Goal: Information Seeking & Learning: Learn about a topic

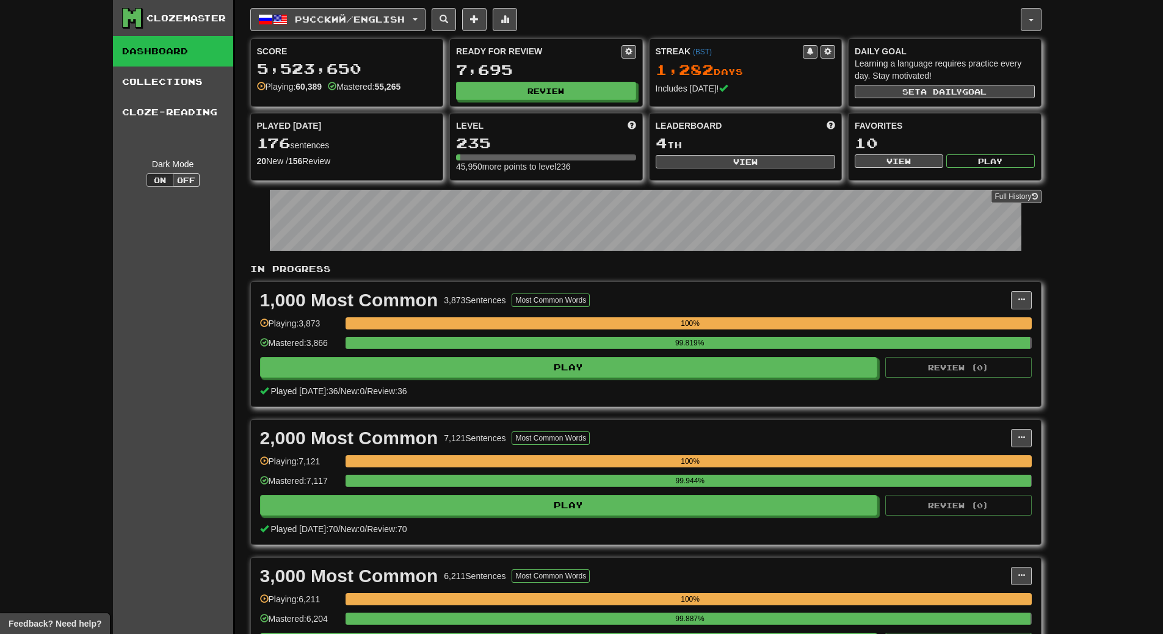
click at [597, 79] on div "Ready for Review 7,695 Review" at bounding box center [546, 72] width 192 height 67
click at [595, 84] on button "Review" at bounding box center [547, 91] width 180 height 18
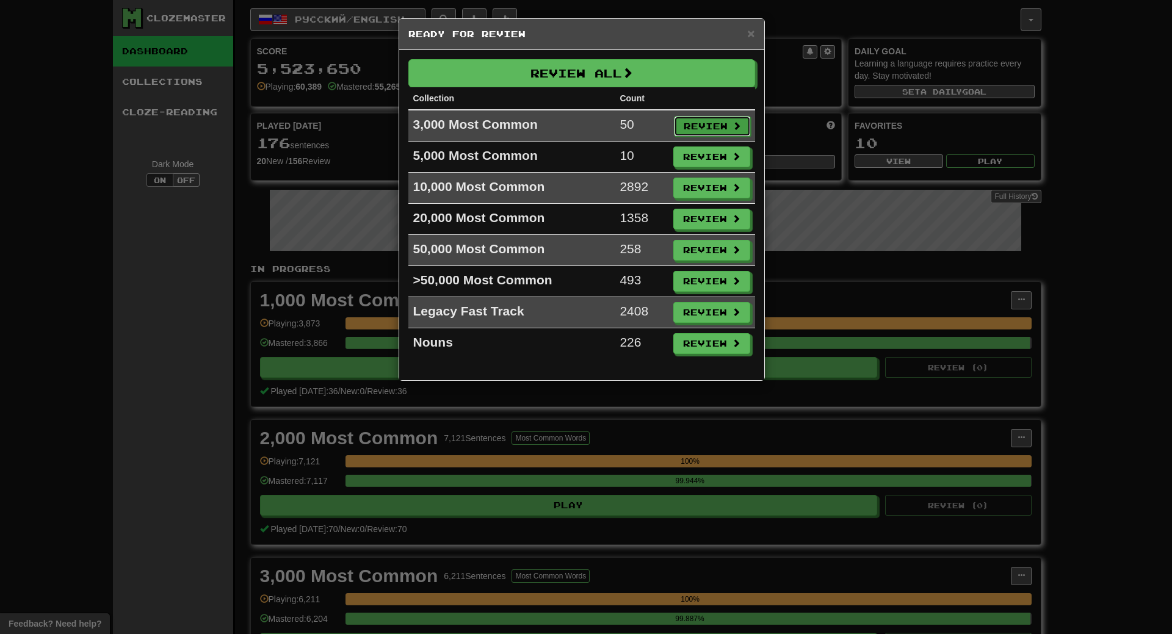
click at [727, 120] on button "Review" at bounding box center [712, 126] width 77 height 21
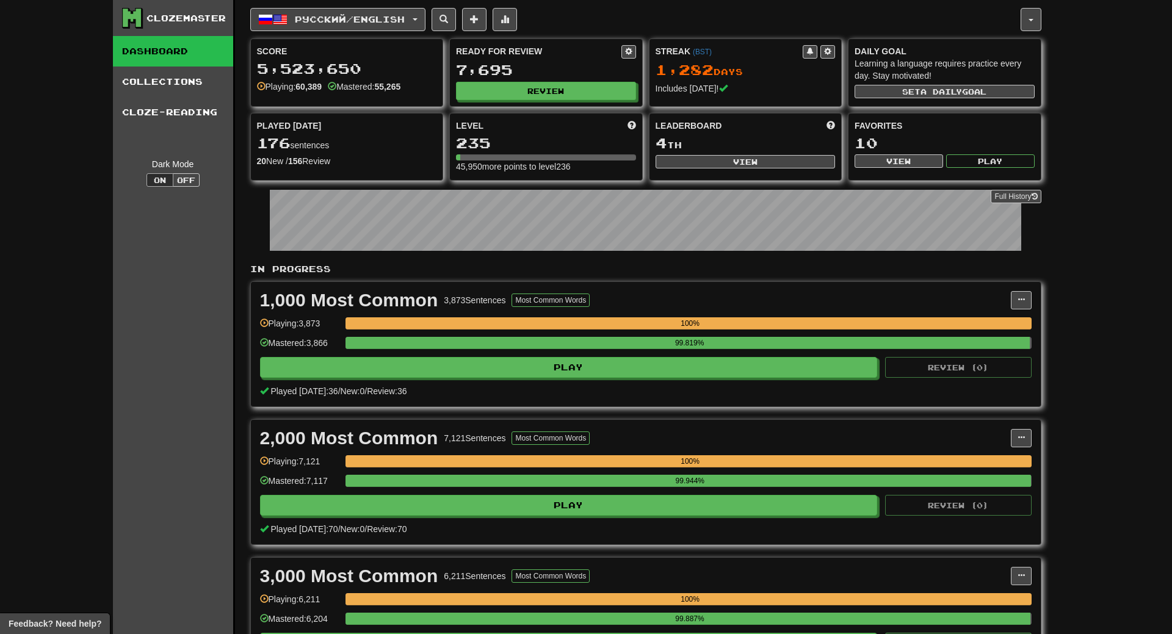
select select "**"
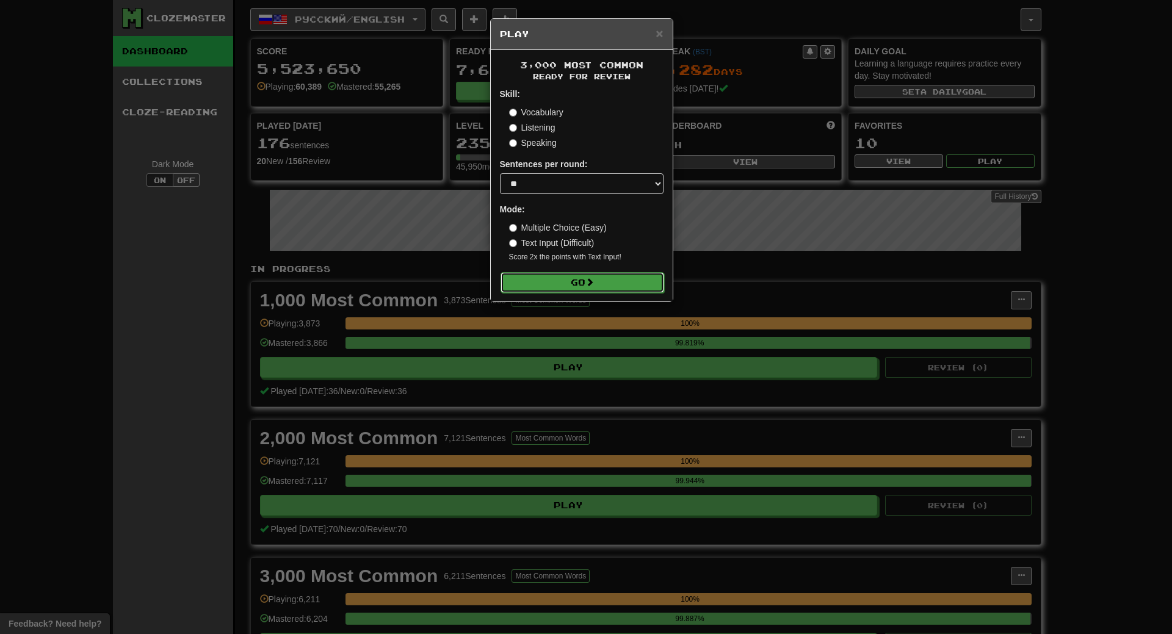
click at [574, 283] on button "Go" at bounding box center [583, 282] width 164 height 21
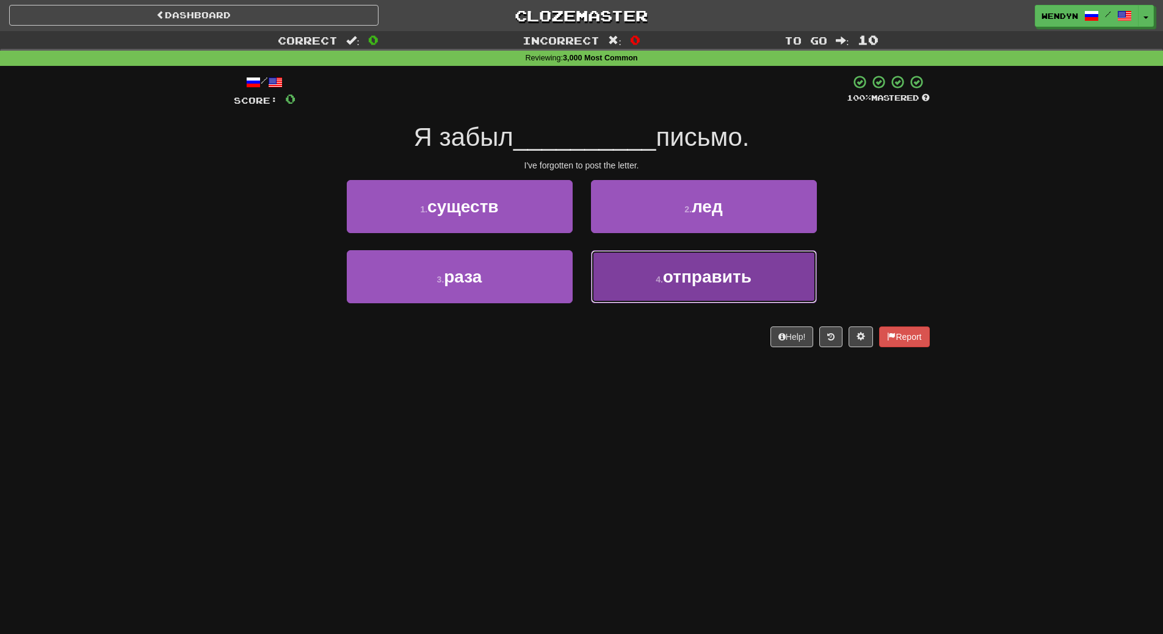
click at [675, 291] on button "4 . отправить" at bounding box center [704, 276] width 226 height 53
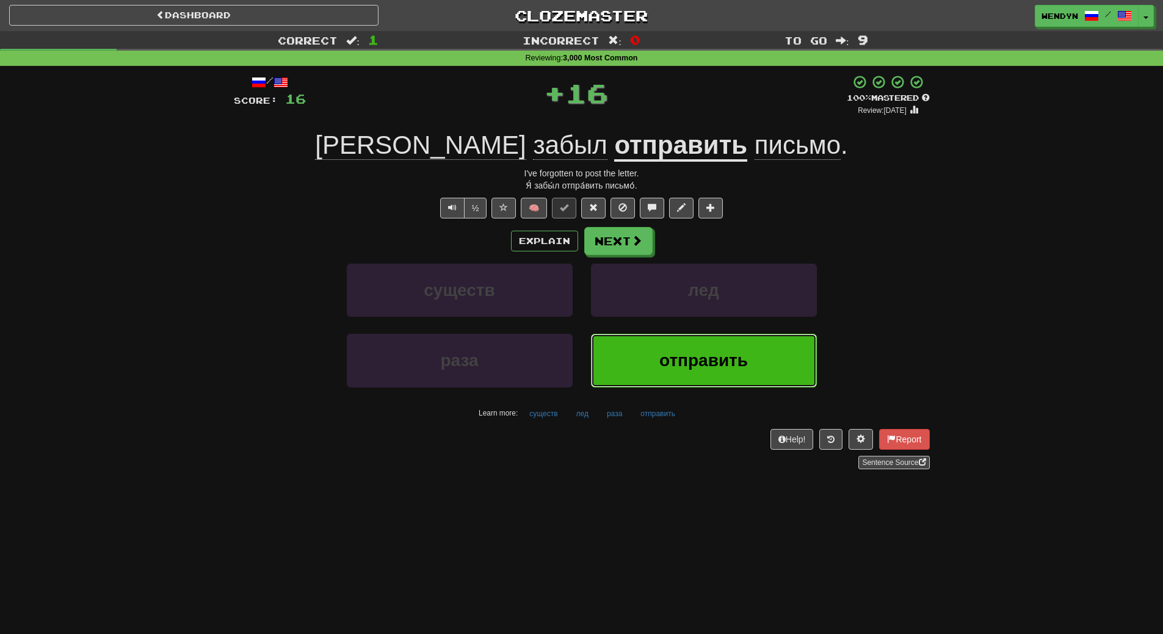
click at [657, 368] on button "отправить" at bounding box center [704, 360] width 226 height 53
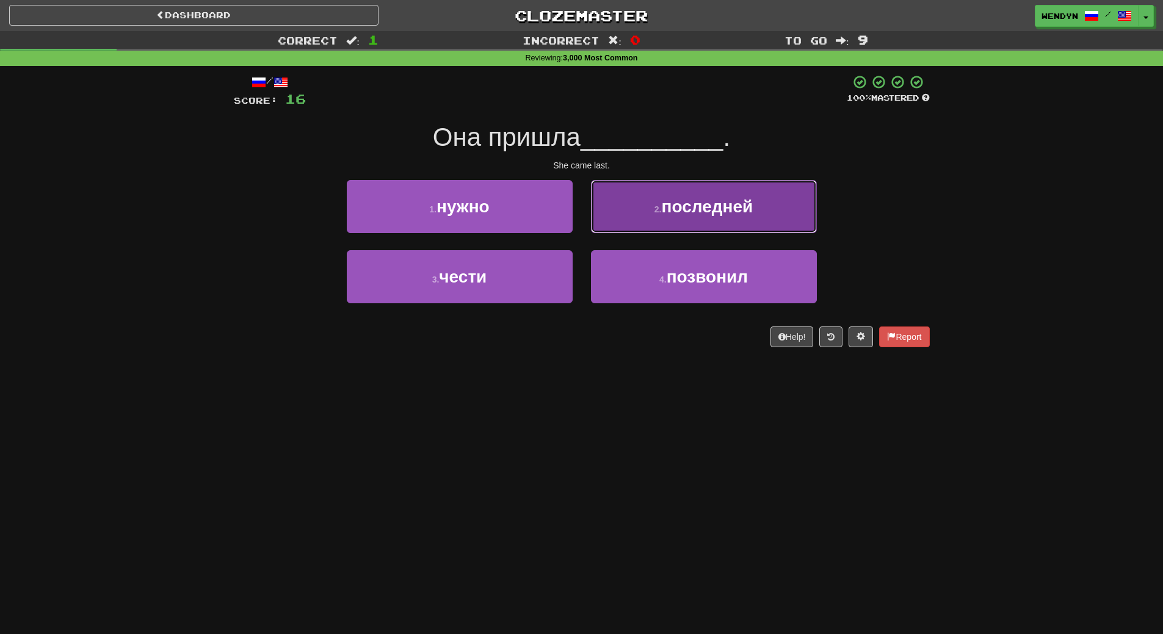
click at [718, 214] on span "последней" at bounding box center [708, 206] width 92 height 19
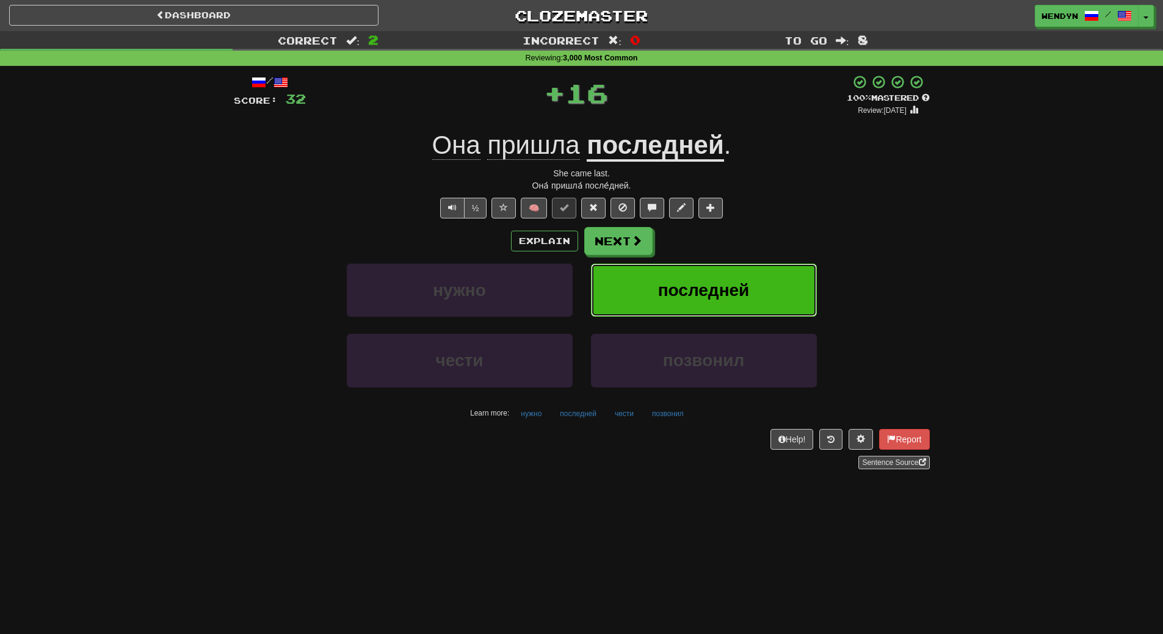
click at [713, 276] on button "последней" at bounding box center [704, 290] width 226 height 53
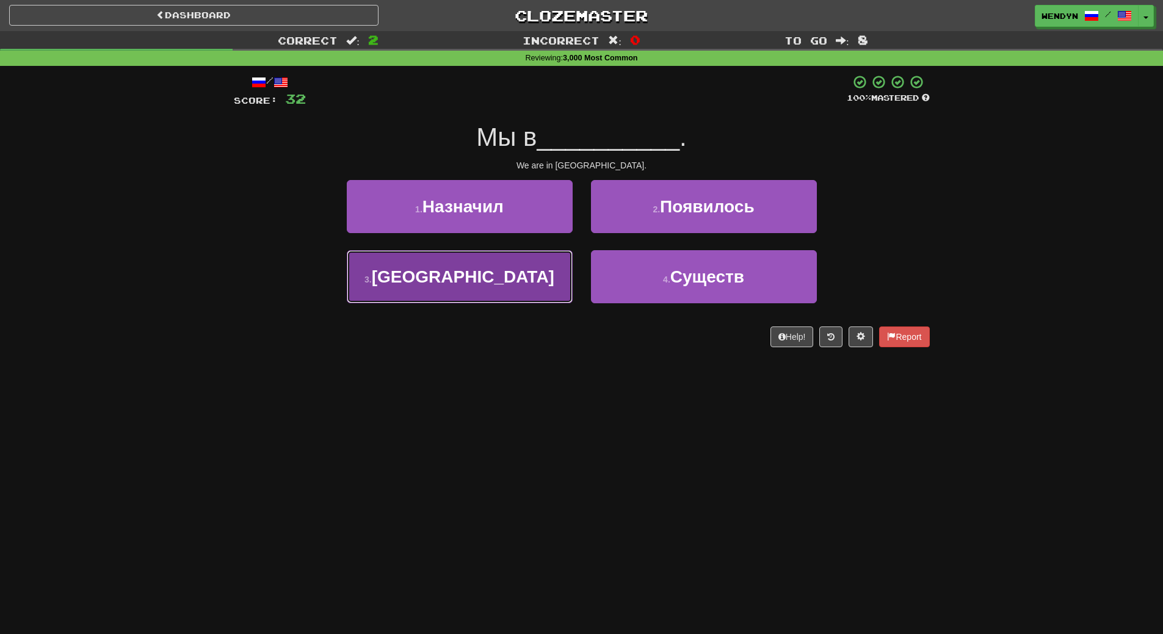
click at [485, 277] on span "Париже" at bounding box center [463, 276] width 183 height 19
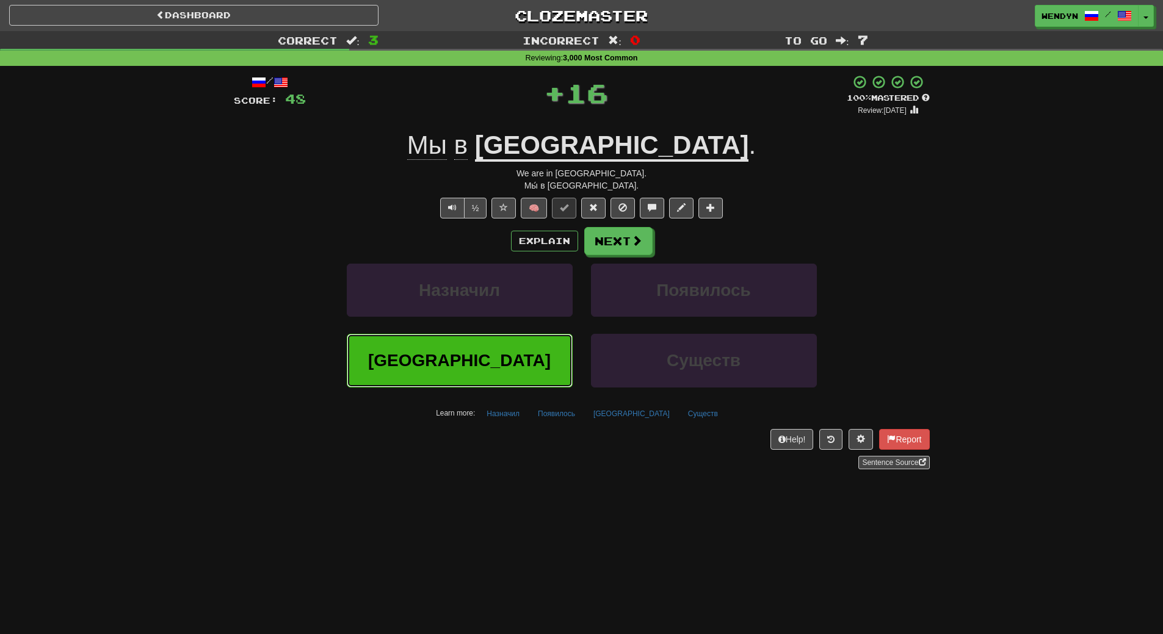
click at [485, 363] on span "Париже" at bounding box center [459, 360] width 183 height 19
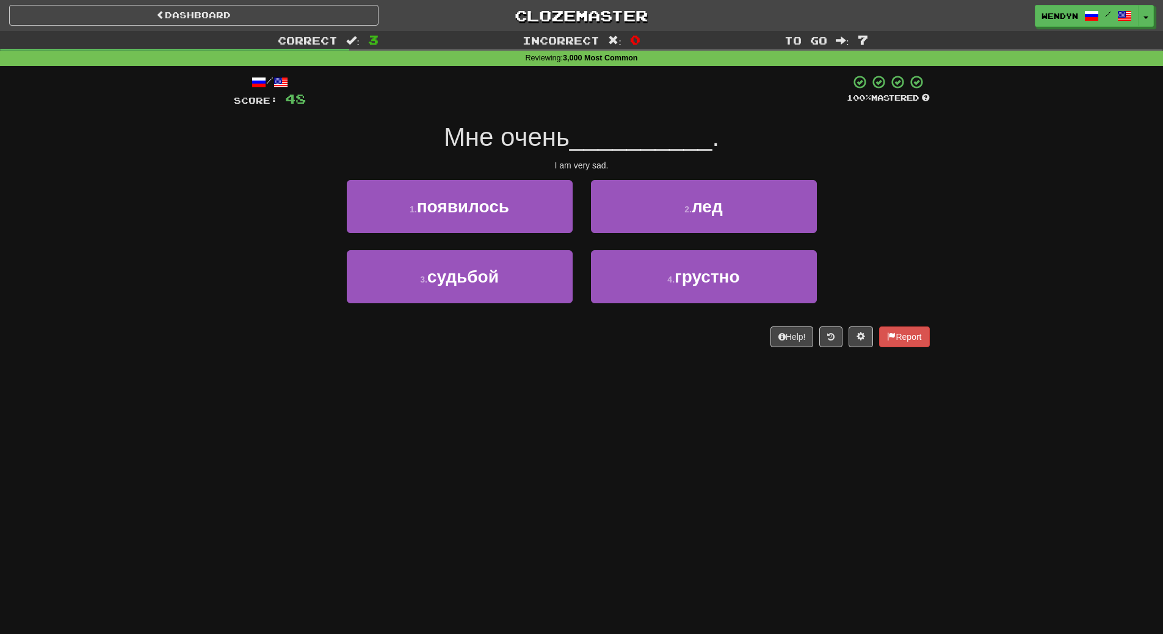
click at [485, 363] on div "/ Score: 48 100 % Mastered Мне очень __________ . I am very sad. 1 . появилось …" at bounding box center [582, 215] width 696 height 299
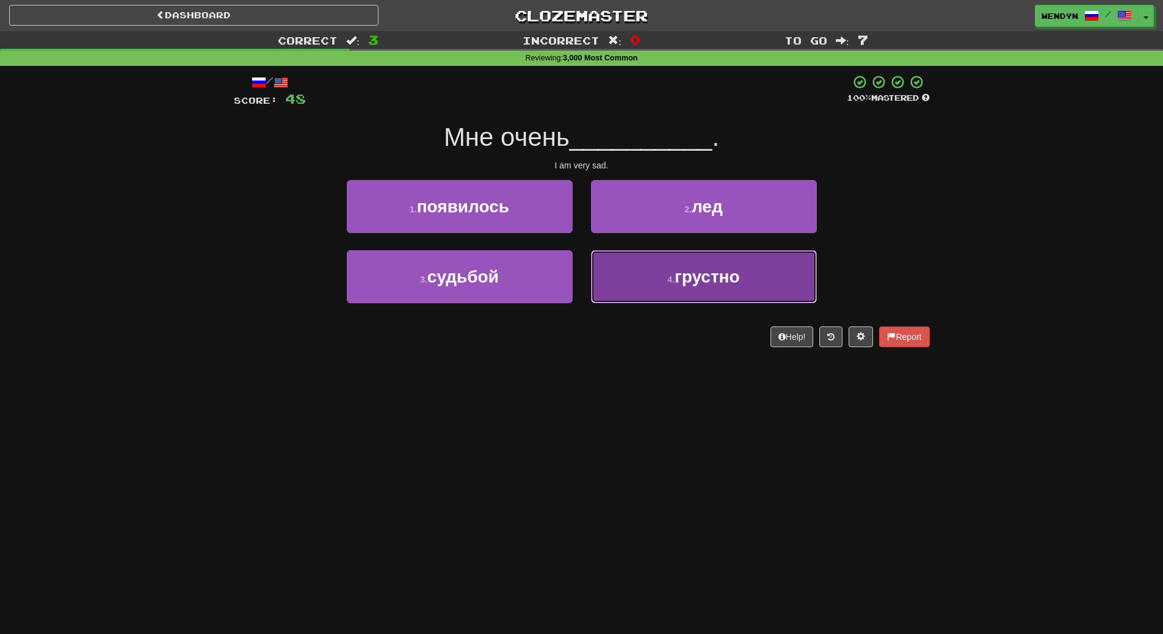
click at [697, 285] on span "грустно" at bounding box center [707, 276] width 65 height 19
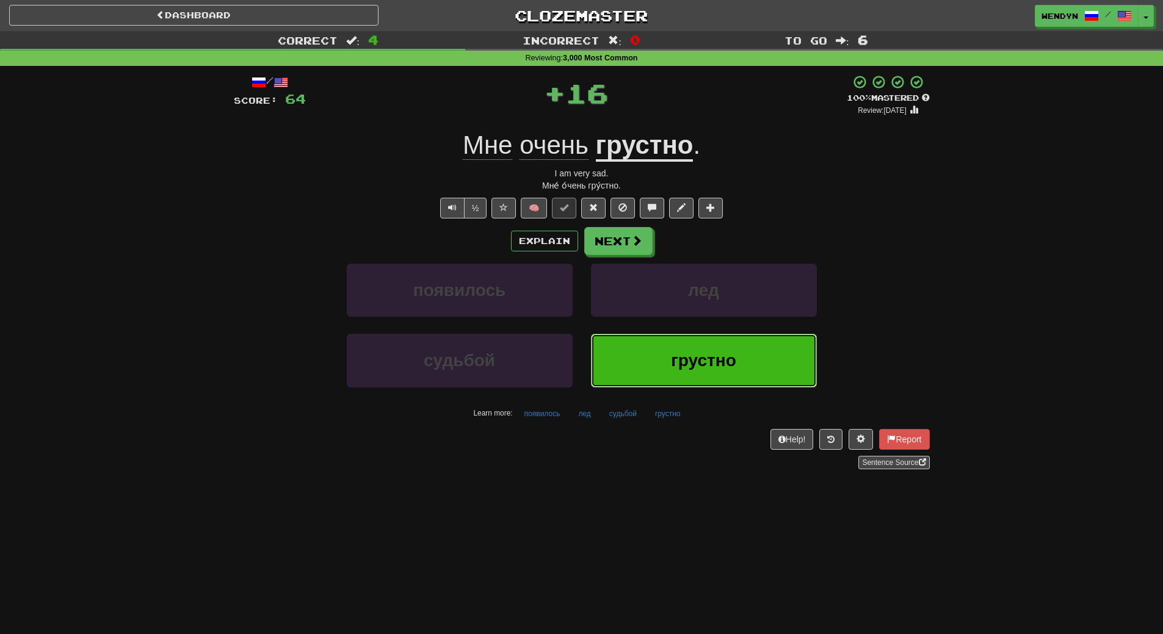
click at [685, 354] on span "грустно" at bounding box center [703, 360] width 65 height 19
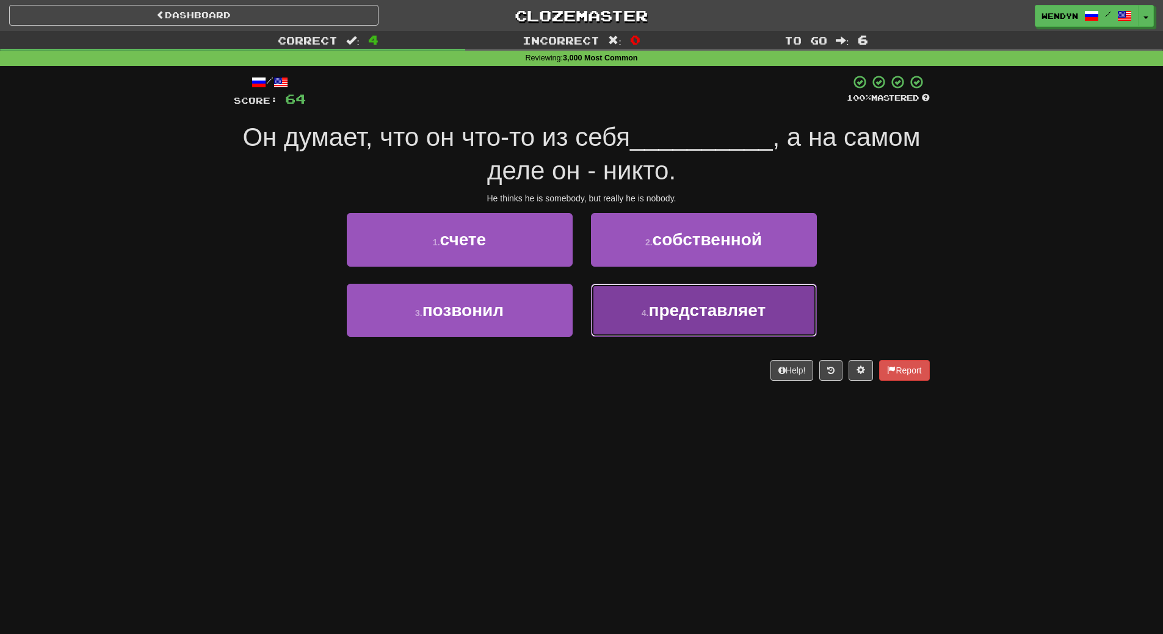
click at [692, 318] on span "представляет" at bounding box center [707, 310] width 117 height 19
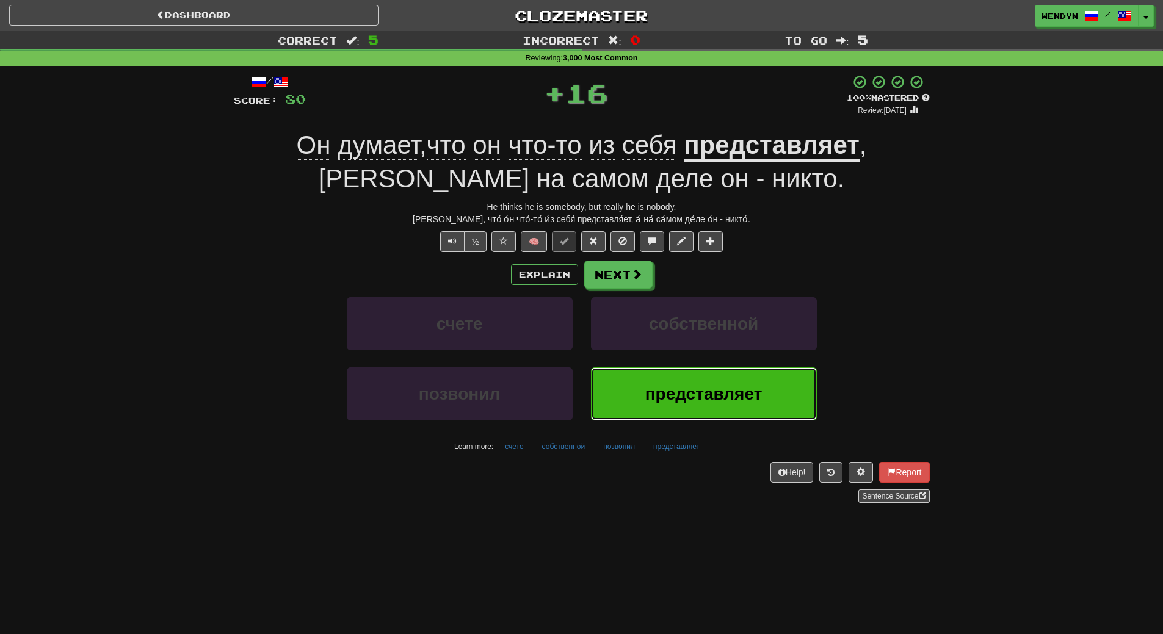
click at [677, 385] on span "представляет" at bounding box center [703, 394] width 117 height 19
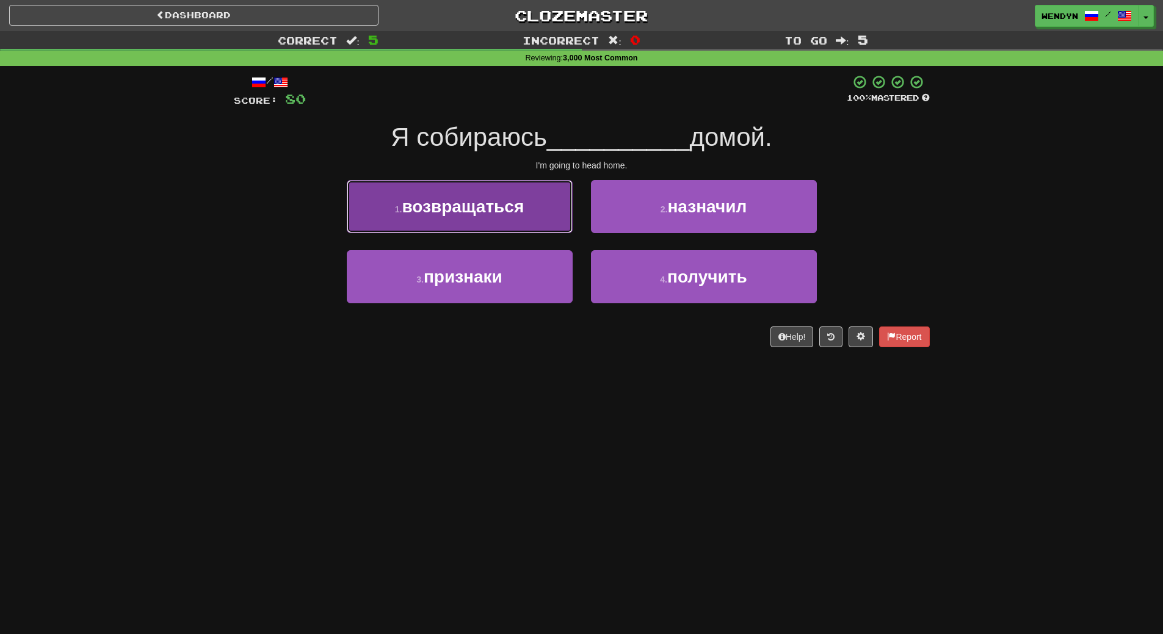
click at [484, 217] on button "1 . возвращаться" at bounding box center [460, 206] width 226 height 53
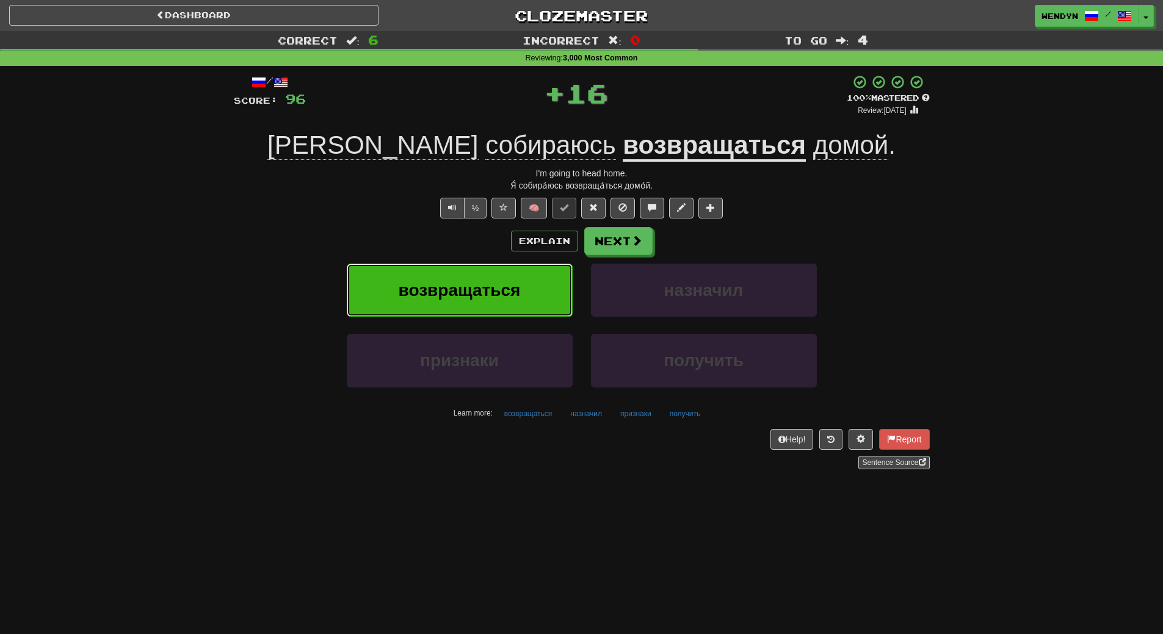
click at [485, 274] on button "возвращаться" at bounding box center [460, 290] width 226 height 53
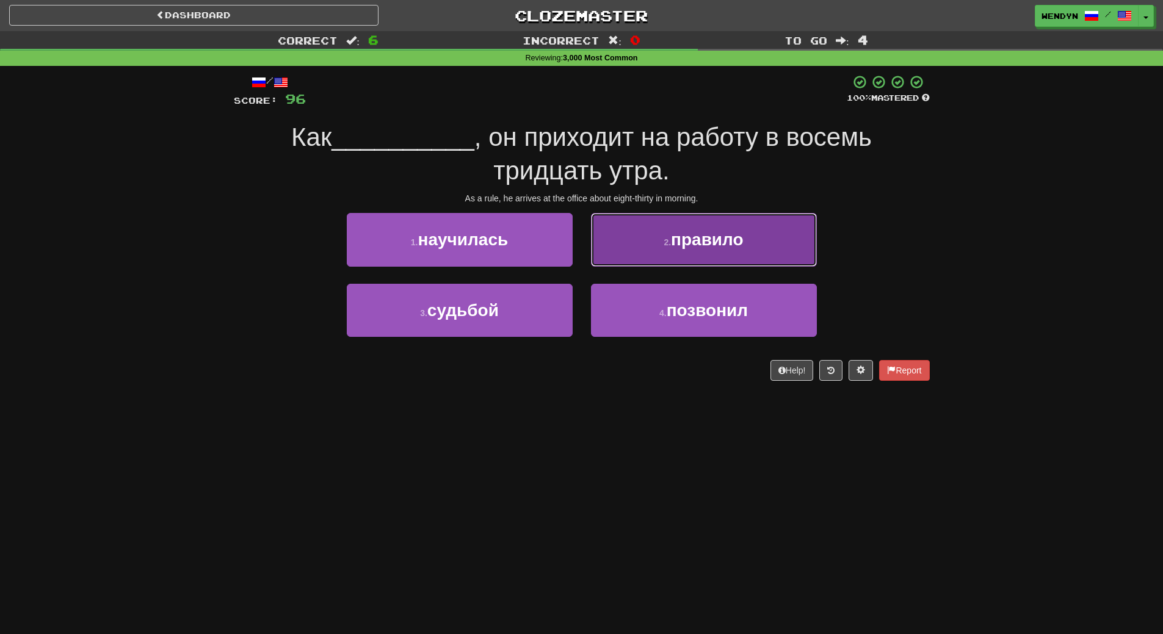
click at [714, 250] on button "2 . правило" at bounding box center [704, 239] width 226 height 53
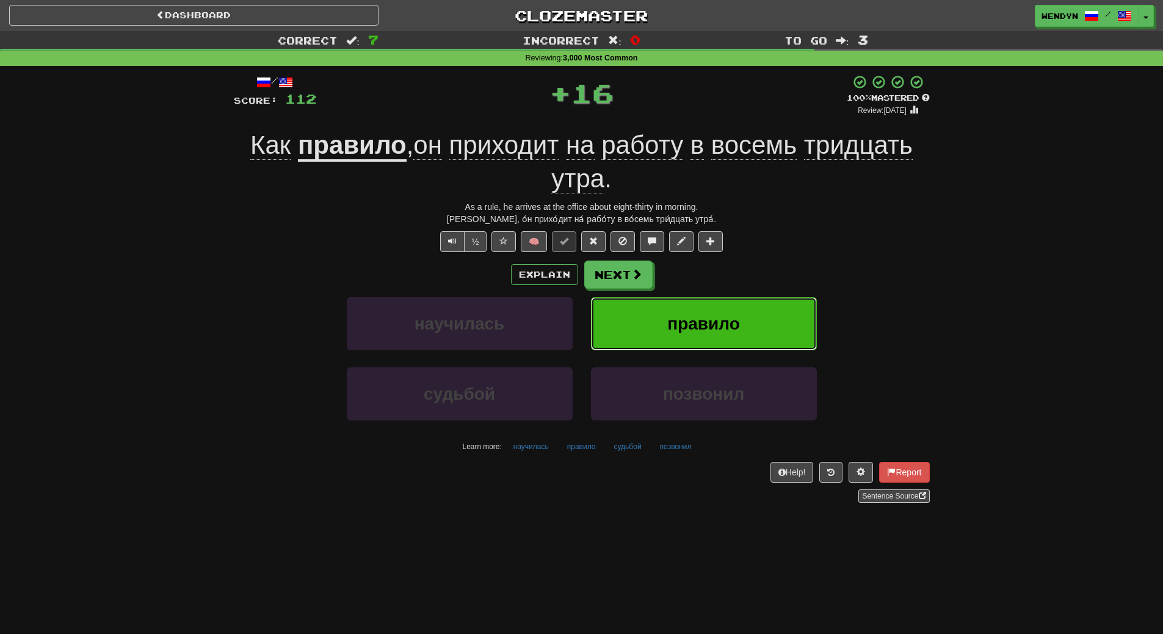
click at [706, 308] on button "правило" at bounding box center [704, 323] width 226 height 53
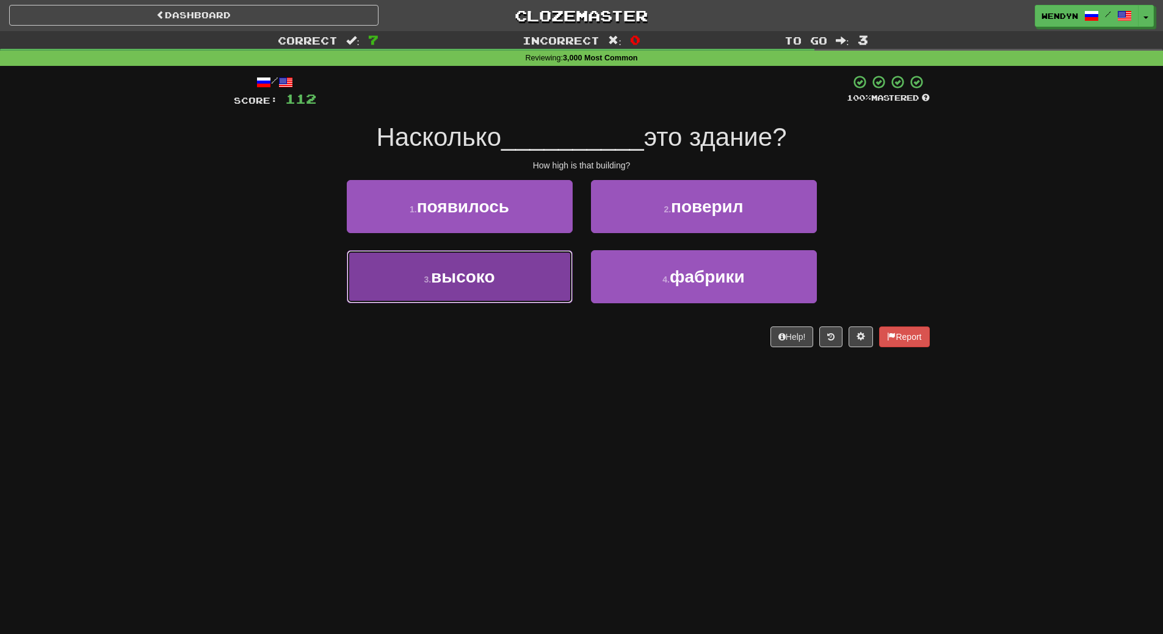
click at [492, 277] on span "высоко" at bounding box center [463, 276] width 64 height 19
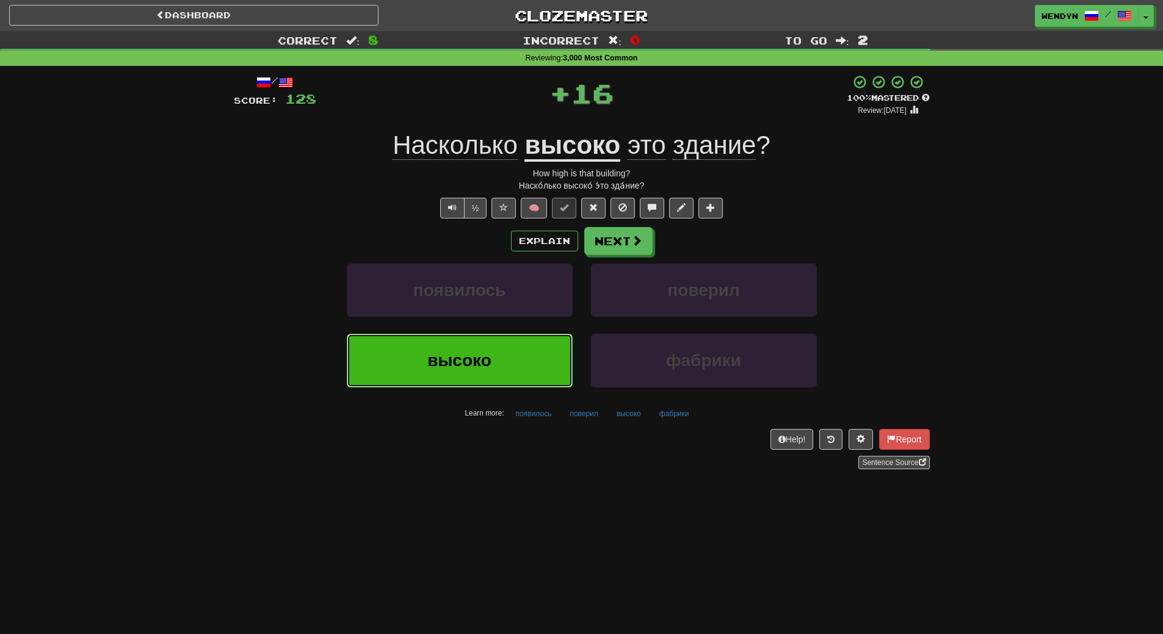
click at [487, 346] on button "высоко" at bounding box center [460, 360] width 226 height 53
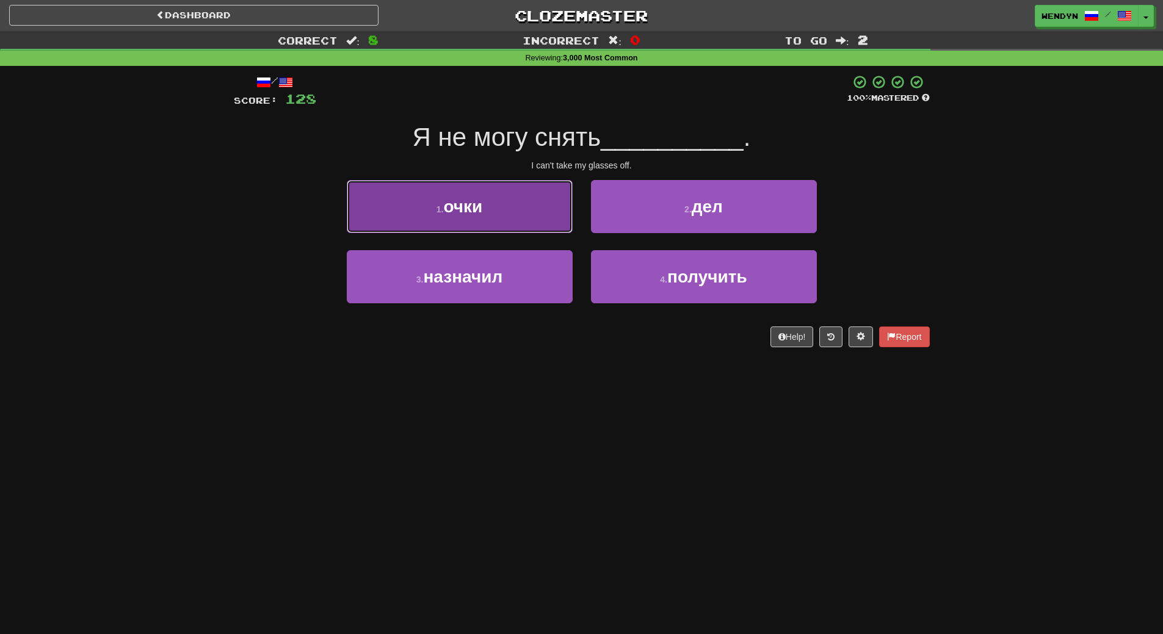
click at [473, 208] on span "очки" at bounding box center [462, 206] width 39 height 19
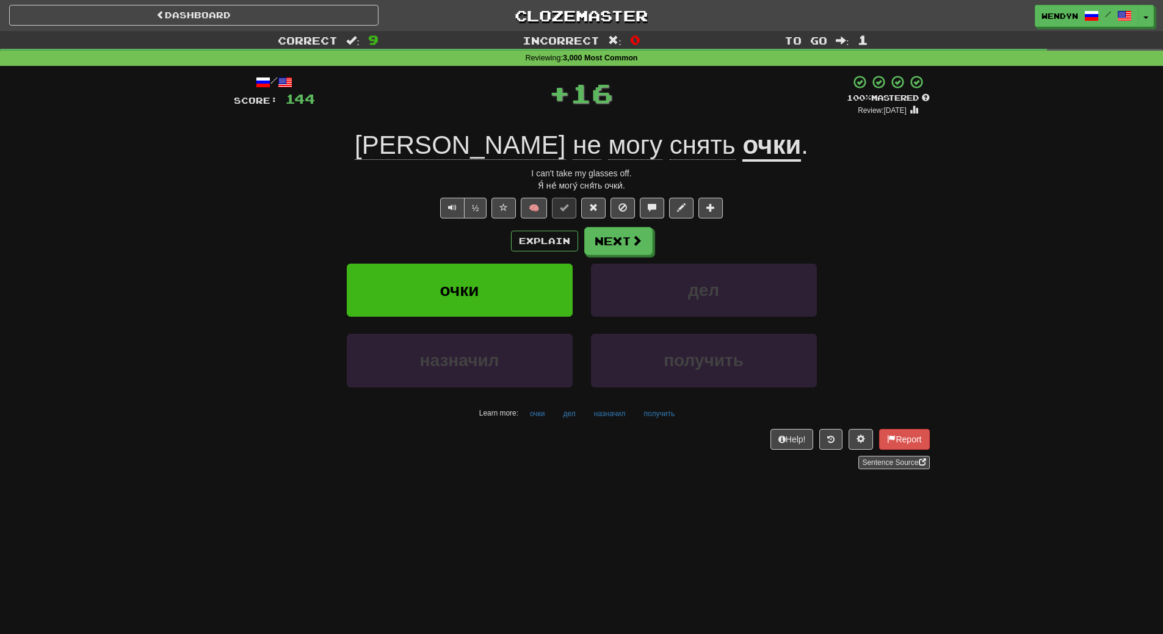
click at [467, 258] on div "Explain Next очки дел назначил получить Learn more: очки дел назначил получить" at bounding box center [582, 325] width 696 height 196
click at [464, 274] on button "очки" at bounding box center [460, 290] width 226 height 53
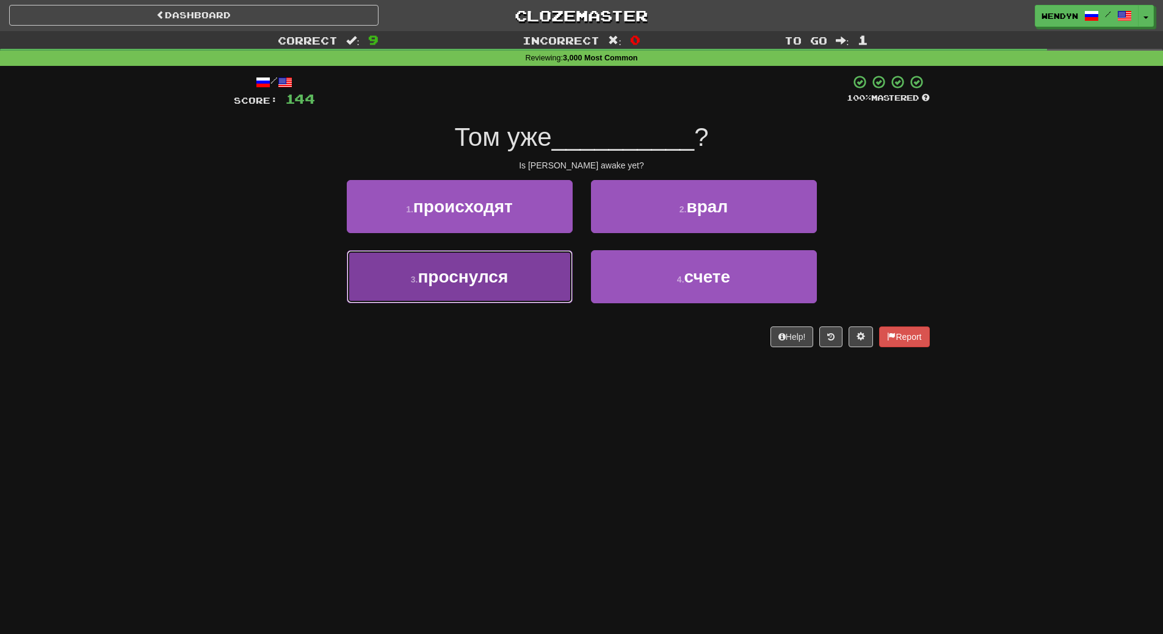
click at [477, 275] on span "проснулся" at bounding box center [463, 276] width 90 height 19
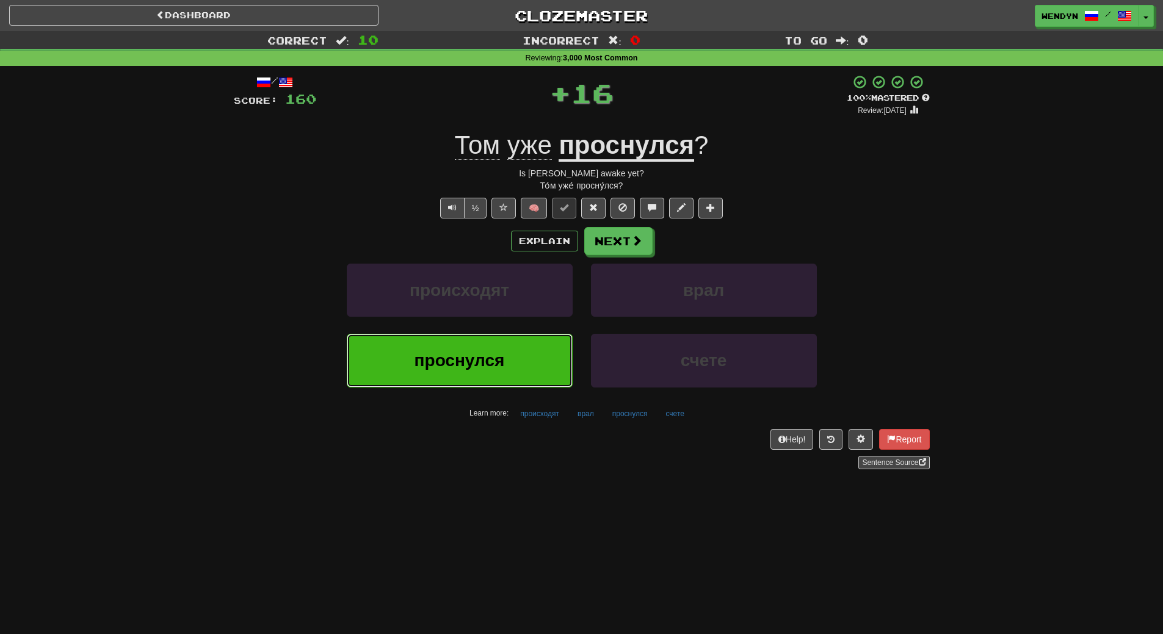
click at [463, 355] on span "проснулся" at bounding box center [460, 360] width 90 height 19
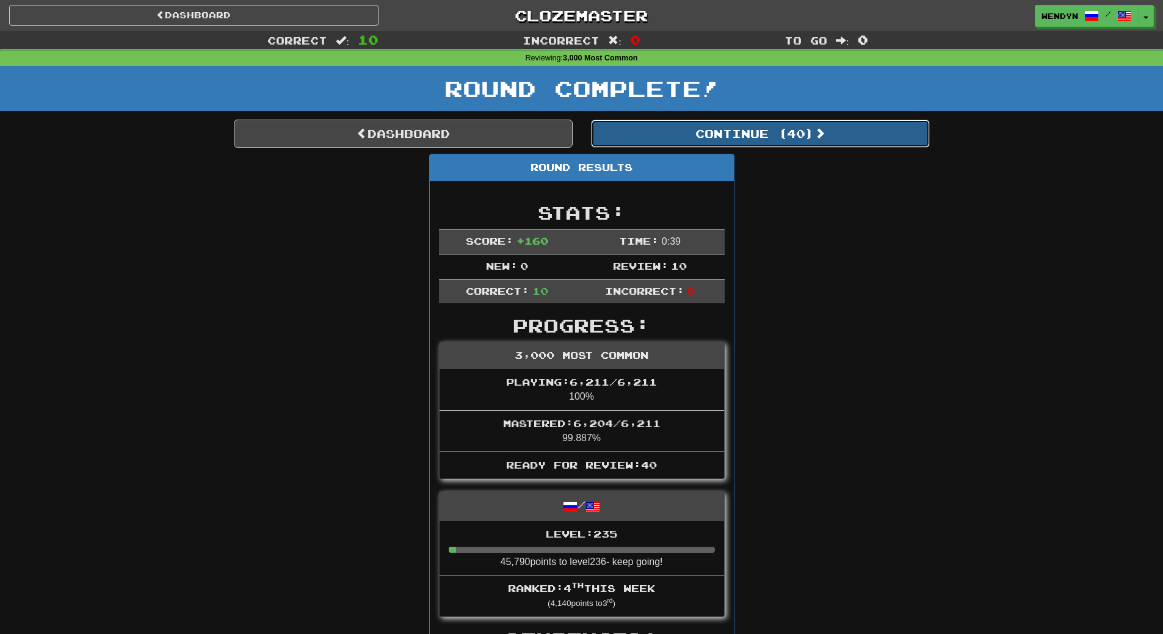
click at [794, 134] on button "Continue ( 40 )" at bounding box center [760, 134] width 339 height 28
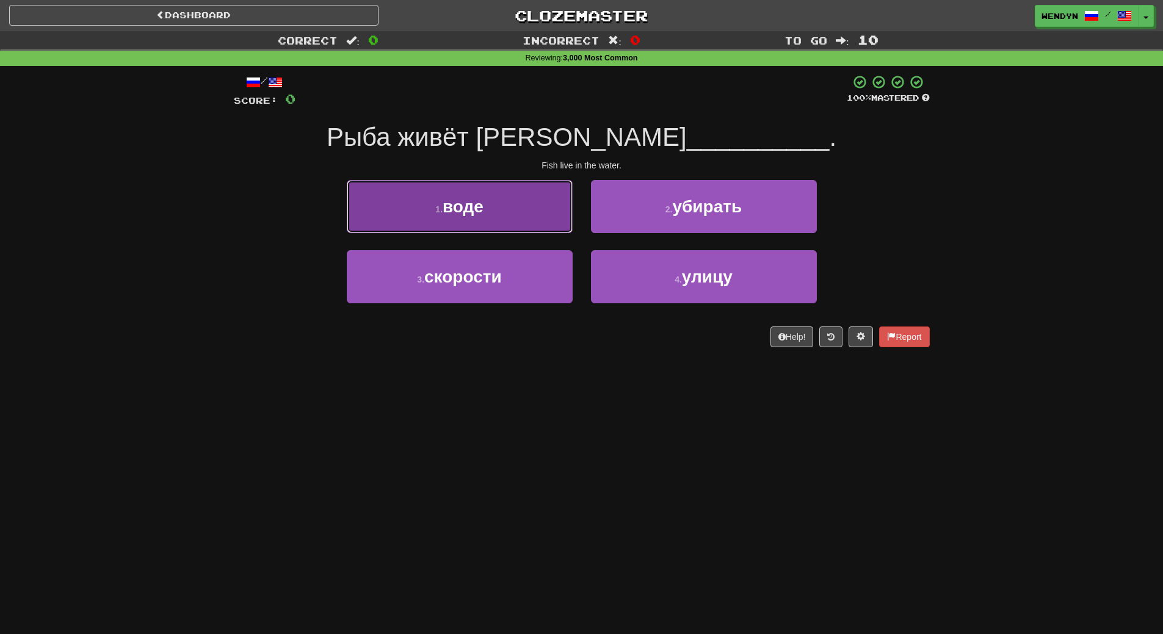
click at [481, 216] on button "1 . воде" at bounding box center [460, 206] width 226 height 53
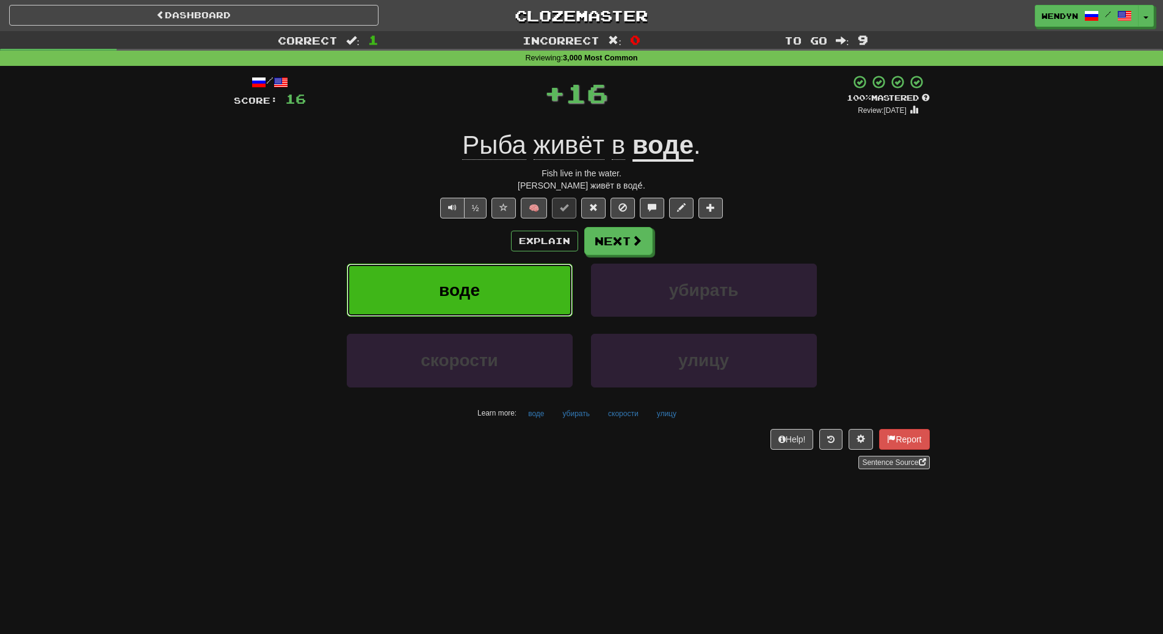
click at [476, 273] on button "воде" at bounding box center [460, 290] width 226 height 53
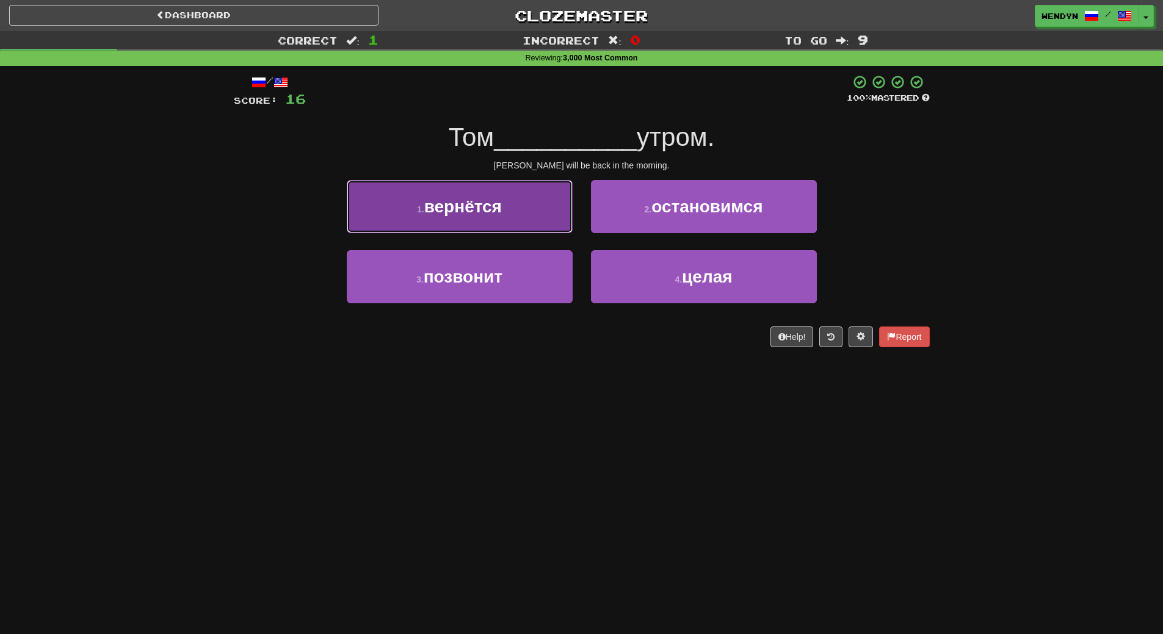
click at [463, 214] on span "вернётся" at bounding box center [463, 206] width 78 height 19
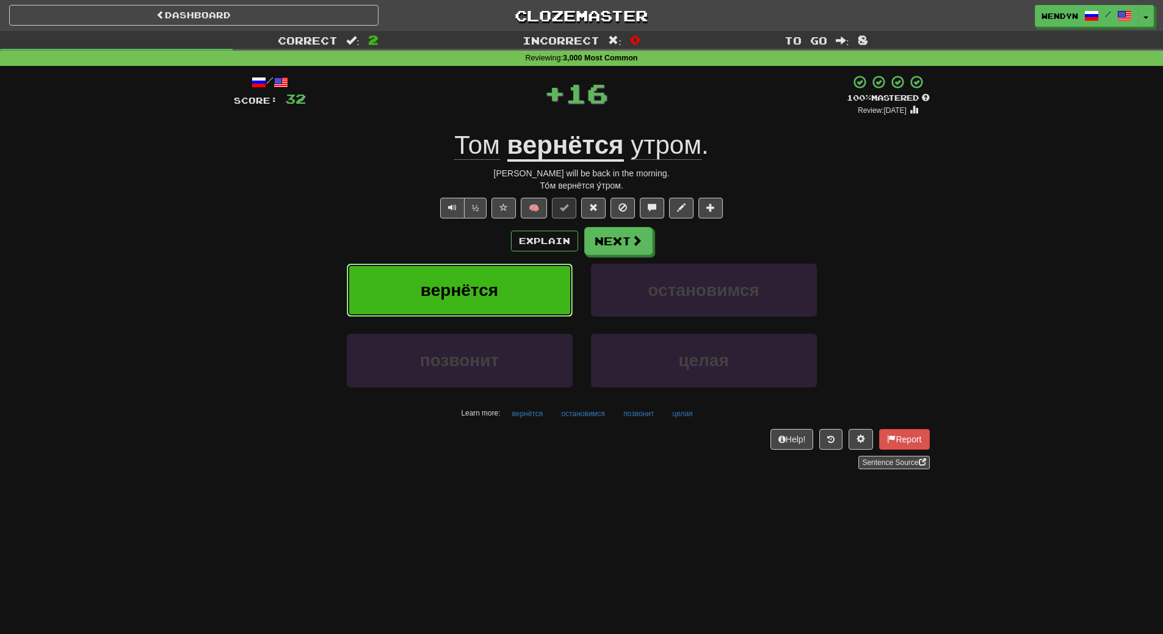
click at [459, 283] on span "вернётся" at bounding box center [460, 290] width 78 height 19
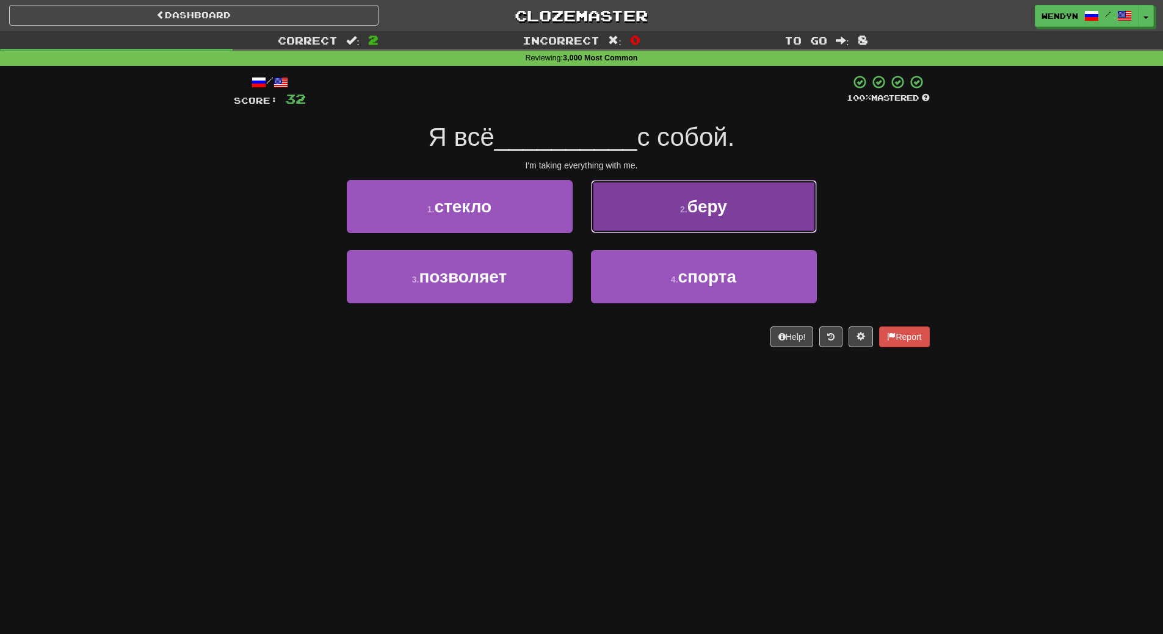
click at [742, 202] on button "2 . беру" at bounding box center [704, 206] width 226 height 53
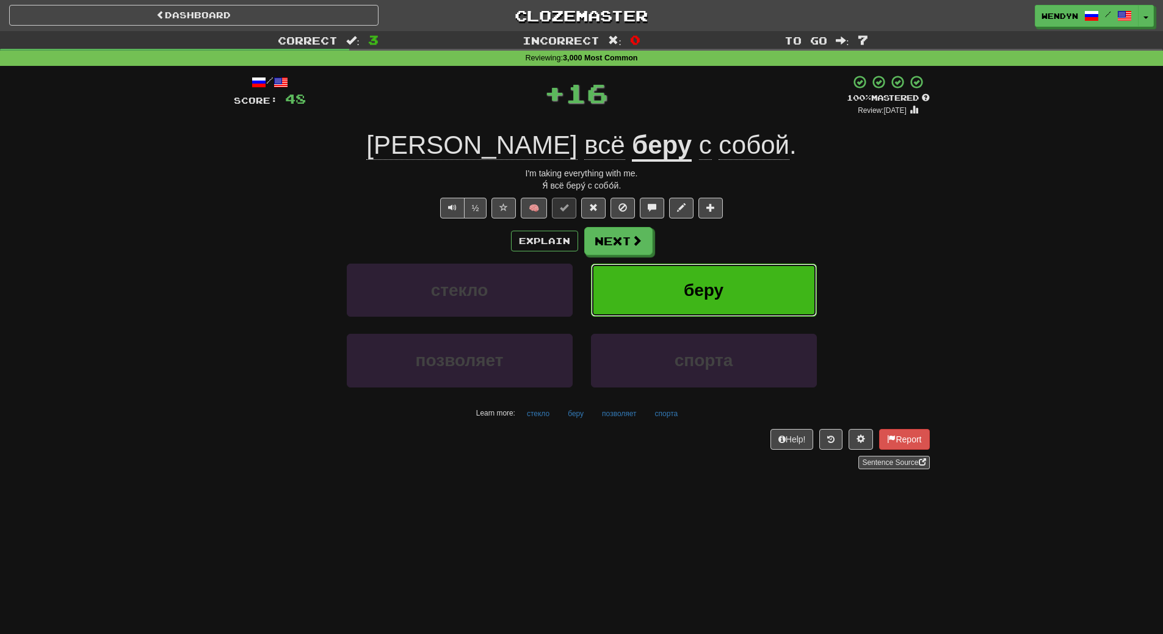
click at [733, 272] on button "беру" at bounding box center [704, 290] width 226 height 53
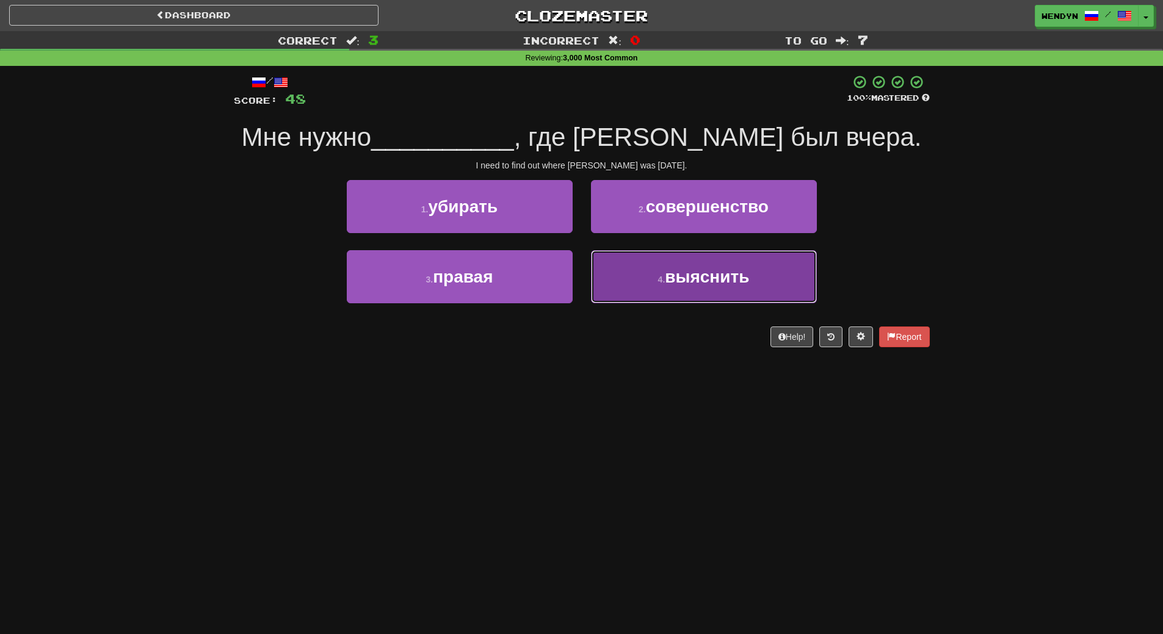
click at [646, 298] on button "4 . выяснить" at bounding box center [704, 276] width 226 height 53
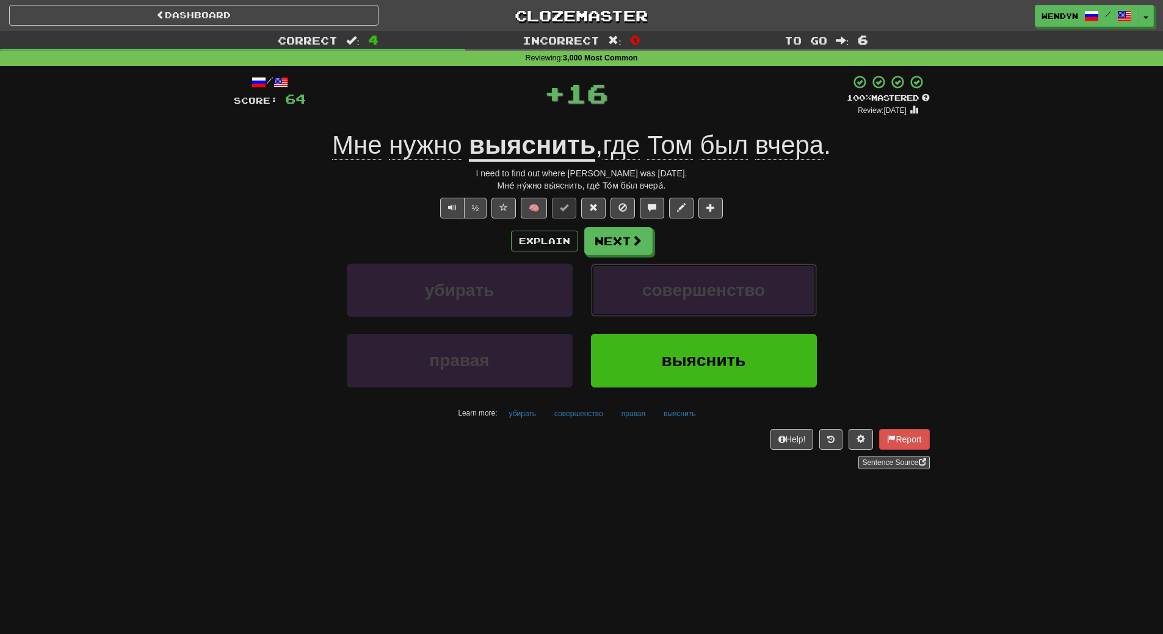
click at [646, 298] on span "совершенство" at bounding box center [703, 290] width 123 height 19
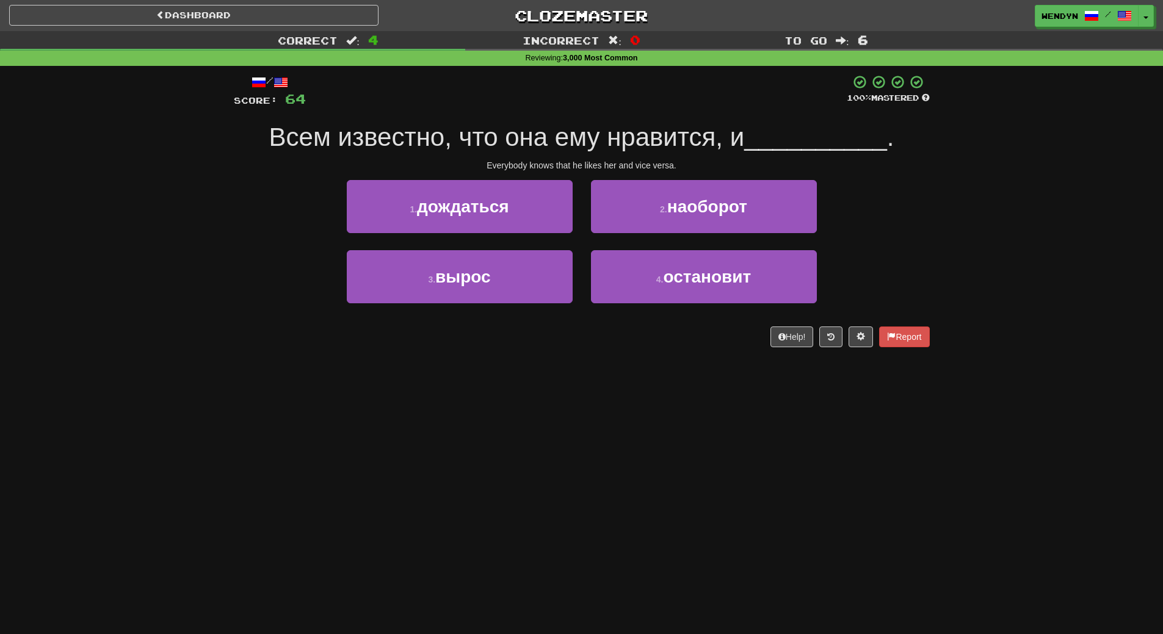
click at [626, 342] on div "/ Score: 64 100 % Mastered Всем известно, что она ему нравится, и __________ . …" at bounding box center [582, 210] width 696 height 273
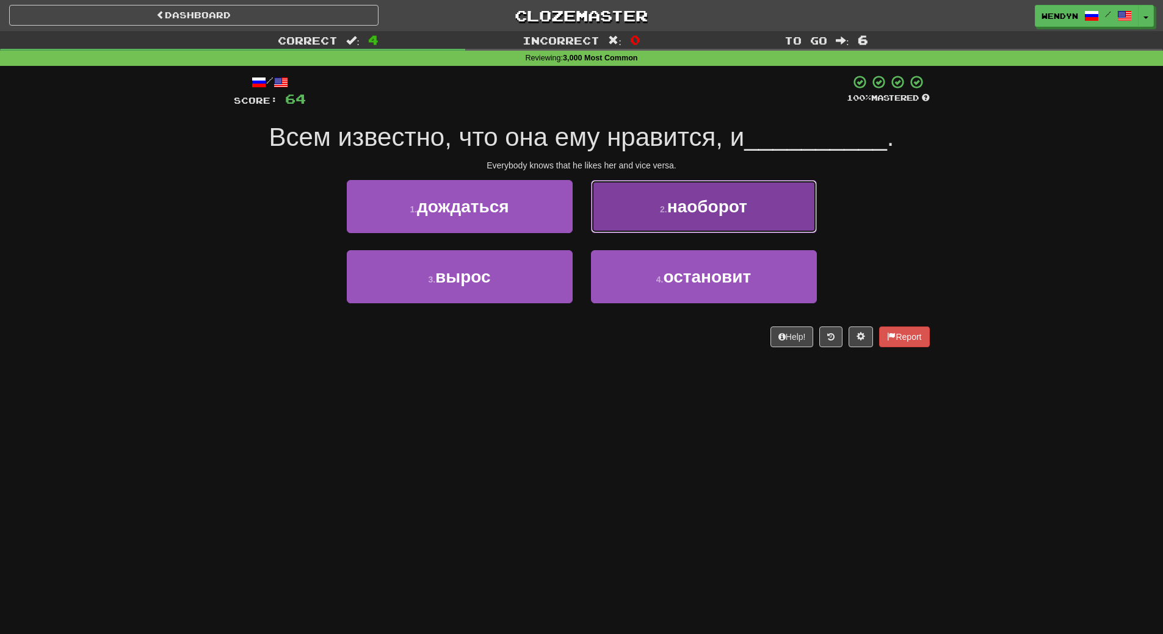
click at [708, 221] on button "2 . наоборот" at bounding box center [704, 206] width 226 height 53
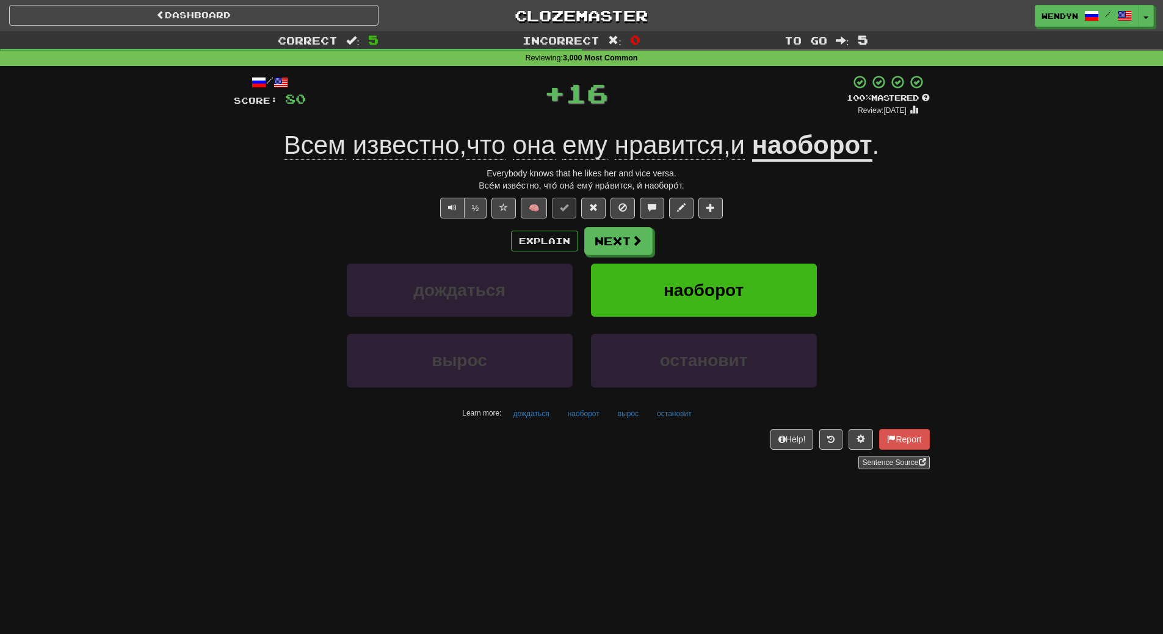
click at [708, 221] on div "/ Score: 80 + 16 100 % Mastered Review: 2026-03-18 Всем известно , что она ему …" at bounding box center [582, 271] width 696 height 395
click at [702, 281] on span "наоборот" at bounding box center [704, 290] width 80 height 19
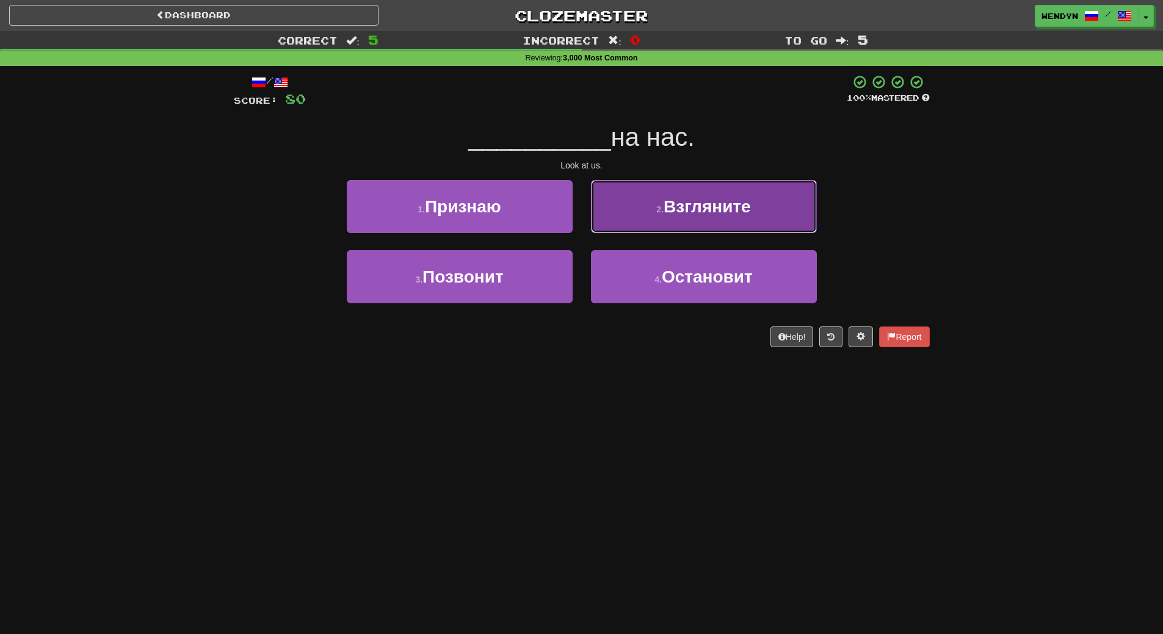
click at [771, 212] on button "2 . Взгляните" at bounding box center [704, 206] width 226 height 53
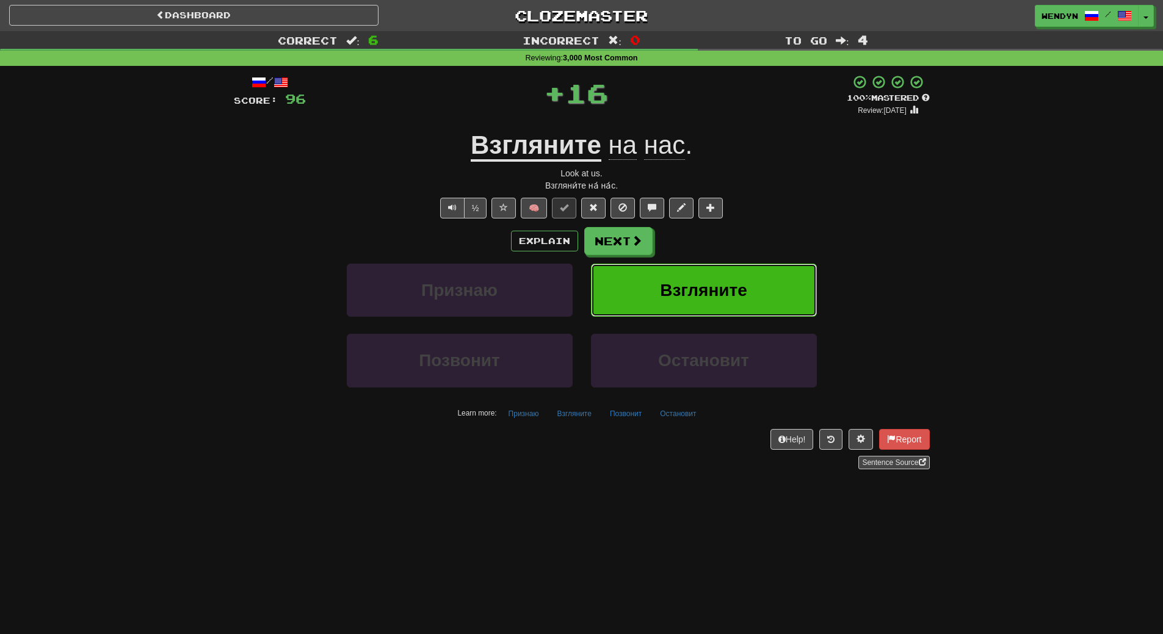
click at [765, 268] on button "Взгляните" at bounding box center [704, 290] width 226 height 53
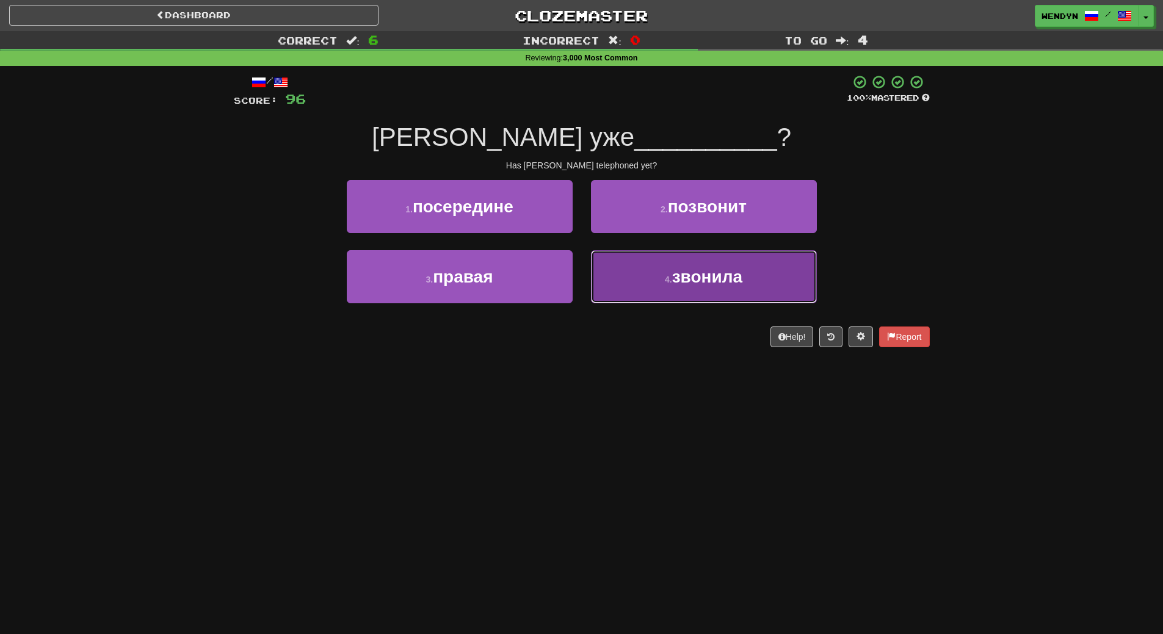
click at [752, 274] on button "4 . звонила" at bounding box center [704, 276] width 226 height 53
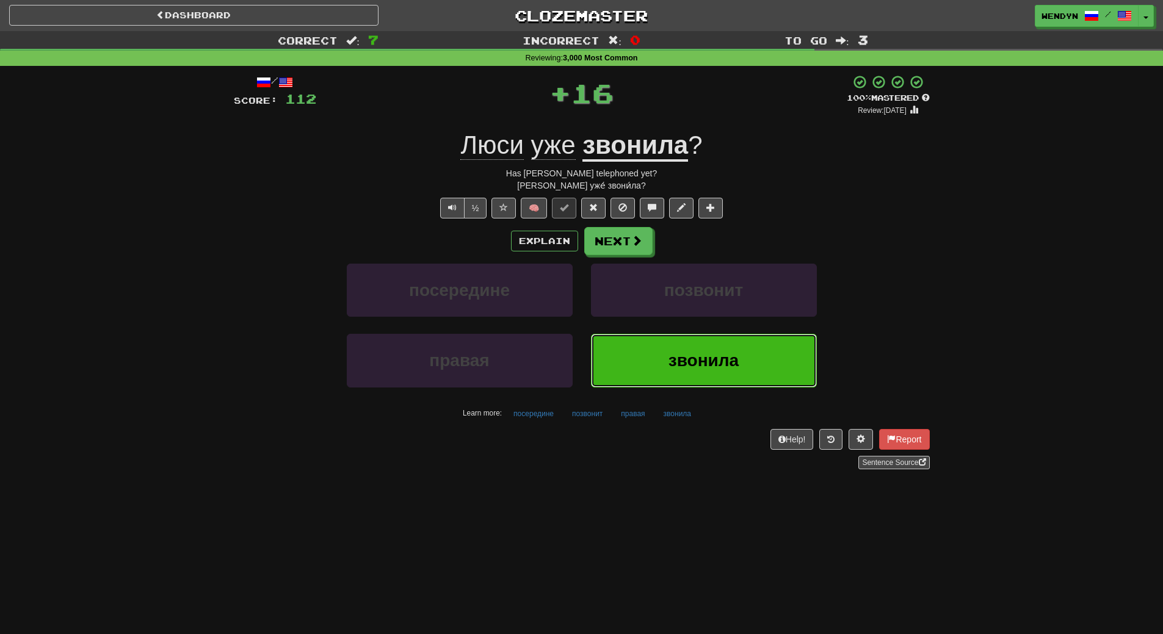
click at [722, 351] on button "звонила" at bounding box center [704, 360] width 226 height 53
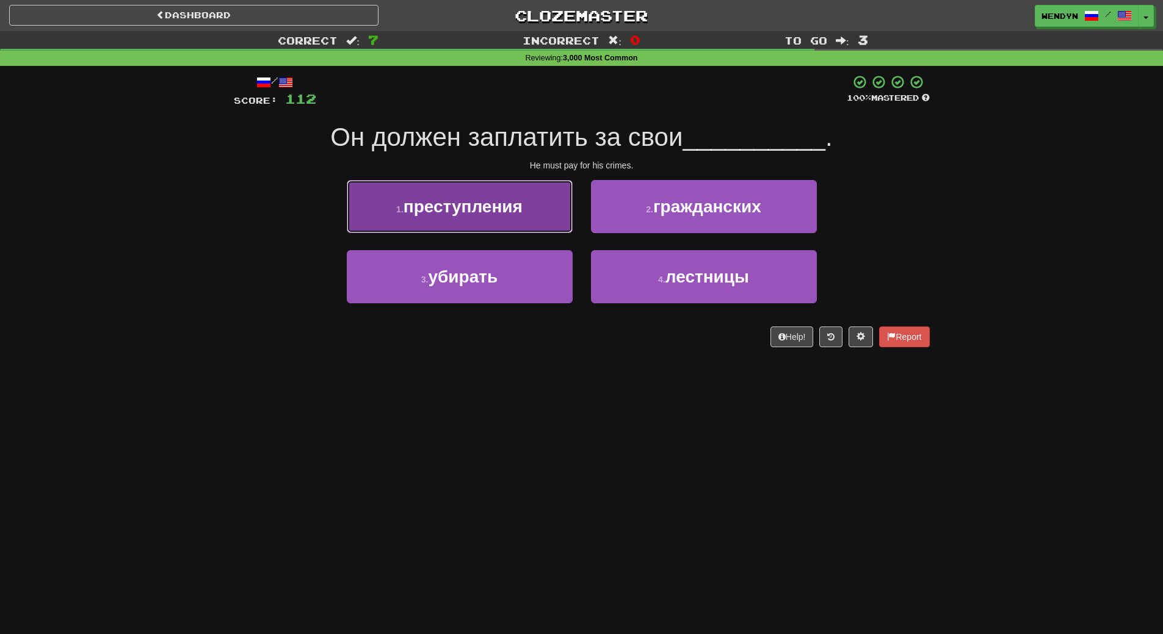
click at [498, 217] on button "1 . преступления" at bounding box center [460, 206] width 226 height 53
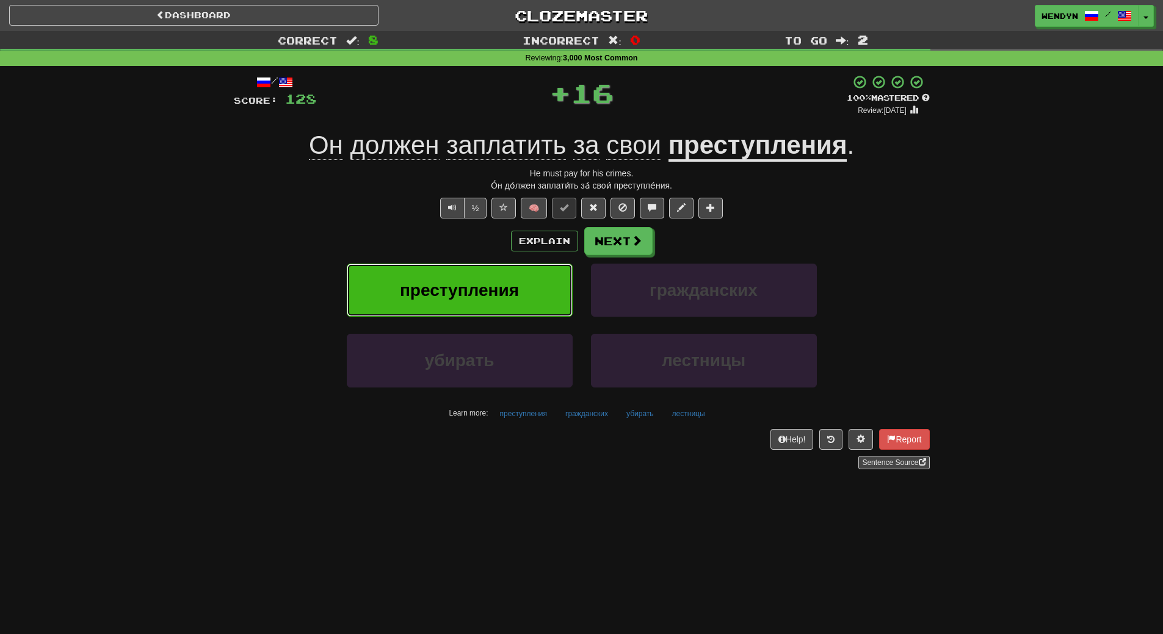
click at [486, 280] on button "преступления" at bounding box center [460, 290] width 226 height 53
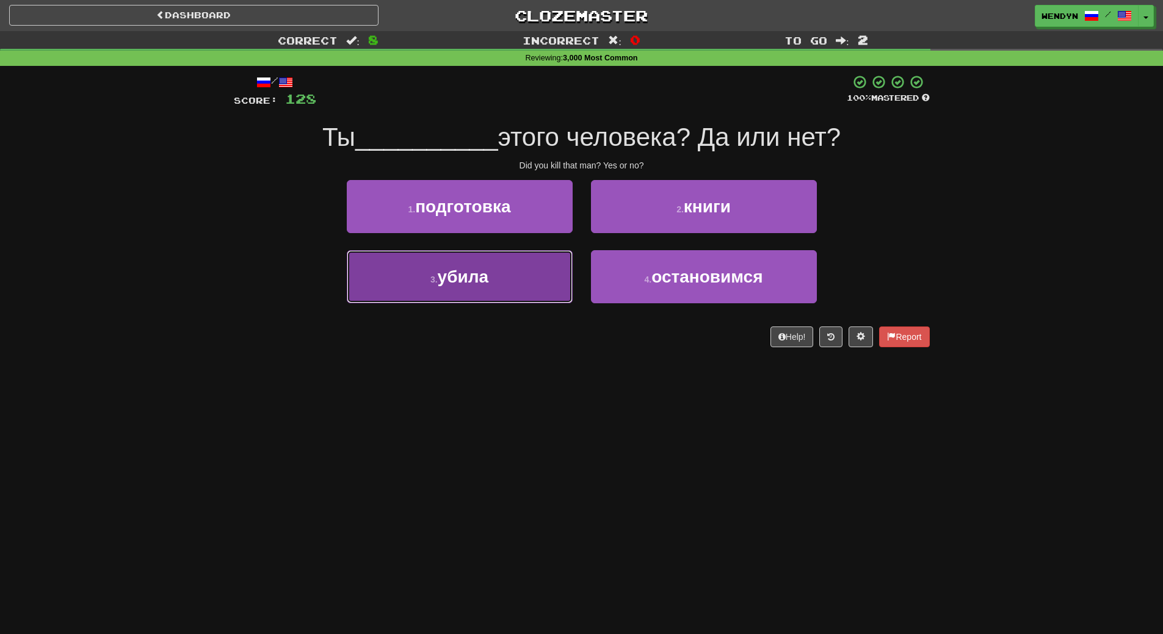
click at [504, 292] on button "3 . убила" at bounding box center [460, 276] width 226 height 53
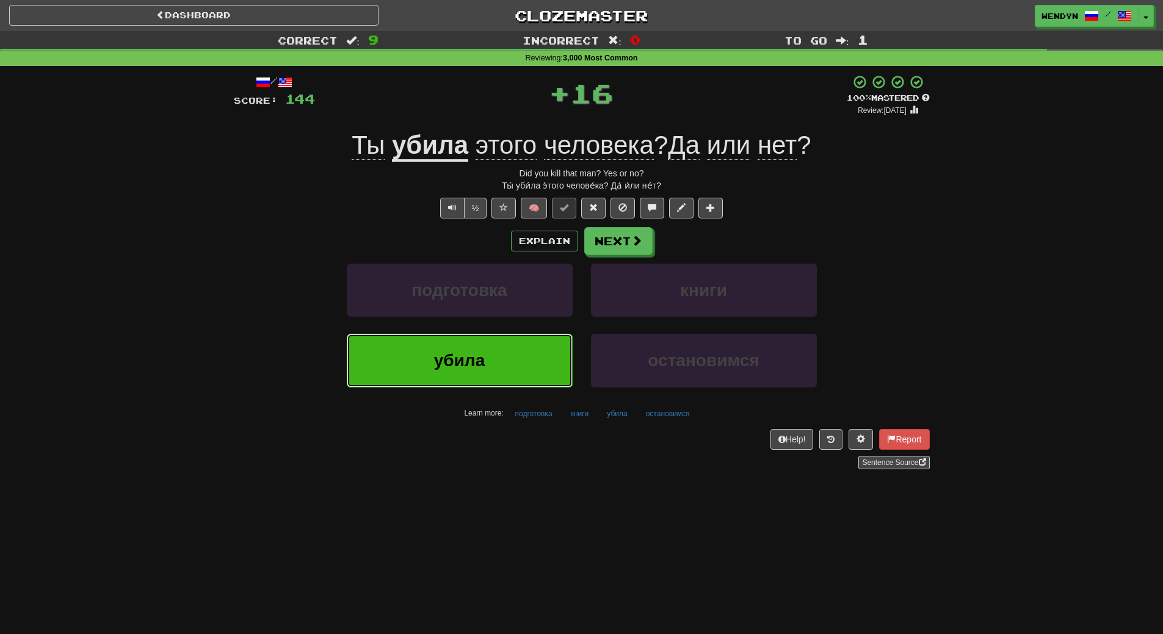
click at [500, 354] on button "убила" at bounding box center [460, 360] width 226 height 53
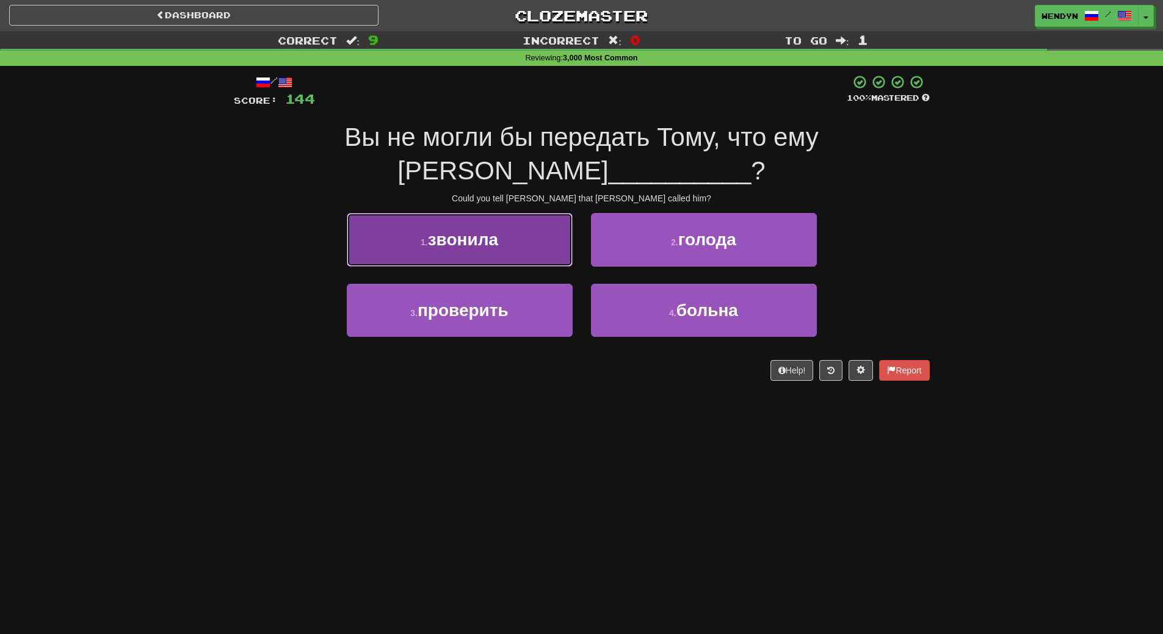
click at [506, 249] on button "1 . звонила" at bounding box center [460, 239] width 226 height 53
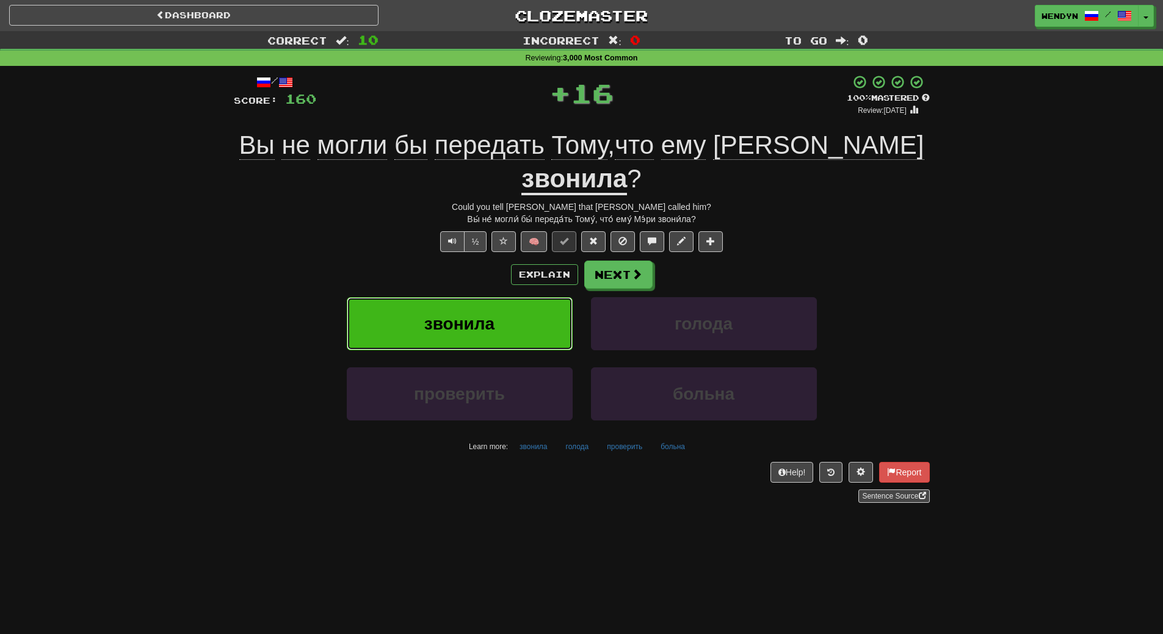
click at [503, 297] on button "звонила" at bounding box center [460, 323] width 226 height 53
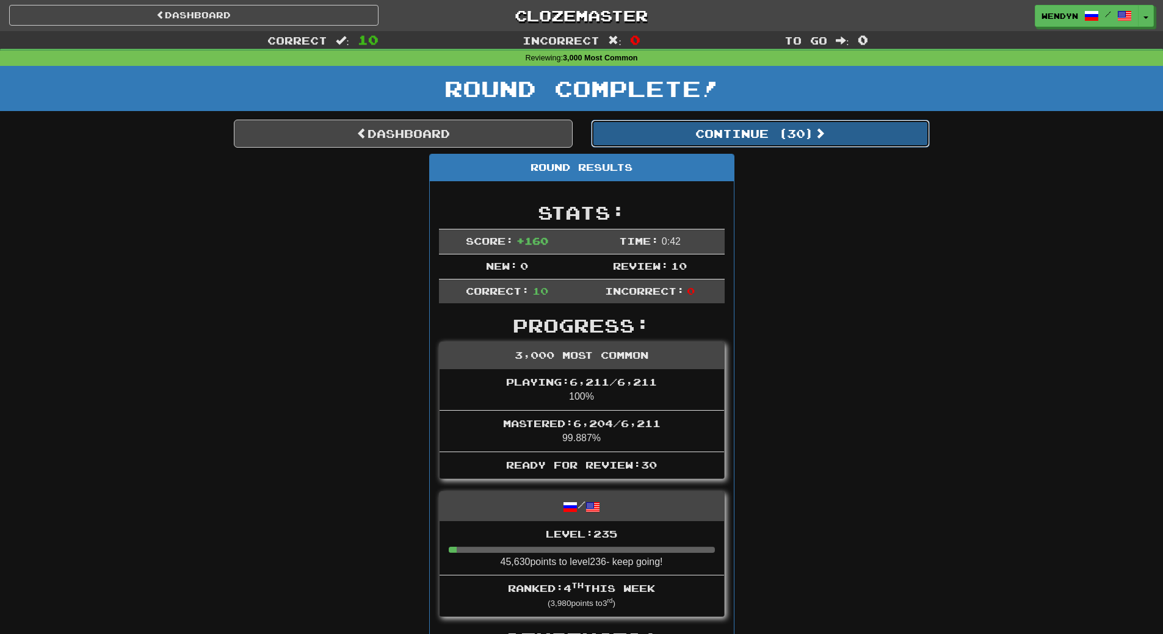
click at [793, 135] on button "Continue ( 30 )" at bounding box center [760, 134] width 339 height 28
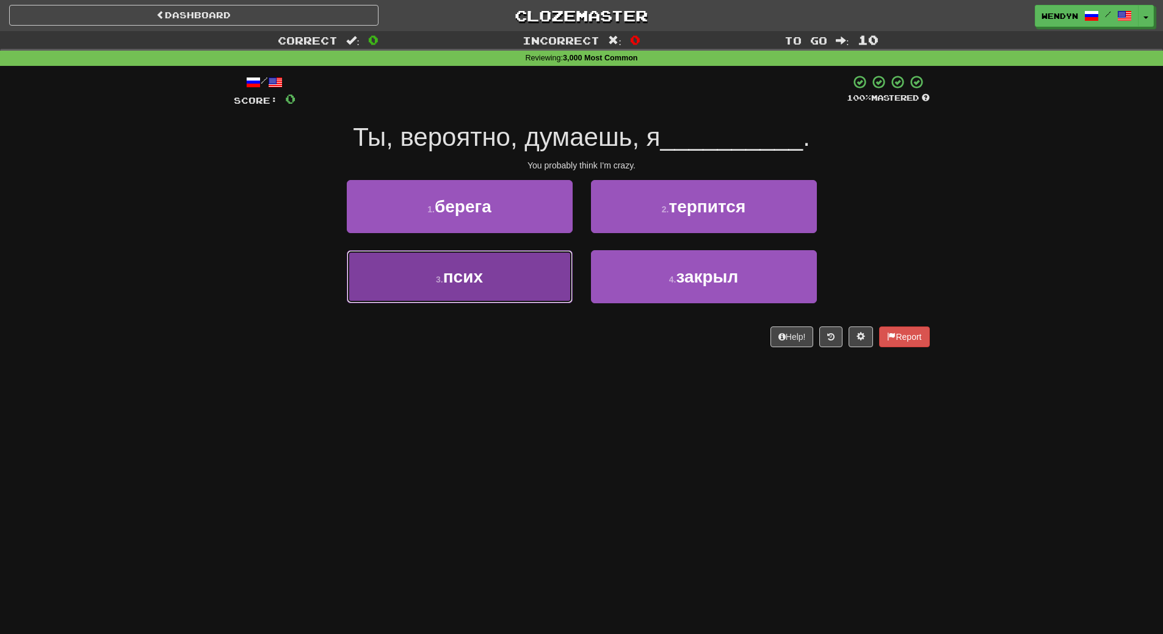
click at [507, 282] on button "3 . псих" at bounding box center [460, 276] width 226 height 53
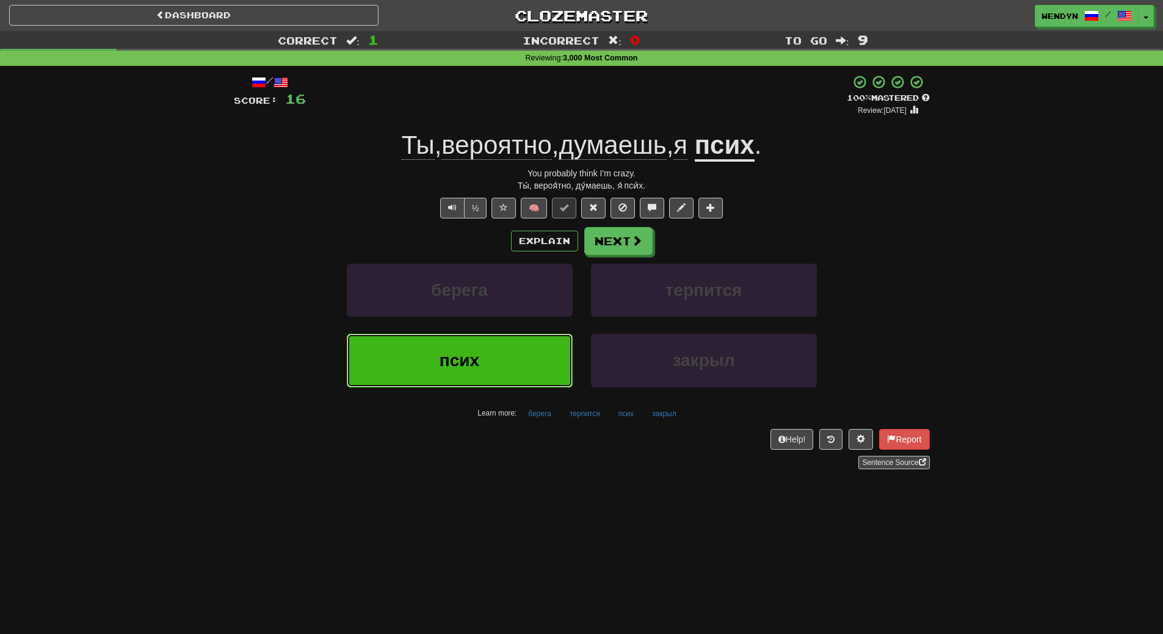
click at [474, 361] on span "псих" at bounding box center [460, 360] width 40 height 19
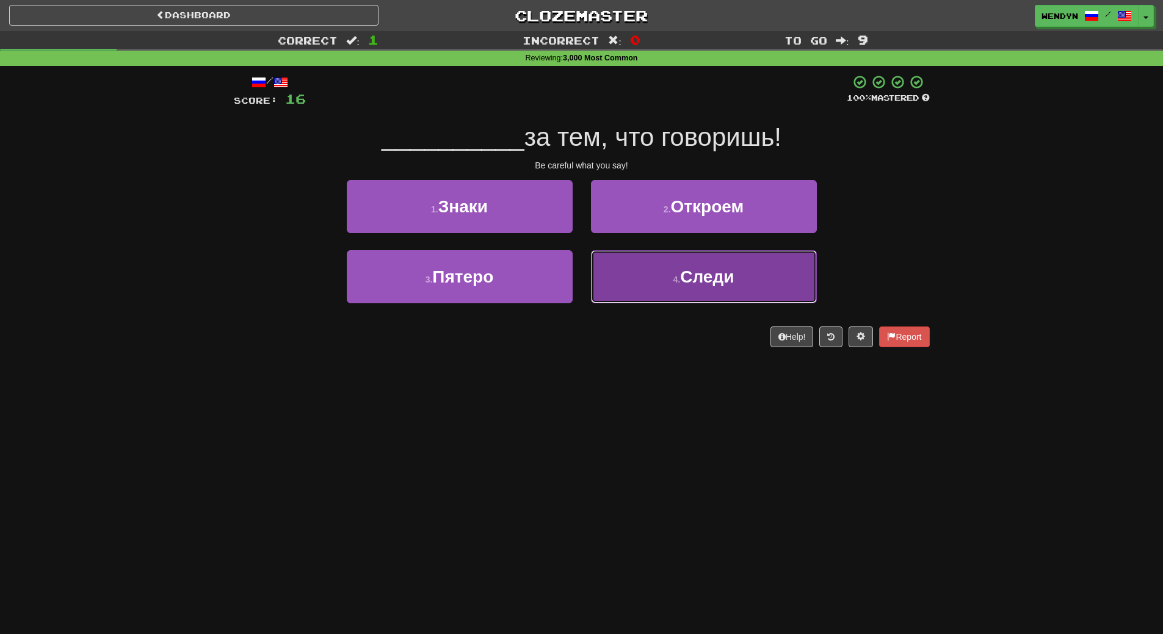
click at [691, 286] on button "4 . Следи" at bounding box center [704, 276] width 226 height 53
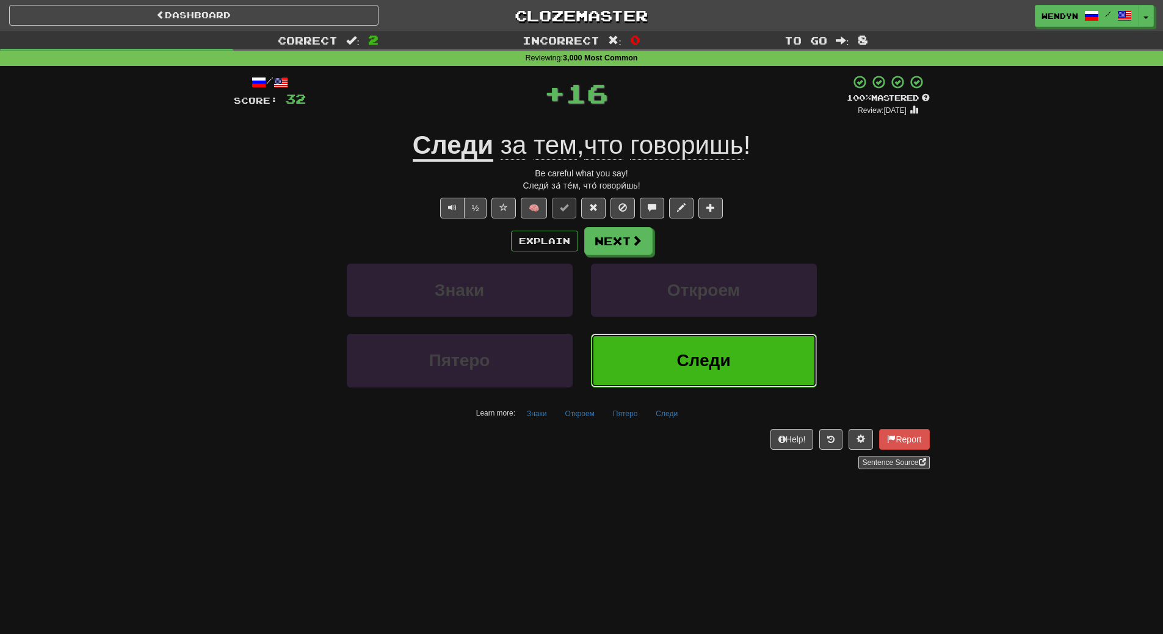
click at [689, 379] on button "Следи" at bounding box center [704, 360] width 226 height 53
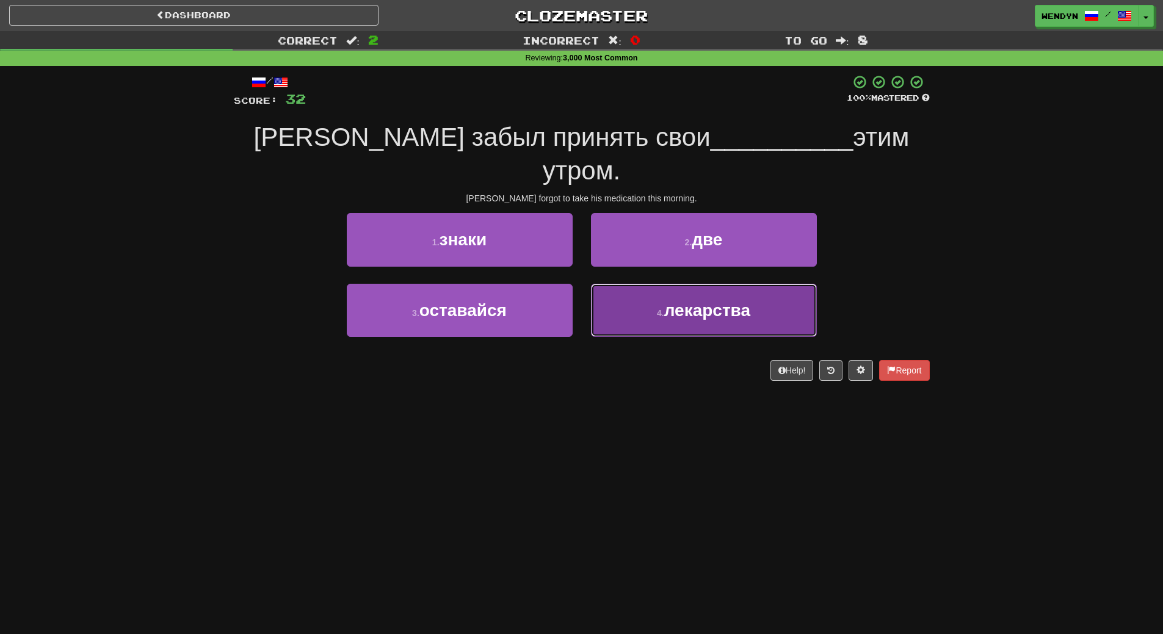
click at [706, 301] on span "лекарства" at bounding box center [707, 310] width 86 height 19
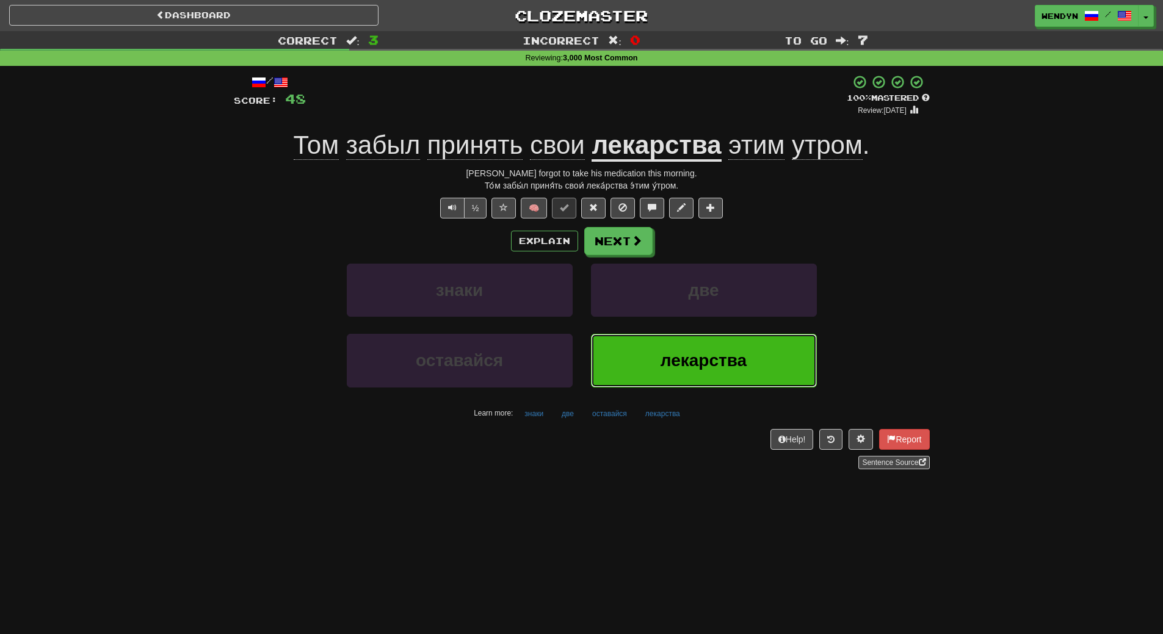
click at [707, 376] on button "лекарства" at bounding box center [704, 360] width 226 height 53
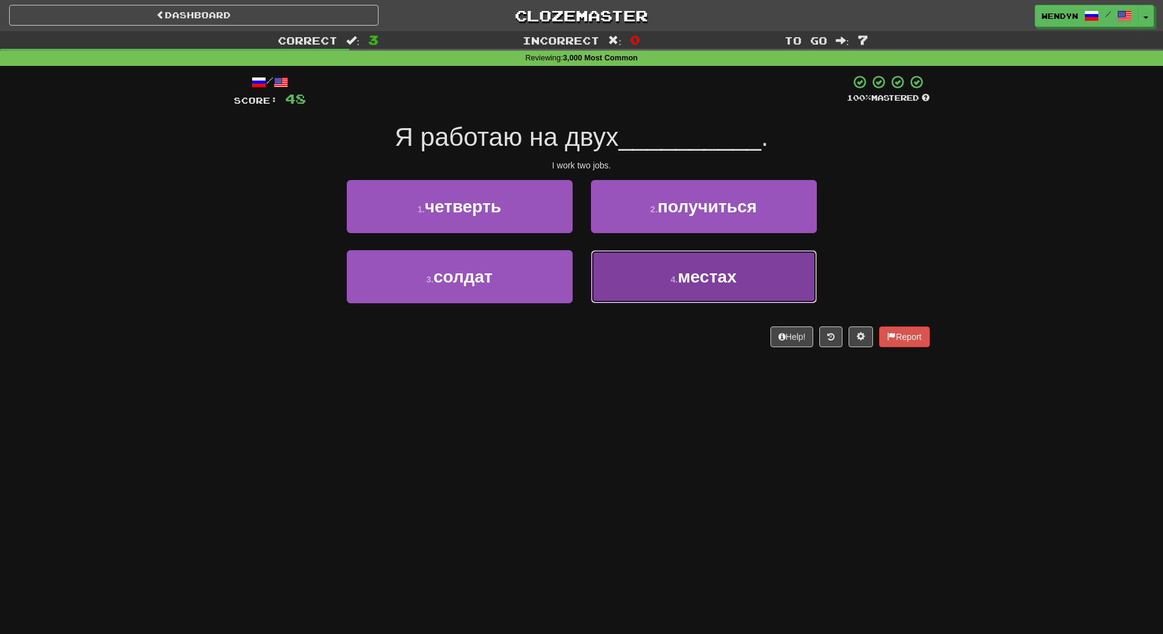
click at [700, 287] on button "4 . местах" at bounding box center [704, 276] width 226 height 53
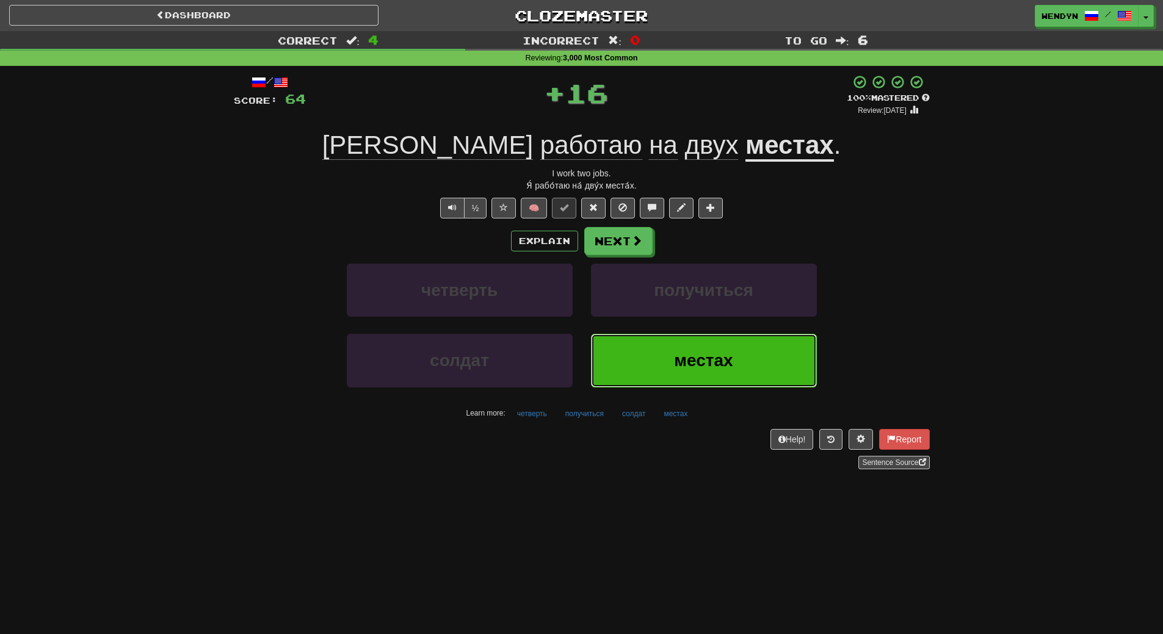
click at [693, 357] on span "местах" at bounding box center [703, 360] width 59 height 19
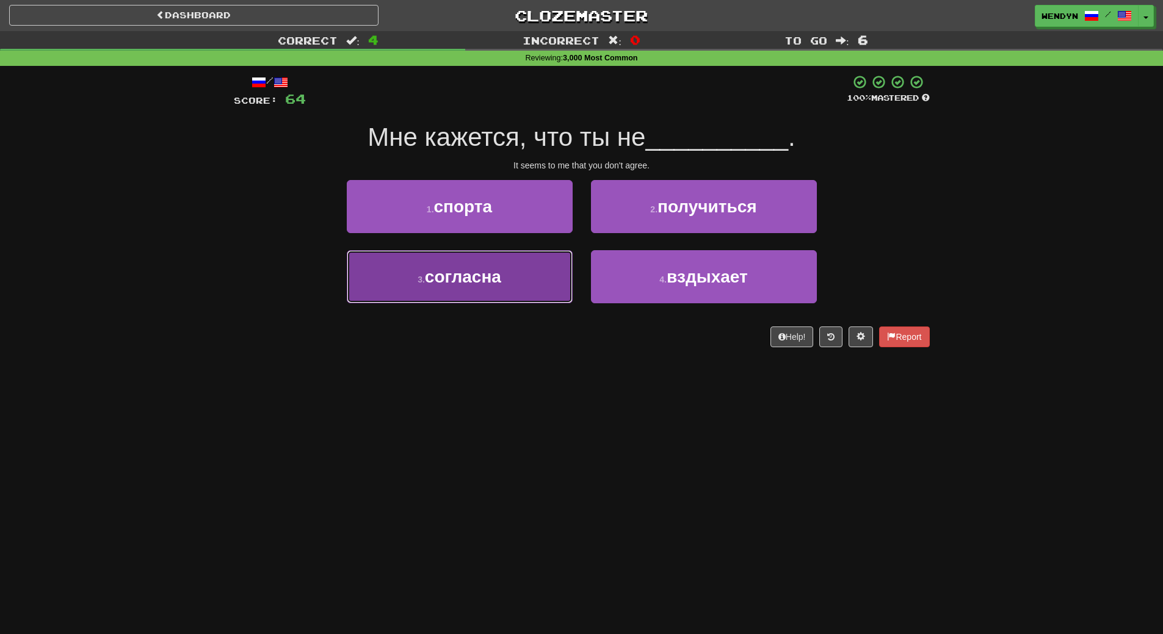
click at [527, 286] on button "3 . согласна" at bounding box center [460, 276] width 226 height 53
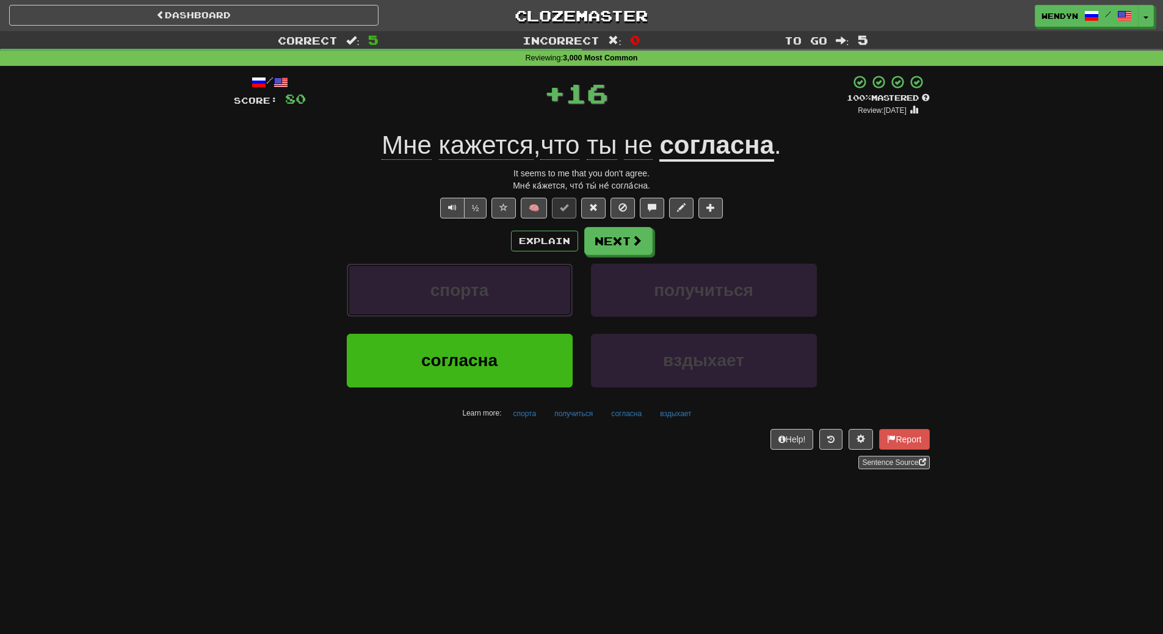
click at [527, 286] on button "спорта" at bounding box center [460, 290] width 226 height 53
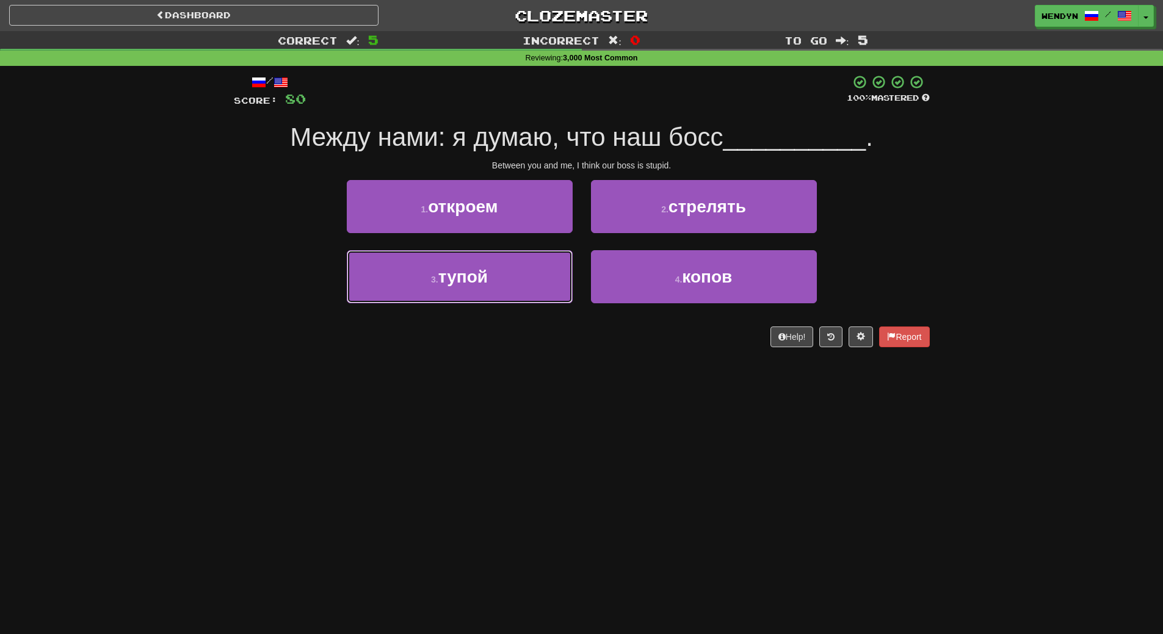
drag, startPoint x: 527, startPoint y: 286, endPoint x: 521, endPoint y: 403, distance: 117.4
click at [521, 403] on div "Dashboard Clozemaster WendyN / Toggle Dropdown Dashboard Leaderboard Activity F…" at bounding box center [581, 317] width 1163 height 634
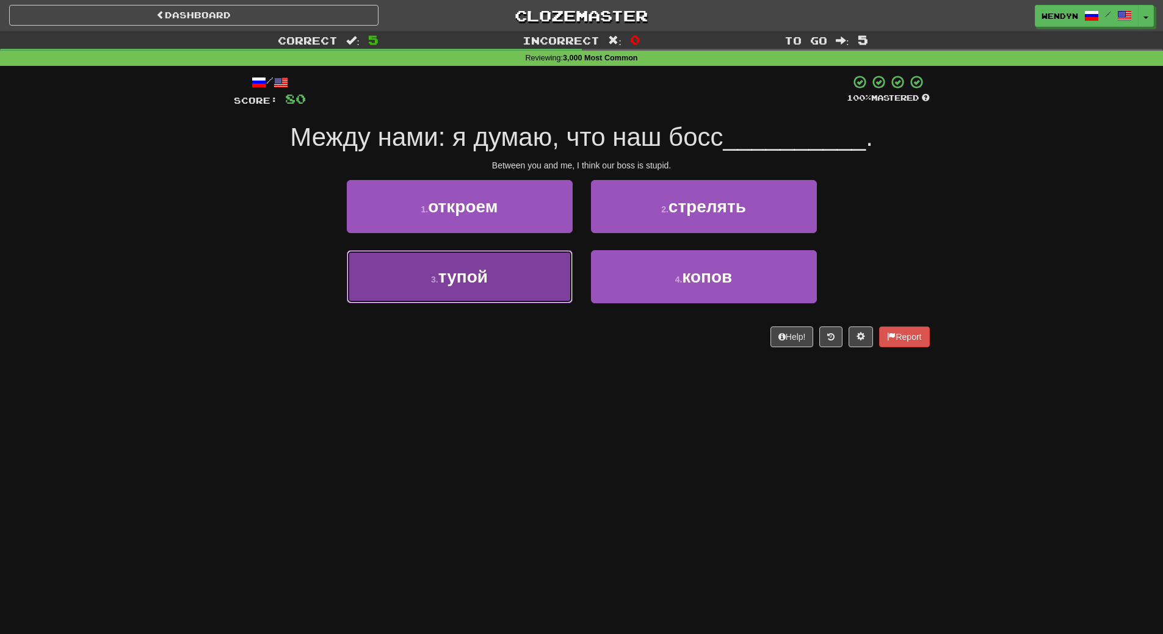
click at [501, 288] on button "3 . тупой" at bounding box center [460, 276] width 226 height 53
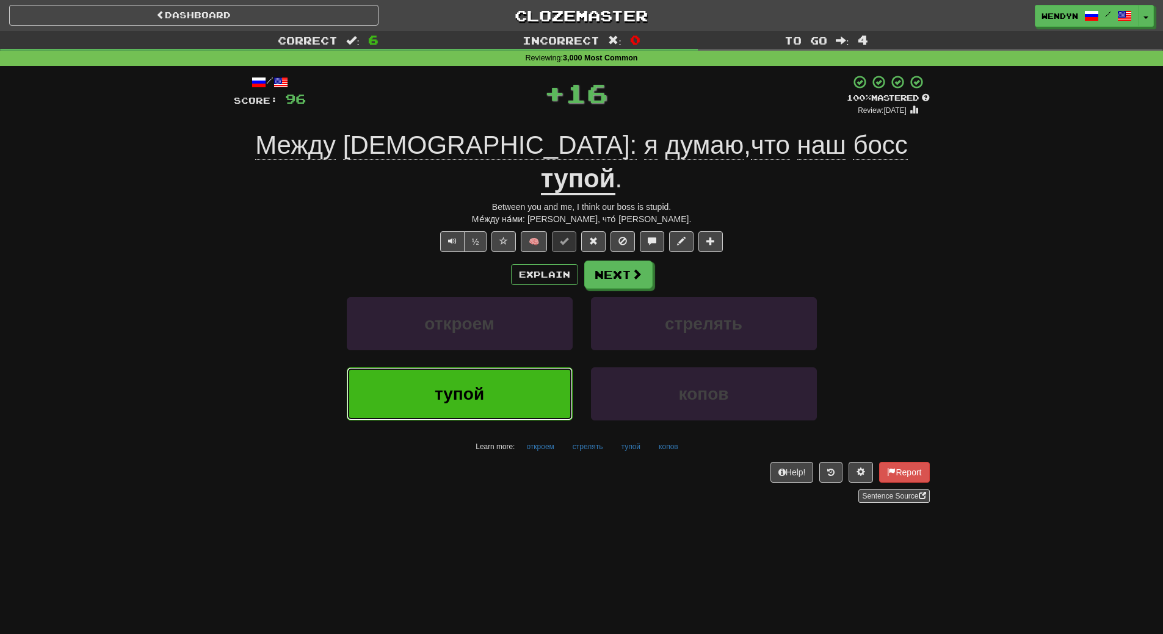
click at [507, 368] on button "тупой" at bounding box center [460, 394] width 226 height 53
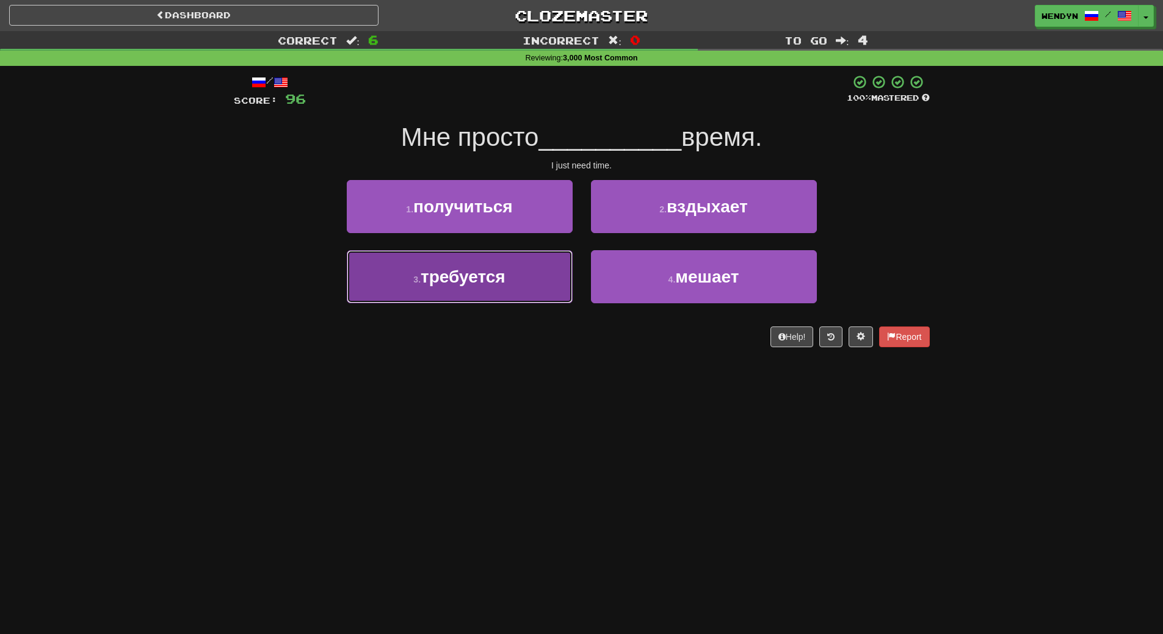
click at [495, 296] on button "3 . требуется" at bounding box center [460, 276] width 226 height 53
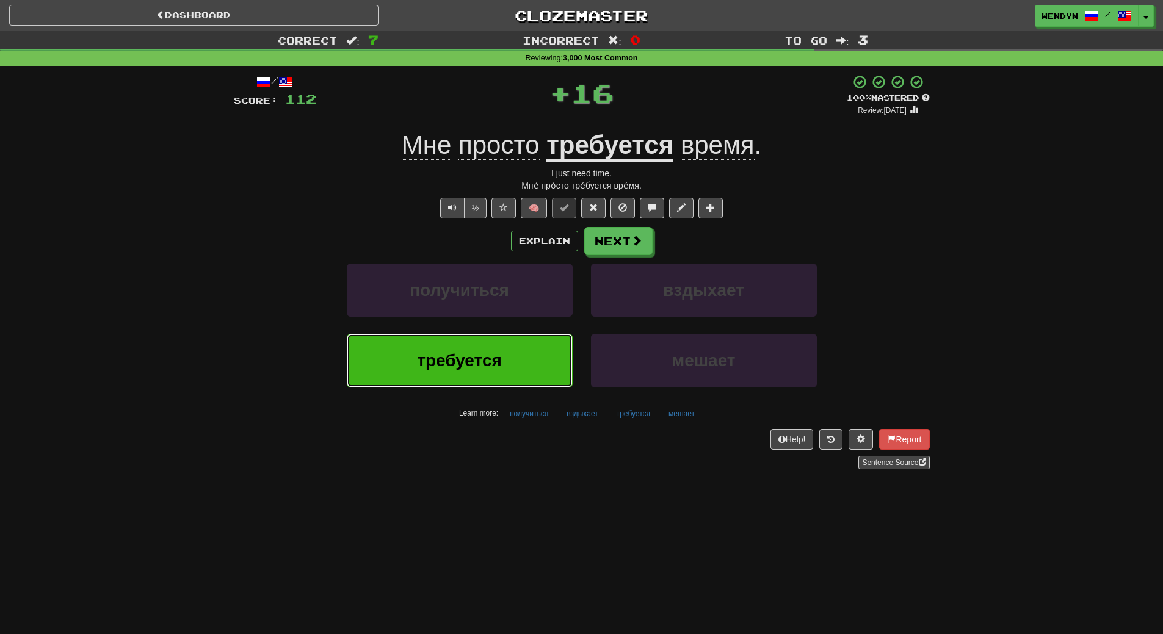
click at [503, 357] on button "требуется" at bounding box center [460, 360] width 226 height 53
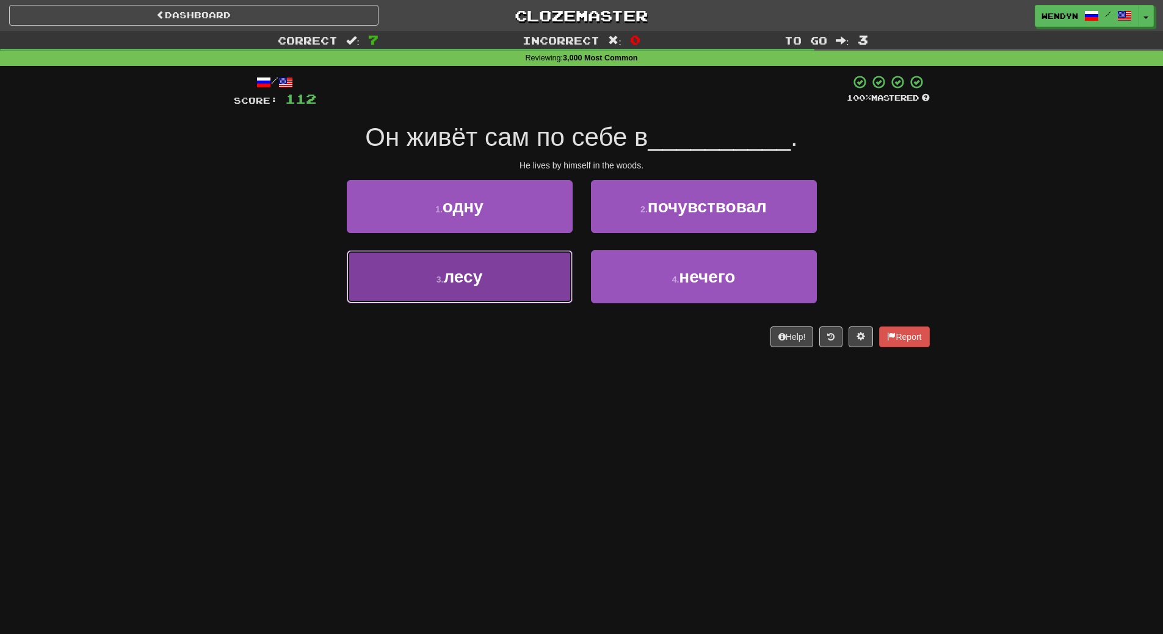
click at [498, 300] on button "3 . лесу" at bounding box center [460, 276] width 226 height 53
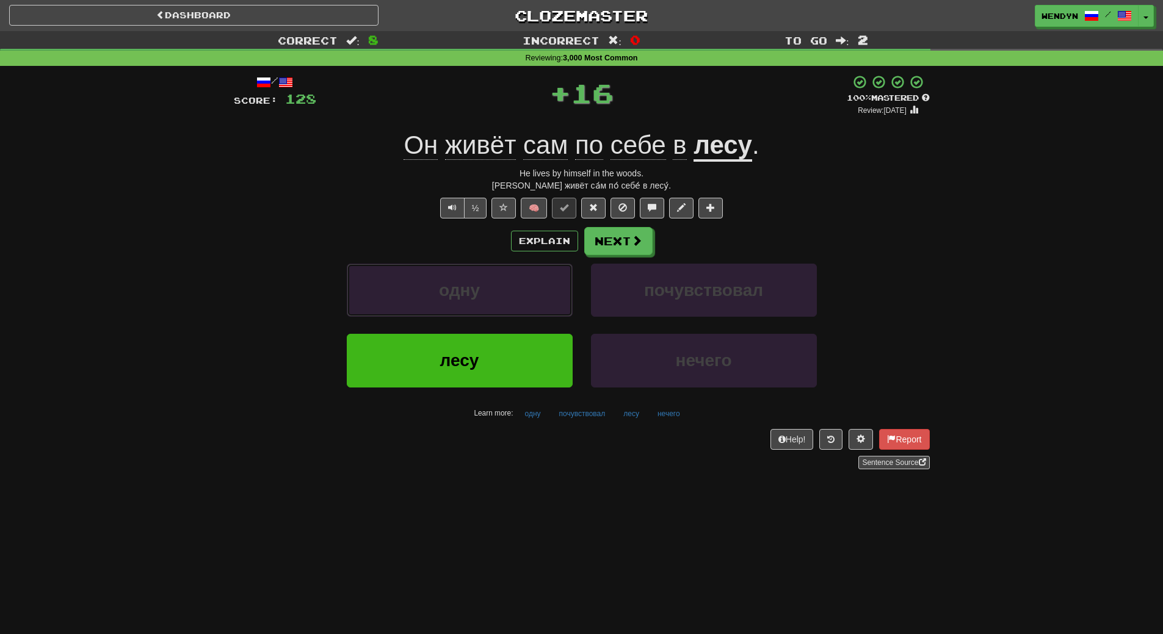
click at [498, 300] on button "одну" at bounding box center [460, 290] width 226 height 53
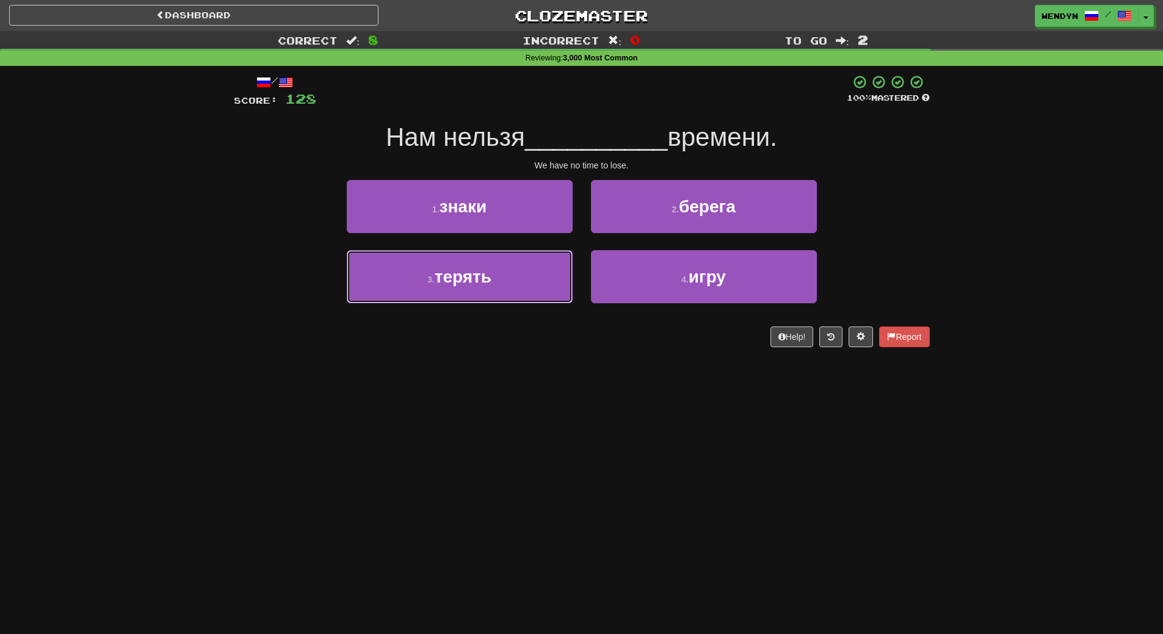
drag, startPoint x: 498, startPoint y: 300, endPoint x: 498, endPoint y: 362, distance: 61.1
click at [498, 362] on div "/ Score: 128 100 % Mastered Нам нельзя __________ времени. We have no time to l…" at bounding box center [582, 215] width 696 height 299
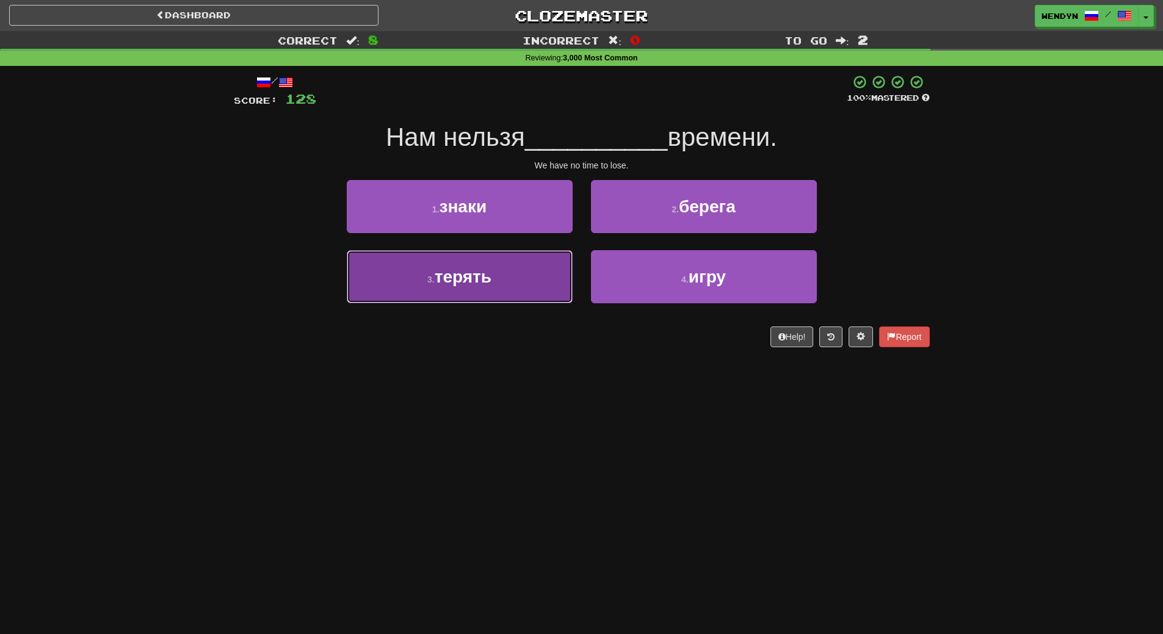
click at [490, 288] on button "3 . терять" at bounding box center [460, 276] width 226 height 53
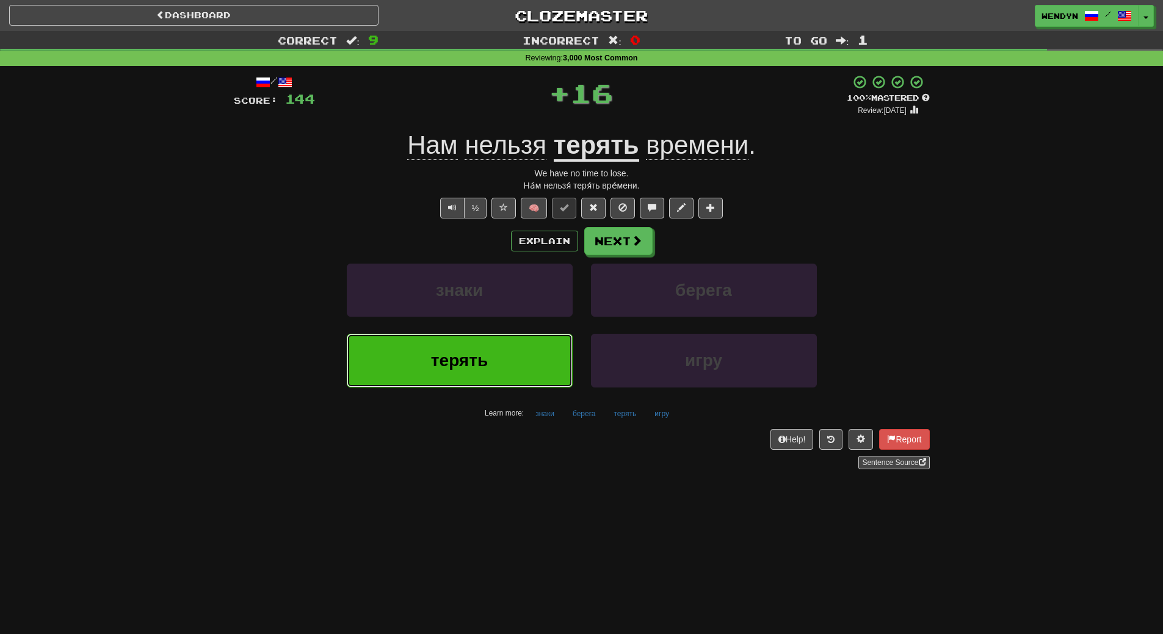
click at [496, 362] on button "терять" at bounding box center [460, 360] width 226 height 53
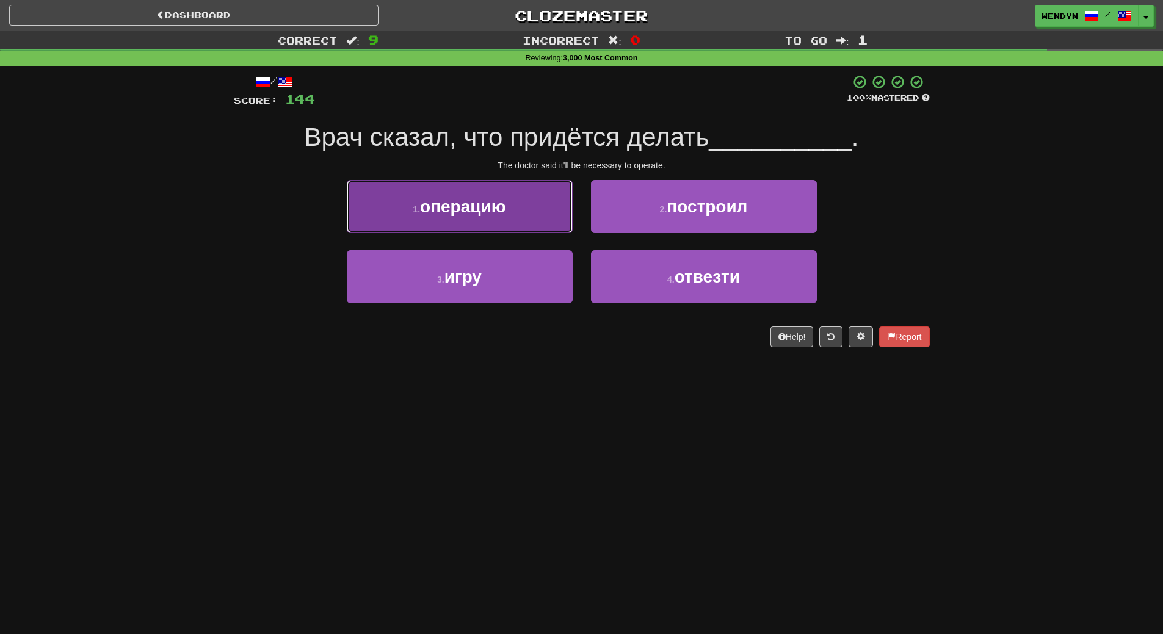
click at [490, 214] on span "операцию" at bounding box center [463, 206] width 86 height 19
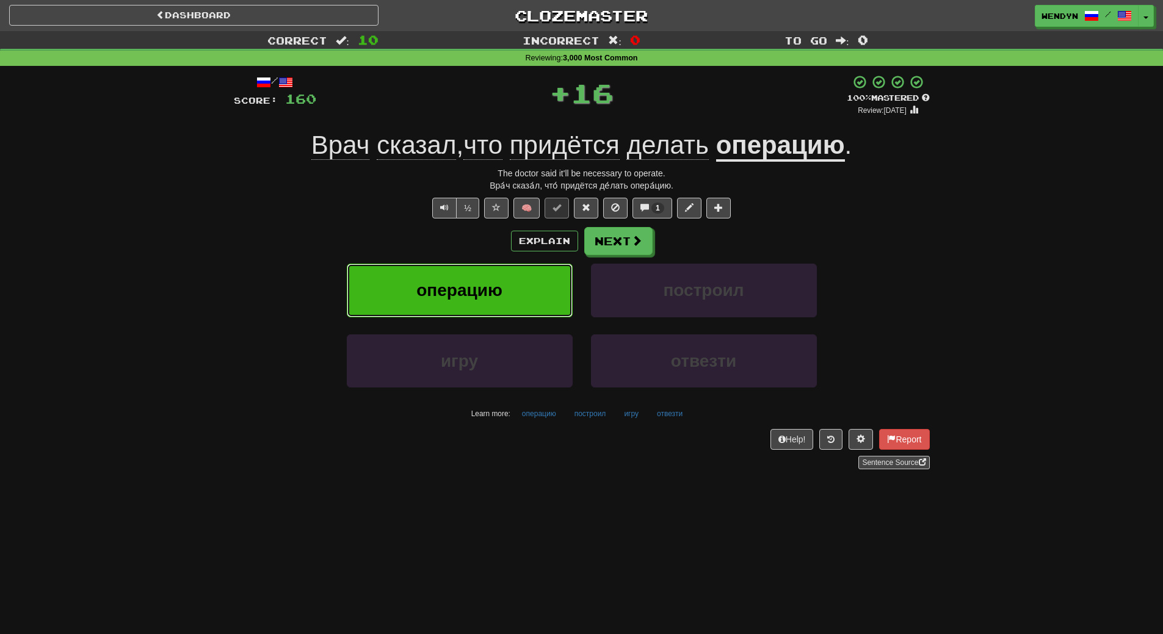
click at [490, 287] on span "операцию" at bounding box center [459, 290] width 86 height 19
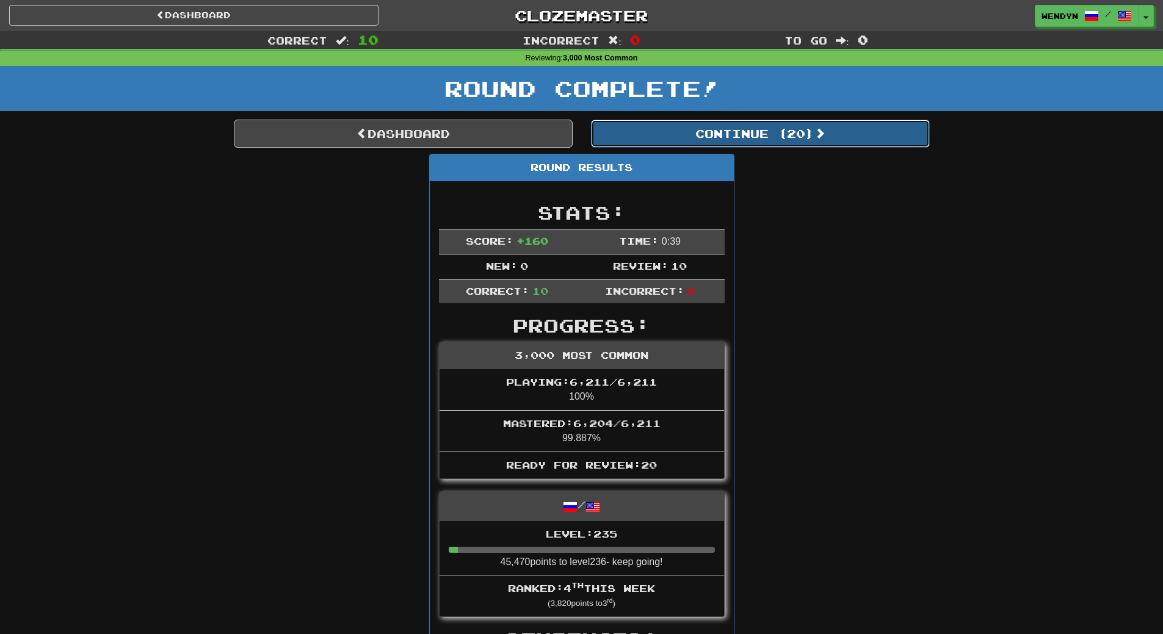
click at [799, 128] on button "Continue ( 20 )" at bounding box center [760, 134] width 339 height 28
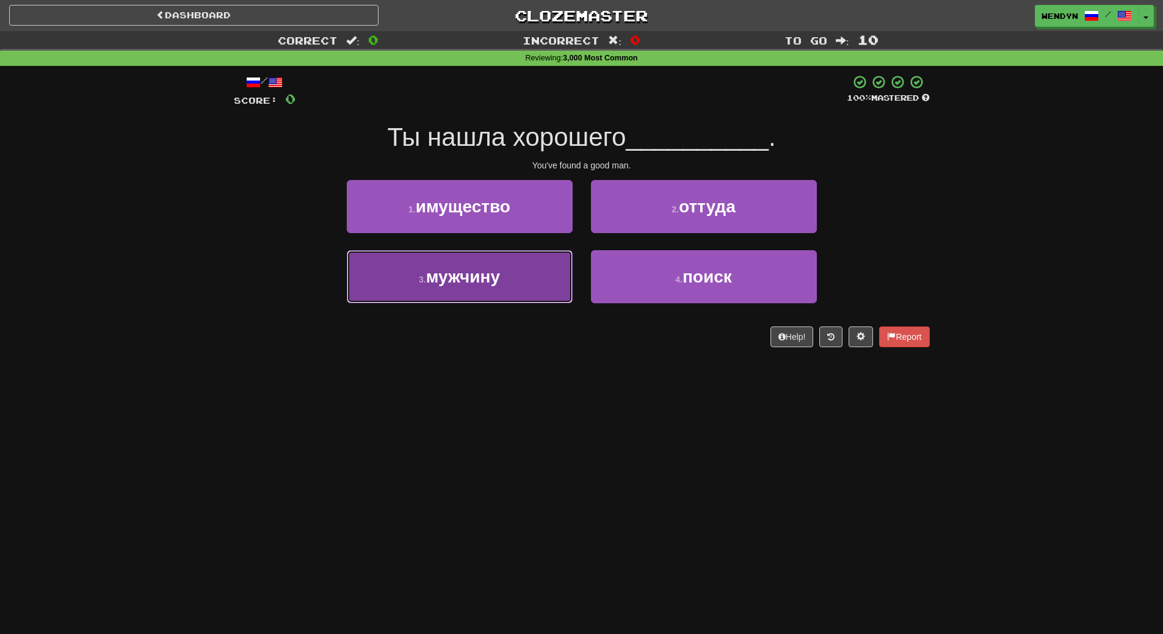
click at [519, 282] on button "3 . мужчину" at bounding box center [460, 276] width 226 height 53
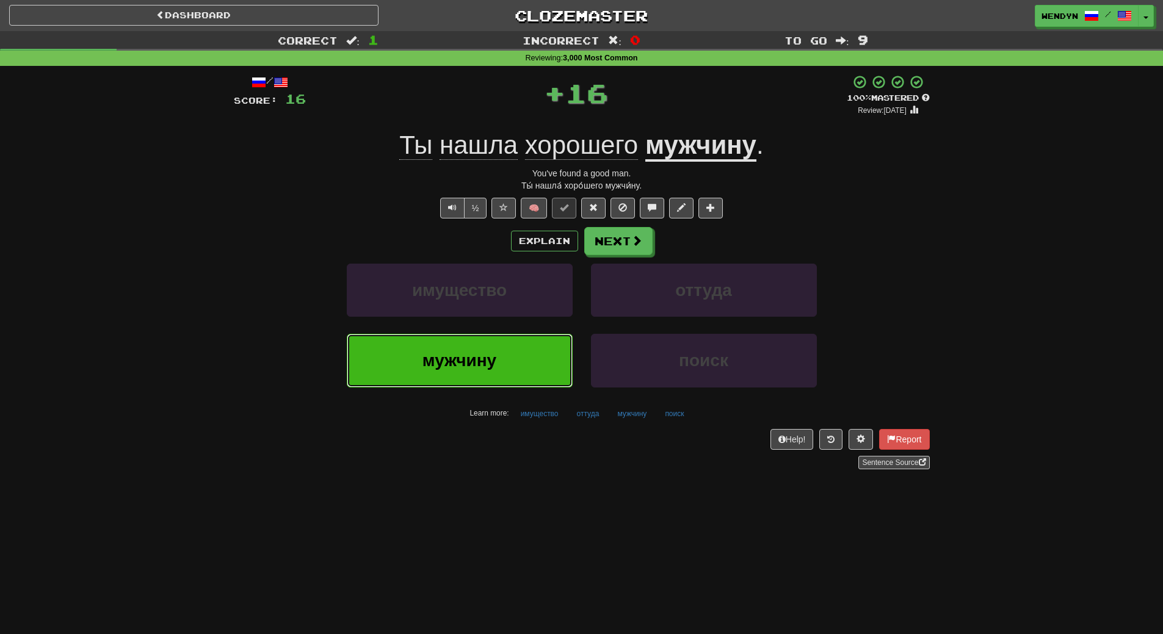
click at [509, 349] on button "мужчину" at bounding box center [460, 360] width 226 height 53
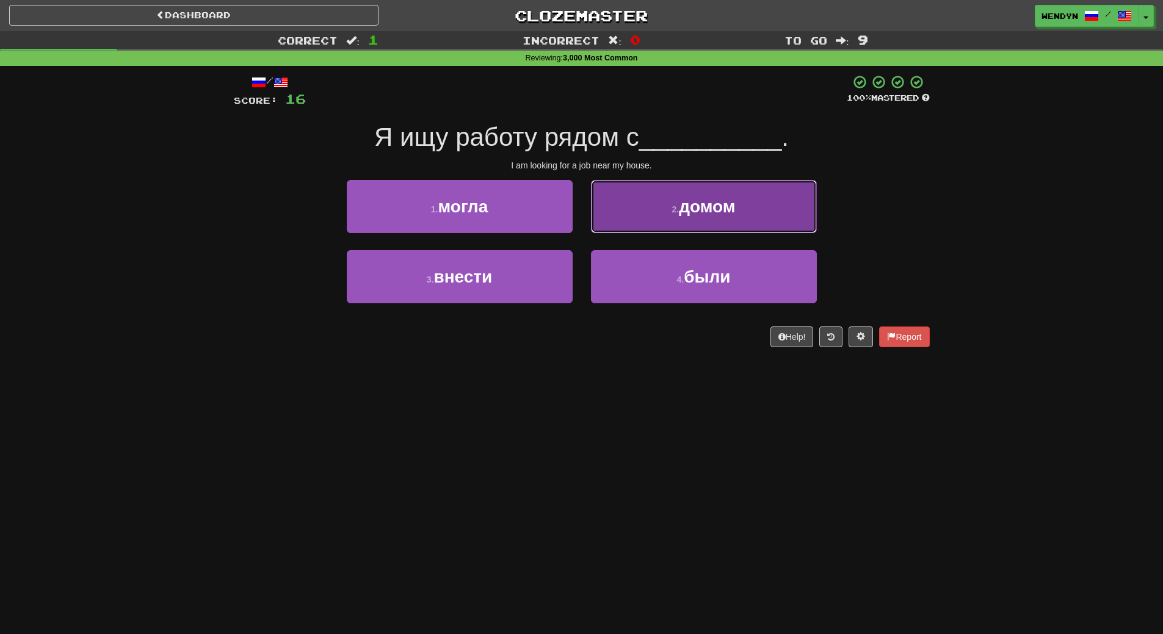
click at [762, 208] on button "2 . домом" at bounding box center [704, 206] width 226 height 53
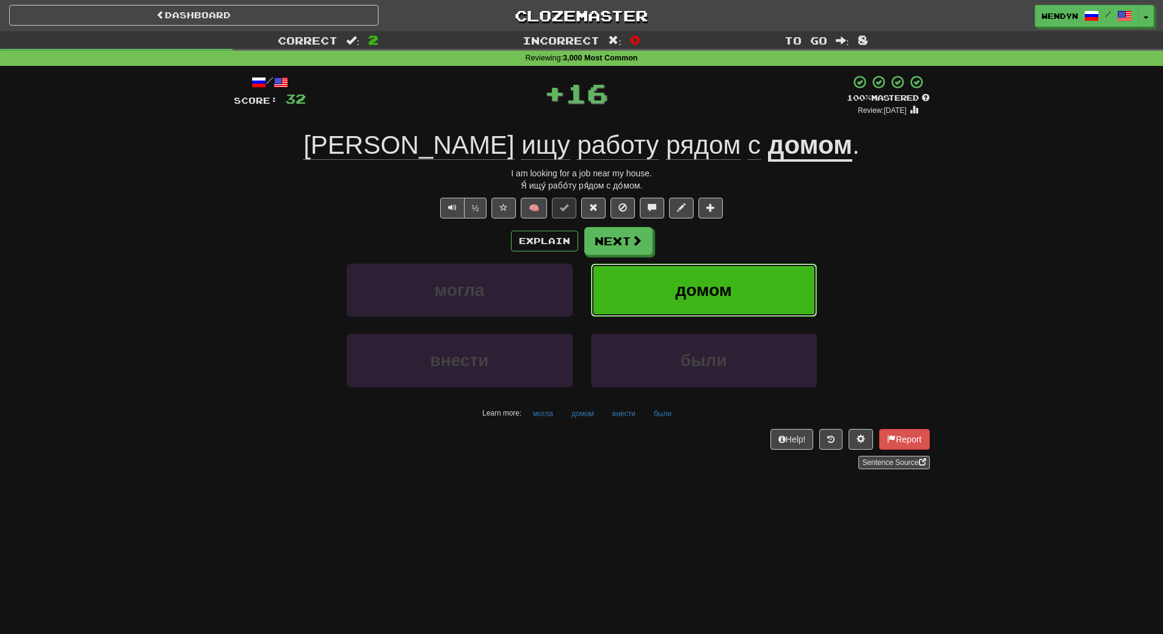
click at [745, 291] on button "домом" at bounding box center [704, 290] width 226 height 53
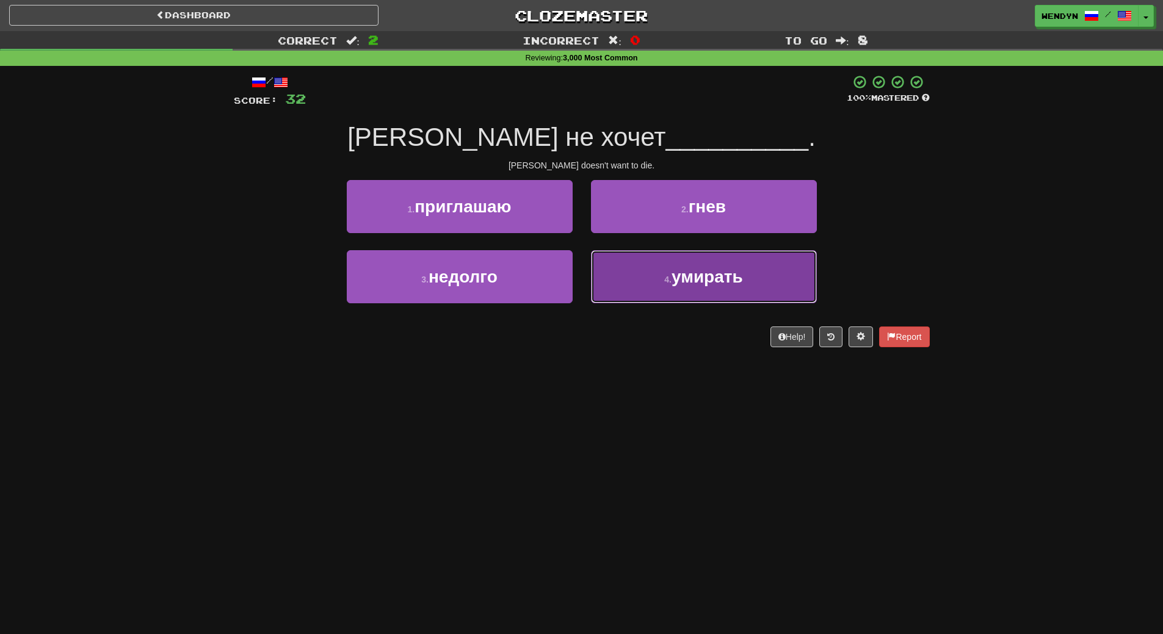
click at [689, 292] on button "4 . умирать" at bounding box center [704, 276] width 226 height 53
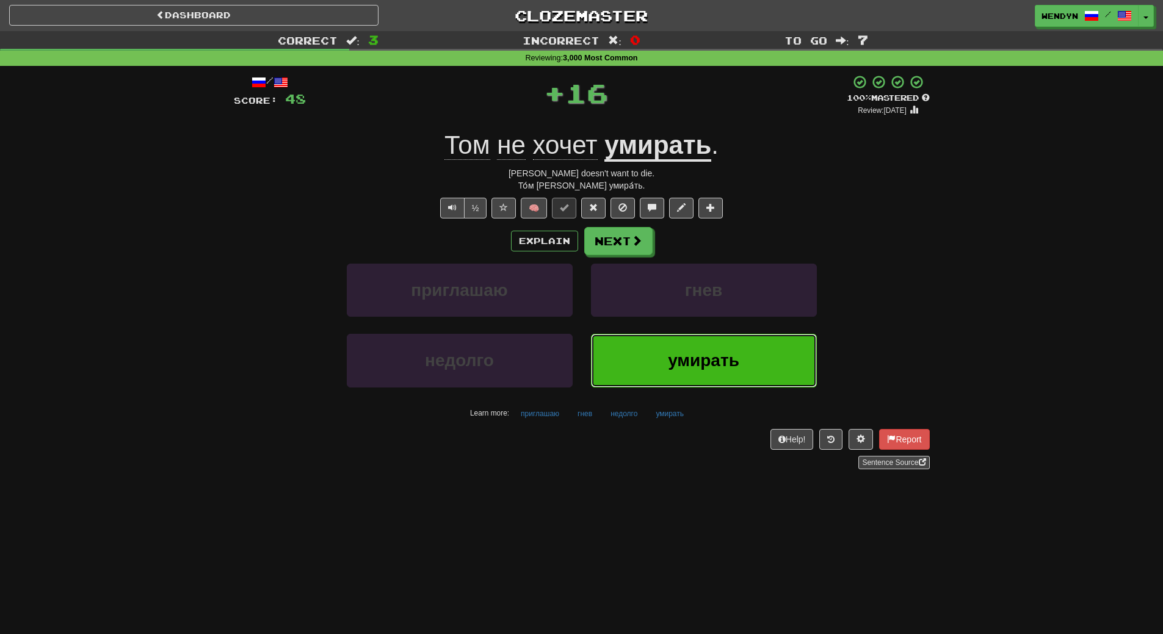
click at [659, 385] on button "умирать" at bounding box center [704, 360] width 226 height 53
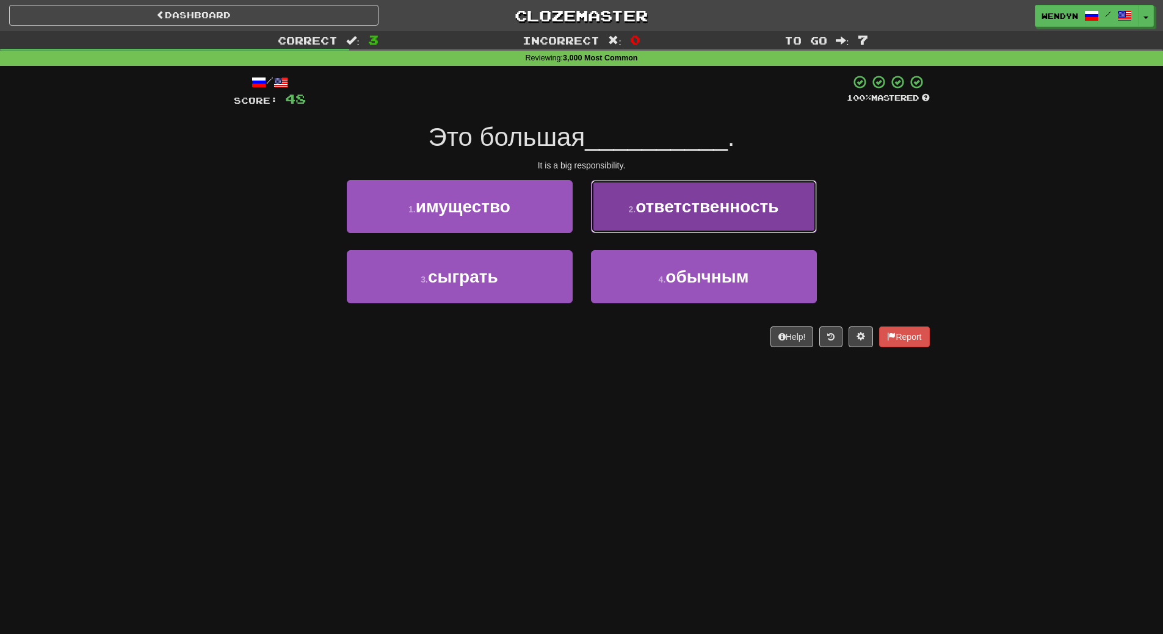
click at [716, 220] on button "2 . ответственность" at bounding box center [704, 206] width 226 height 53
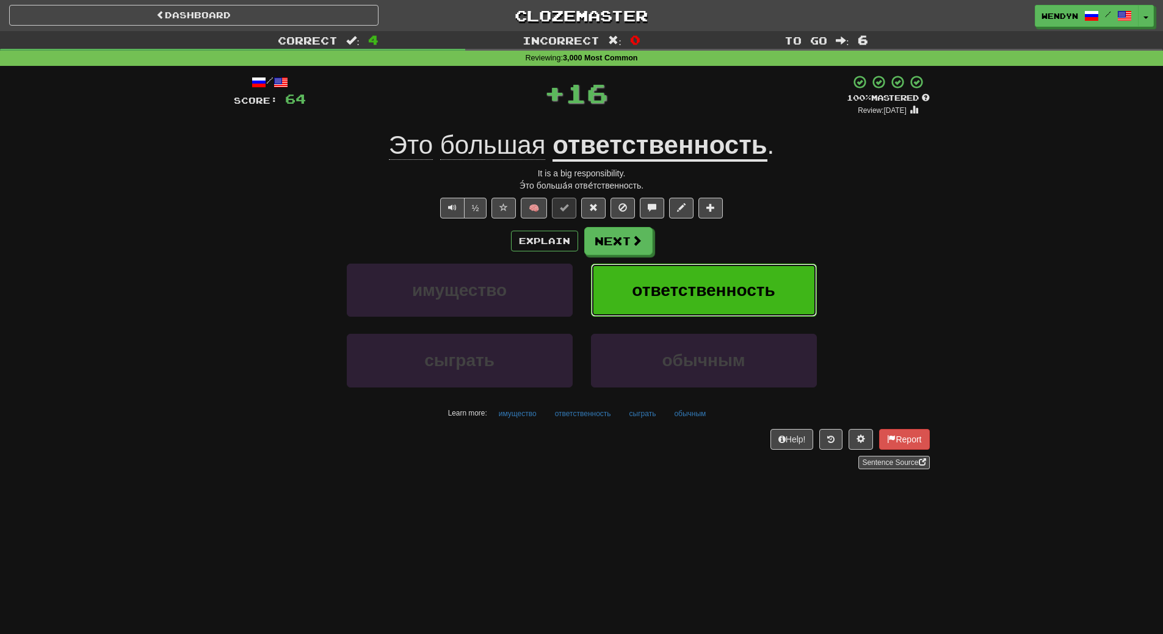
click at [713, 277] on button "ответственность" at bounding box center [704, 290] width 226 height 53
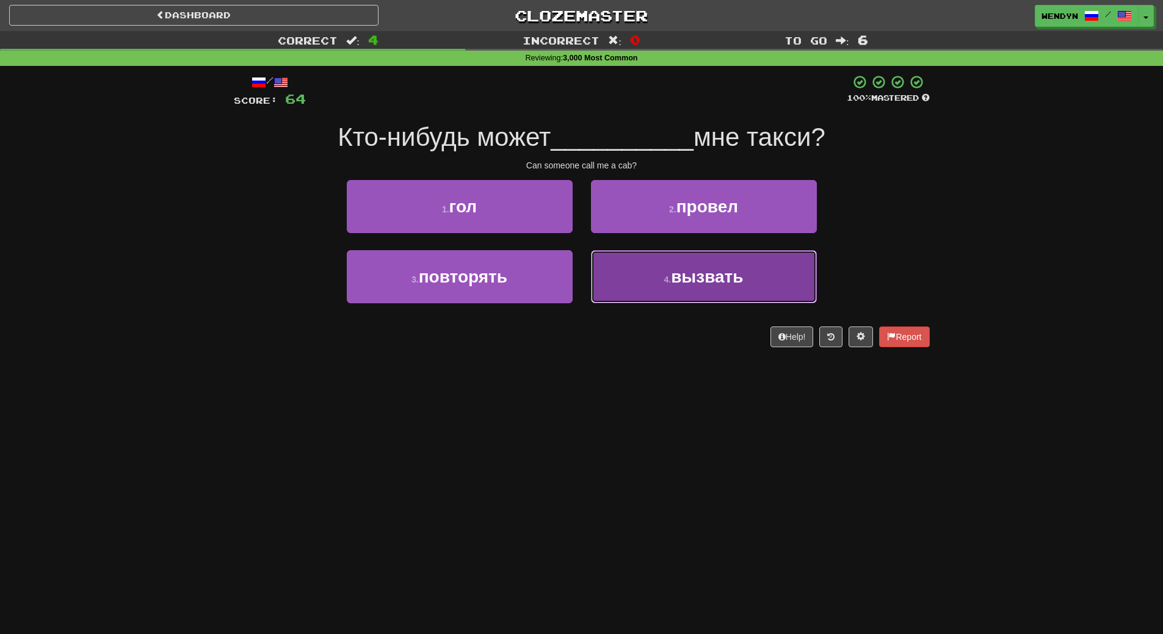
click at [676, 286] on button "4 . вызвать" at bounding box center [704, 276] width 226 height 53
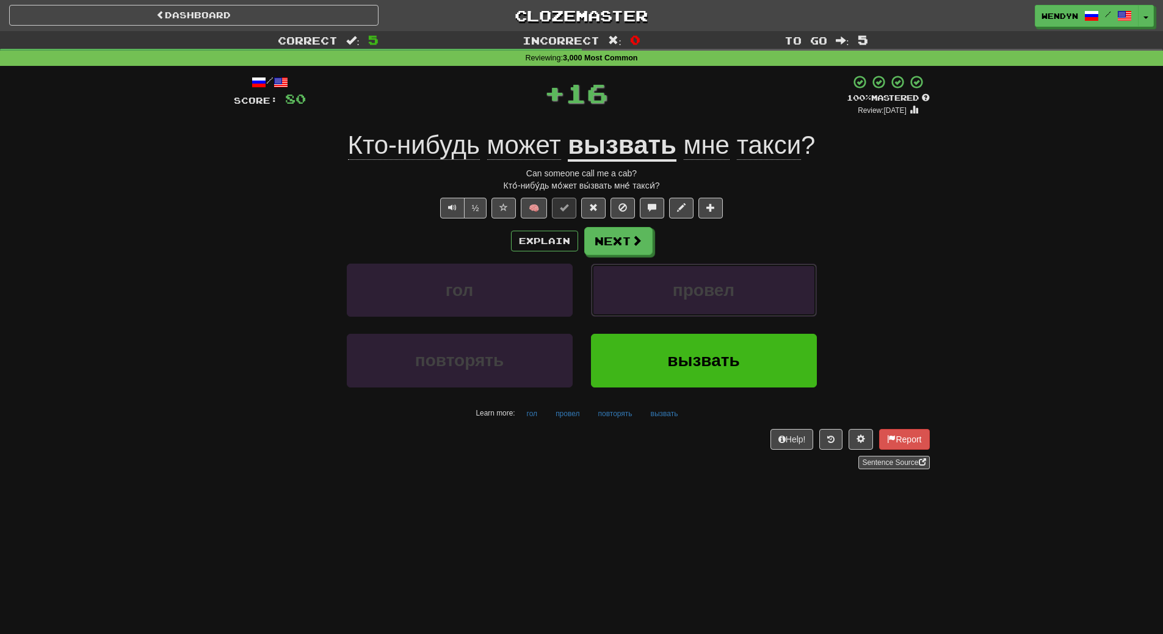
click at [676, 286] on span "провел" at bounding box center [704, 290] width 62 height 19
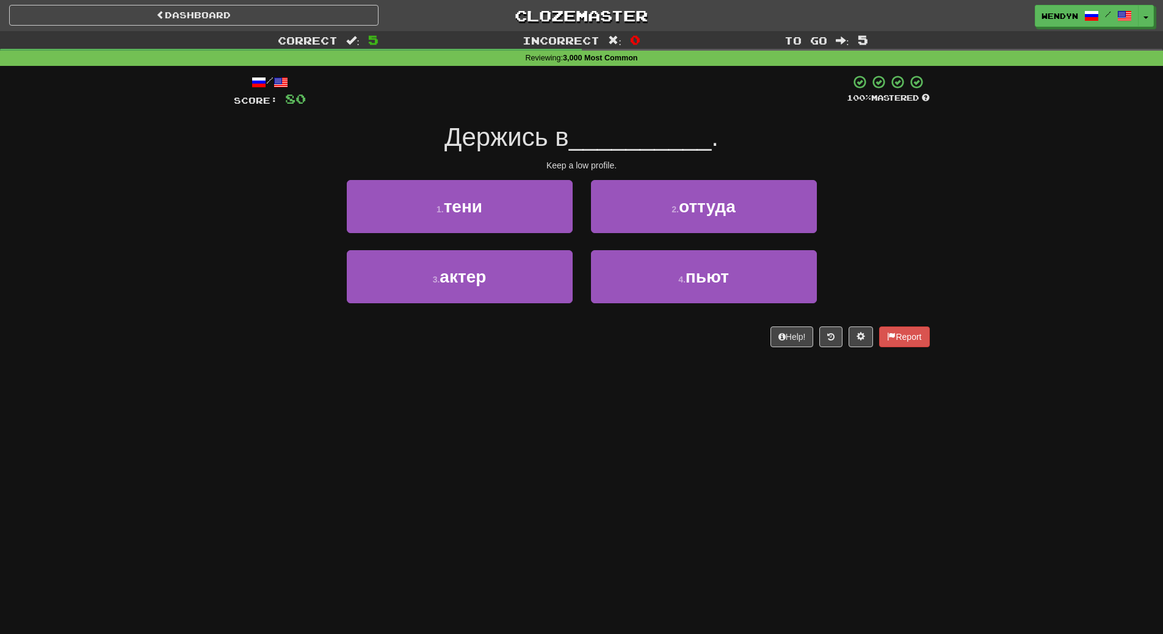
click at [670, 398] on div "Dashboard Clozemaster WendyN / Toggle Dropdown Dashboard Leaderboard Activity F…" at bounding box center [581, 317] width 1163 height 634
click at [670, 399] on div "Dashboard Clozemaster WendyN / Toggle Dropdown Dashboard Leaderboard Activity F…" at bounding box center [581, 317] width 1163 height 634
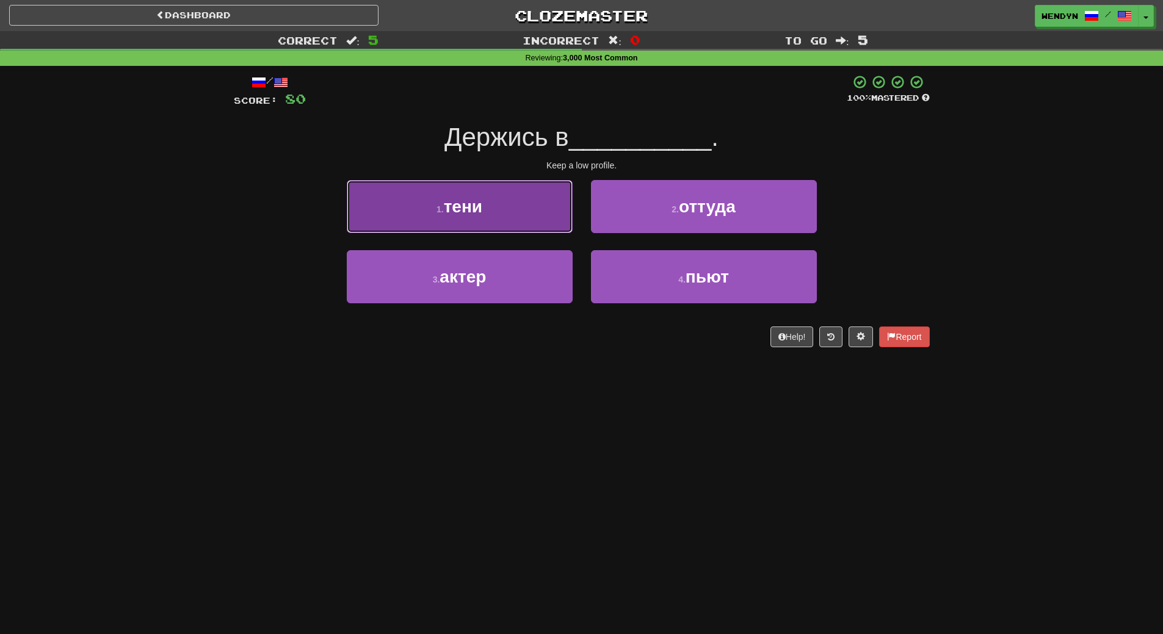
click at [512, 223] on button "1 . тени" at bounding box center [460, 206] width 226 height 53
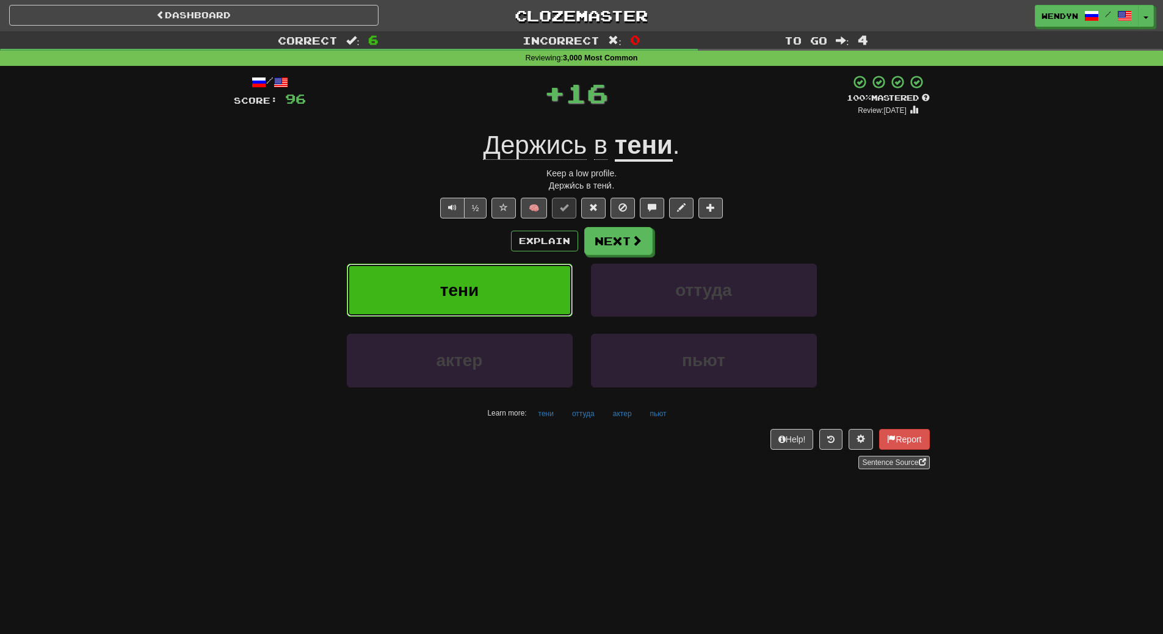
click at [514, 267] on button "тени" at bounding box center [460, 290] width 226 height 53
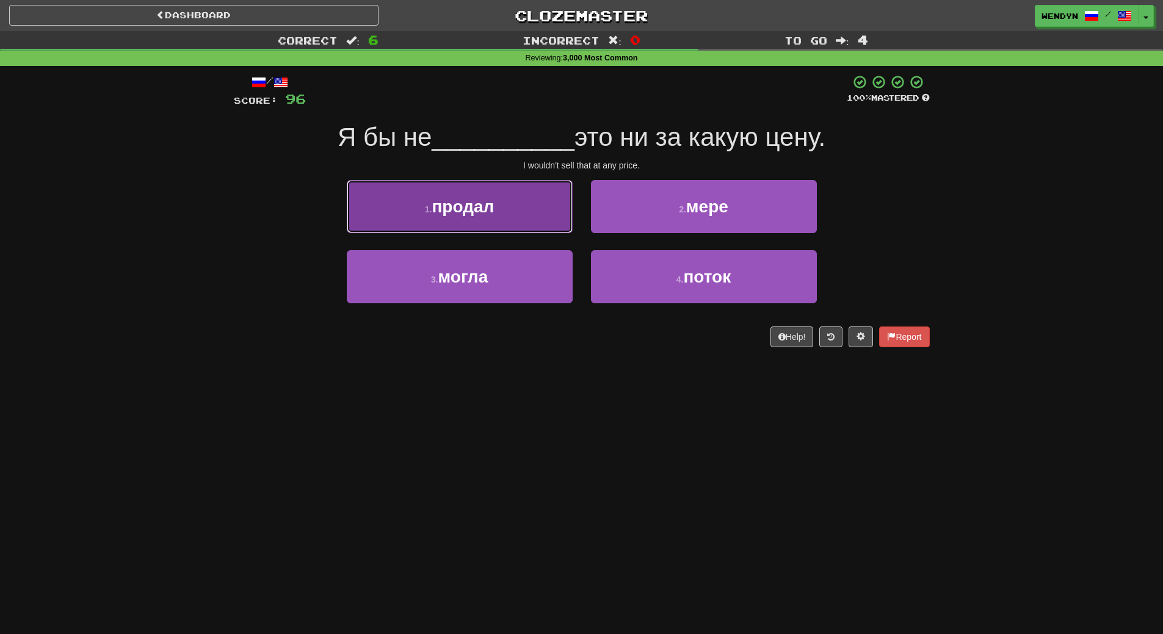
click at [512, 219] on button "1 . продал" at bounding box center [460, 206] width 226 height 53
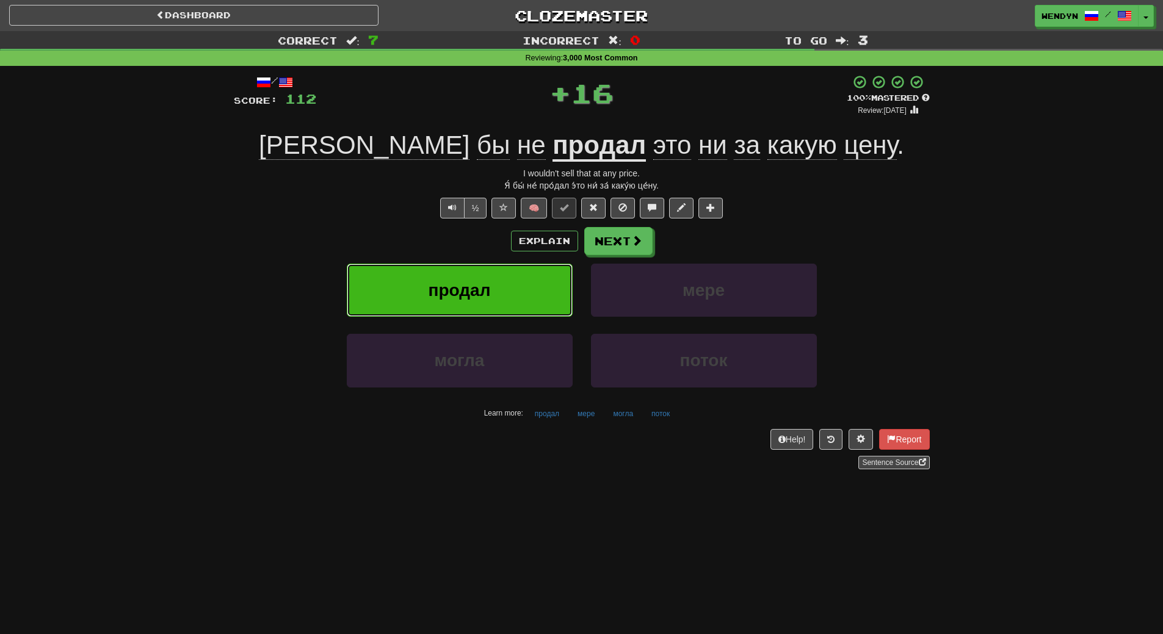
click at [510, 291] on button "продал" at bounding box center [460, 290] width 226 height 53
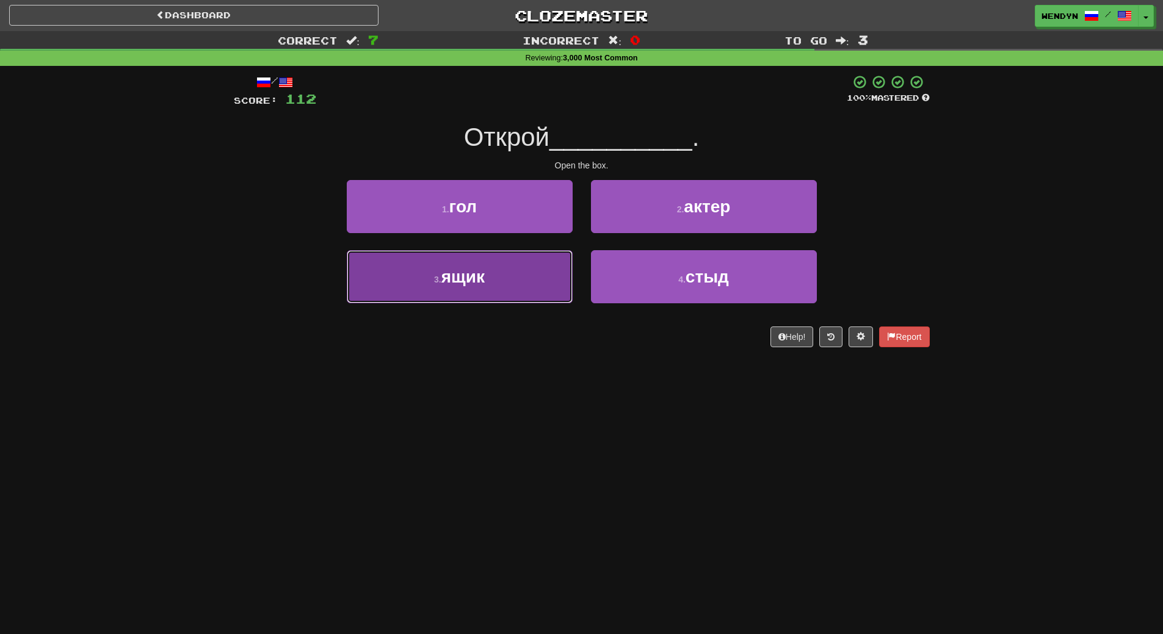
click at [492, 294] on button "3 . ящик" at bounding box center [460, 276] width 226 height 53
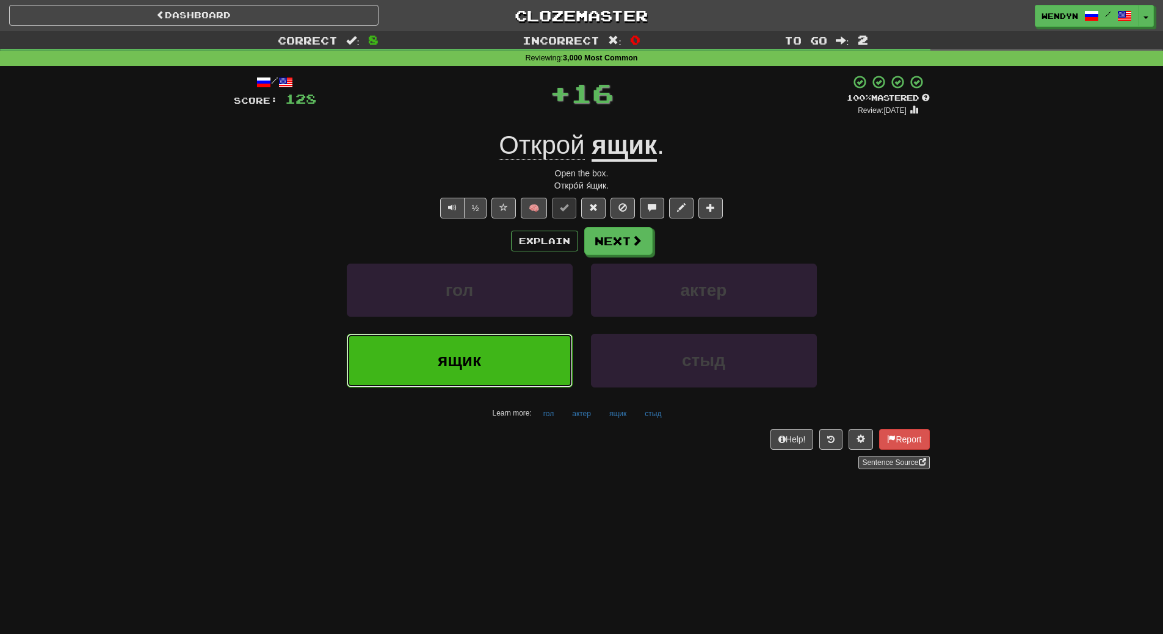
click at [487, 346] on button "ящик" at bounding box center [460, 360] width 226 height 53
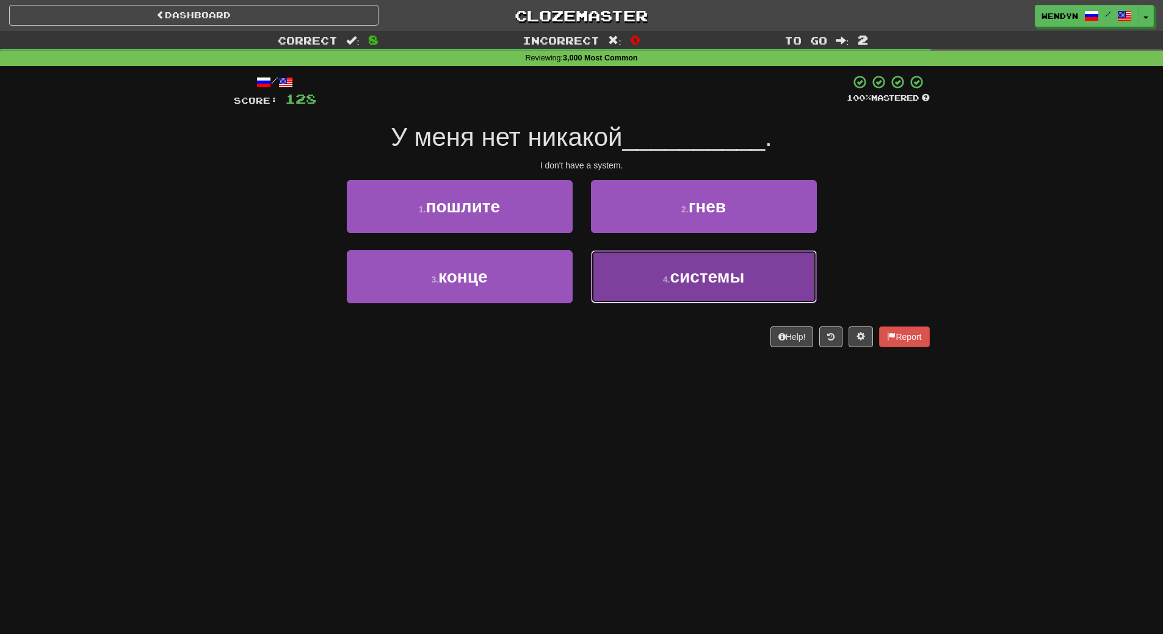
click at [702, 288] on button "4 . системы" at bounding box center [704, 276] width 226 height 53
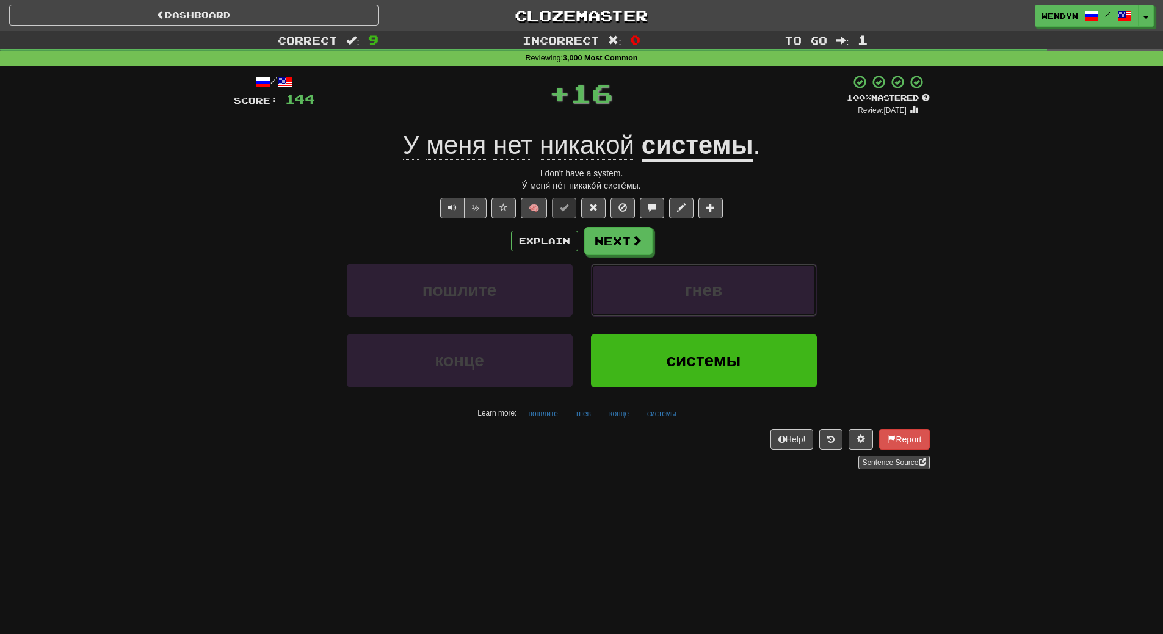
click at [702, 288] on span "гнев" at bounding box center [703, 290] width 37 height 19
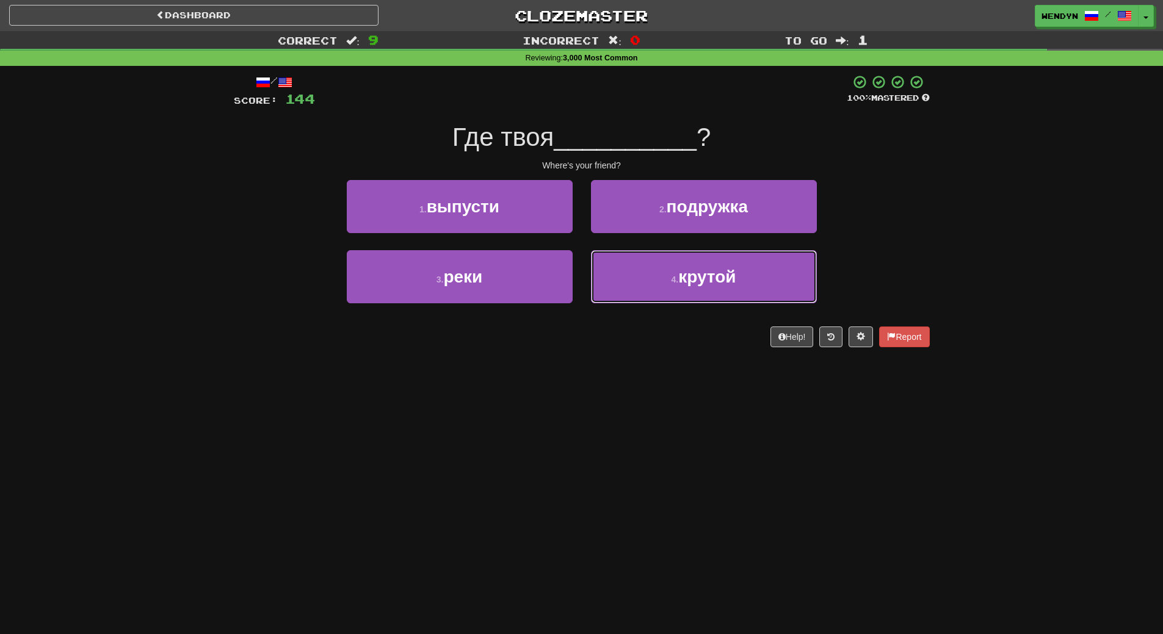
drag, startPoint x: 702, startPoint y: 288, endPoint x: 679, endPoint y: 360, distance: 75.7
click at [679, 360] on div "/ Score: 144 100 % Mastered Где твоя __________ ? Where's your friend? 1 . выпу…" at bounding box center [582, 215] width 696 height 299
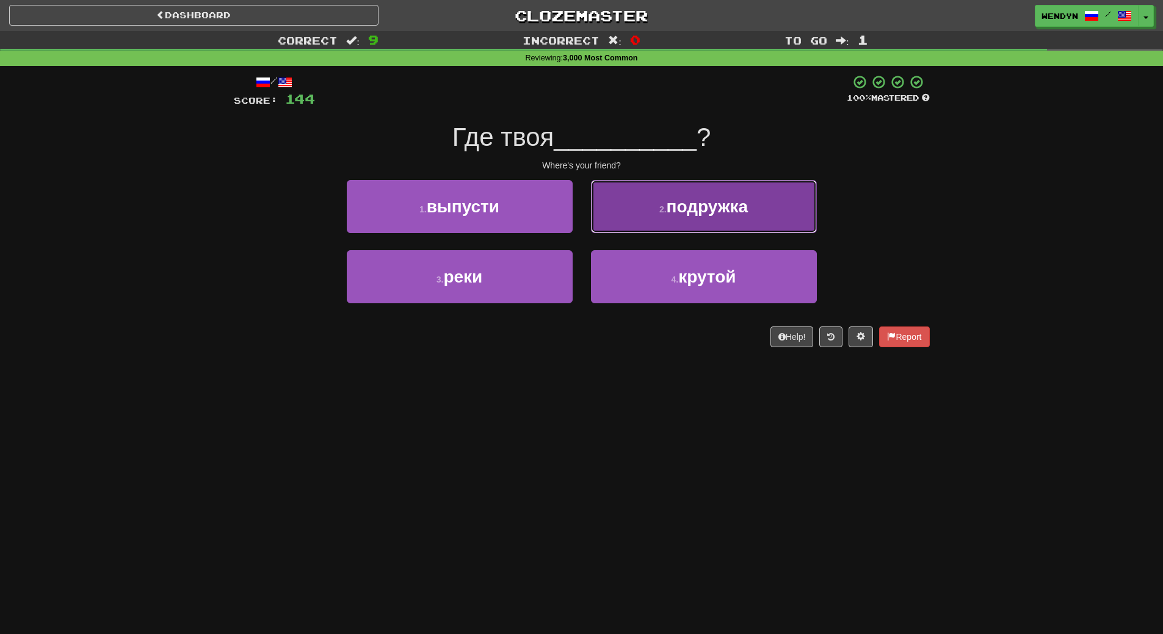
click at [743, 218] on button "2 . подружка" at bounding box center [704, 206] width 226 height 53
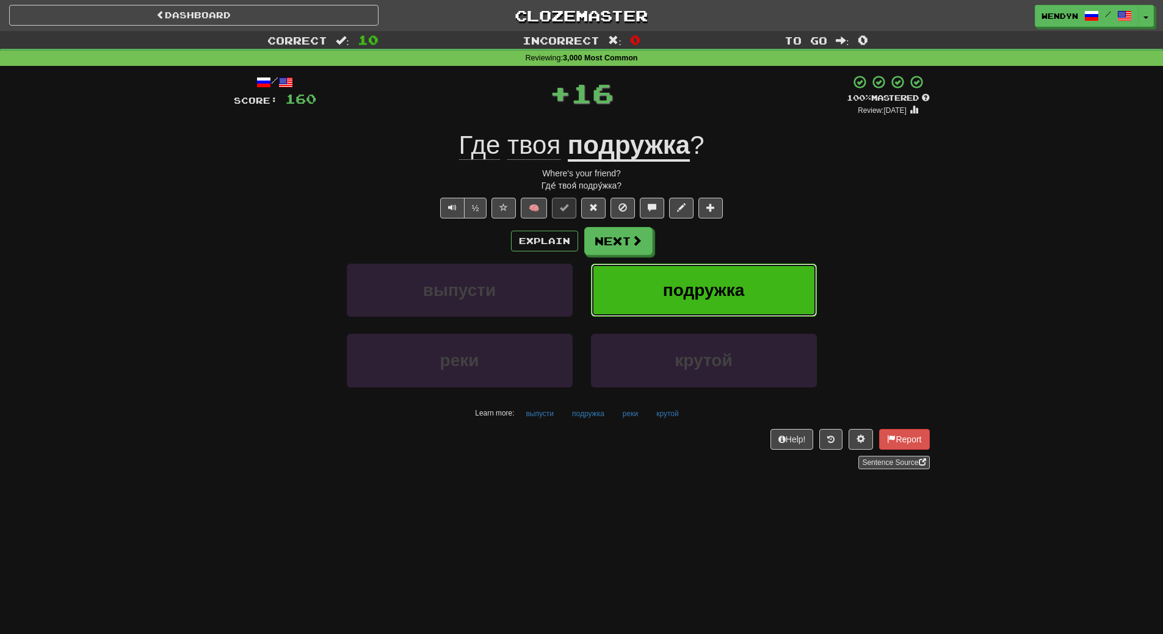
click at [734, 276] on button "подружка" at bounding box center [704, 290] width 226 height 53
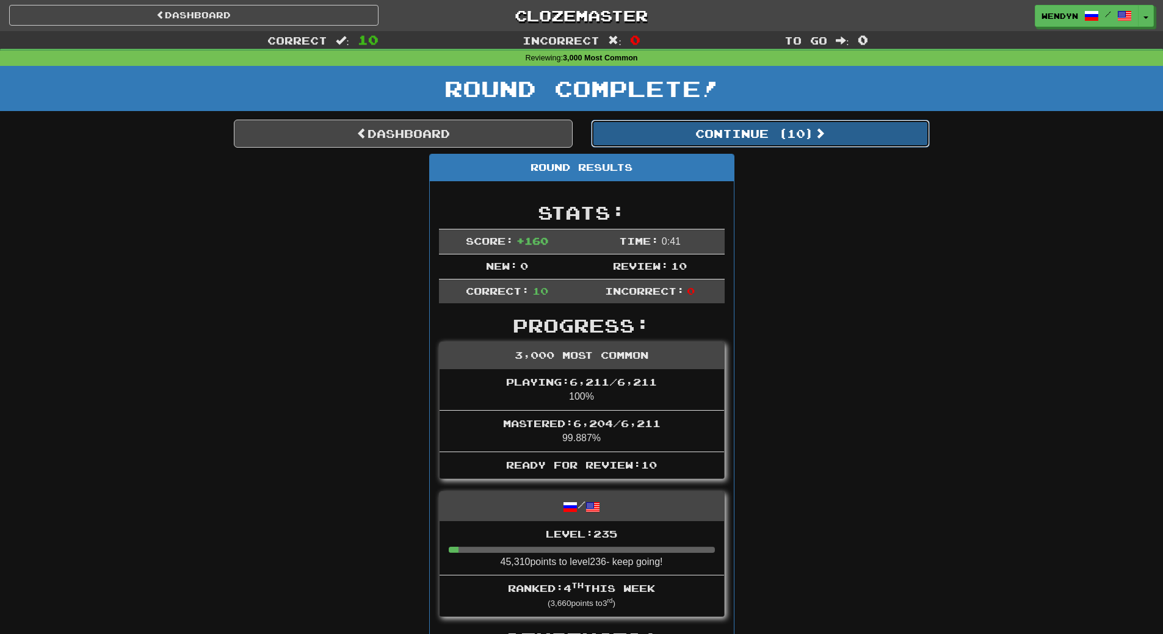
click at [780, 140] on button "Continue ( 10 )" at bounding box center [760, 134] width 339 height 28
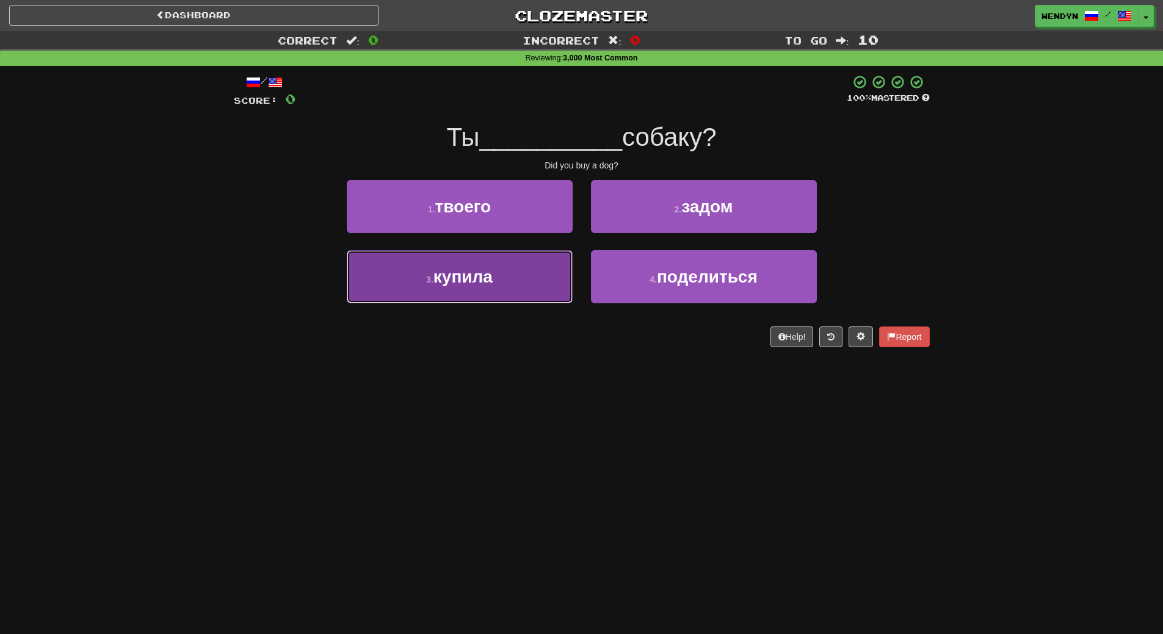
click at [485, 292] on button "3 . купила" at bounding box center [460, 276] width 226 height 53
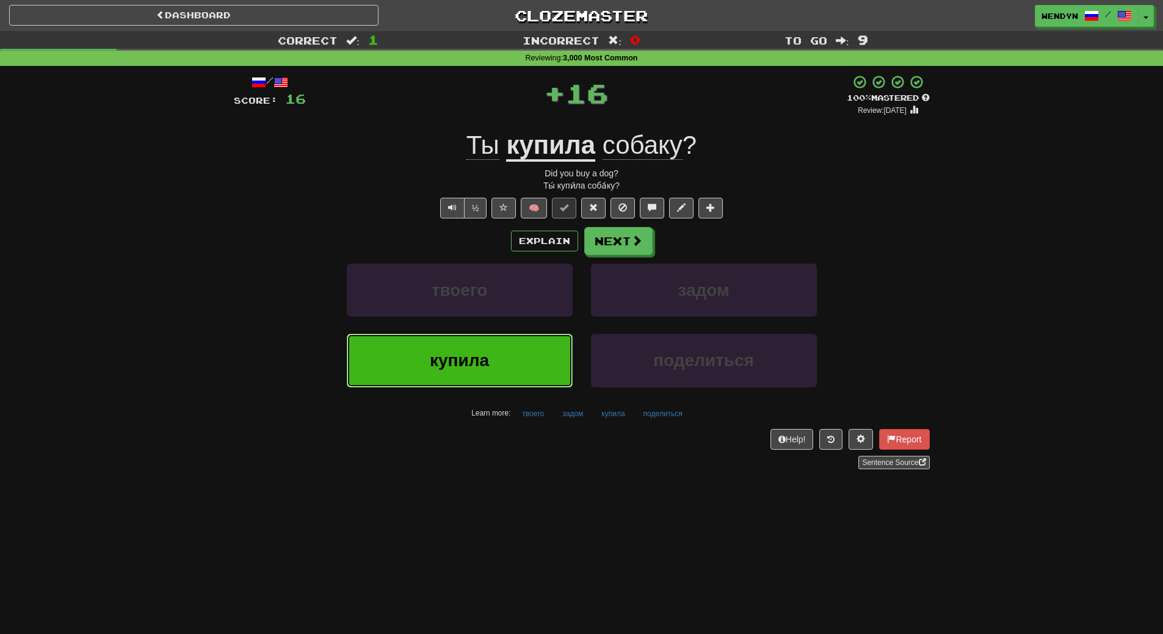
click at [483, 365] on span "купила" at bounding box center [459, 360] width 59 height 19
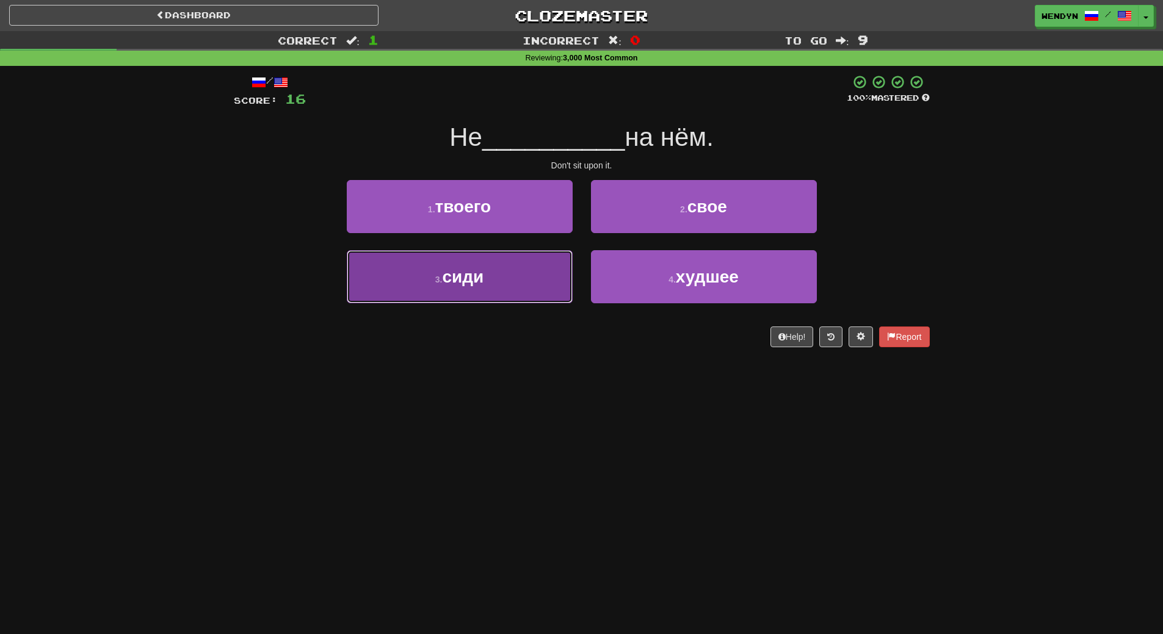
click at [492, 299] on button "3 . сиди" at bounding box center [460, 276] width 226 height 53
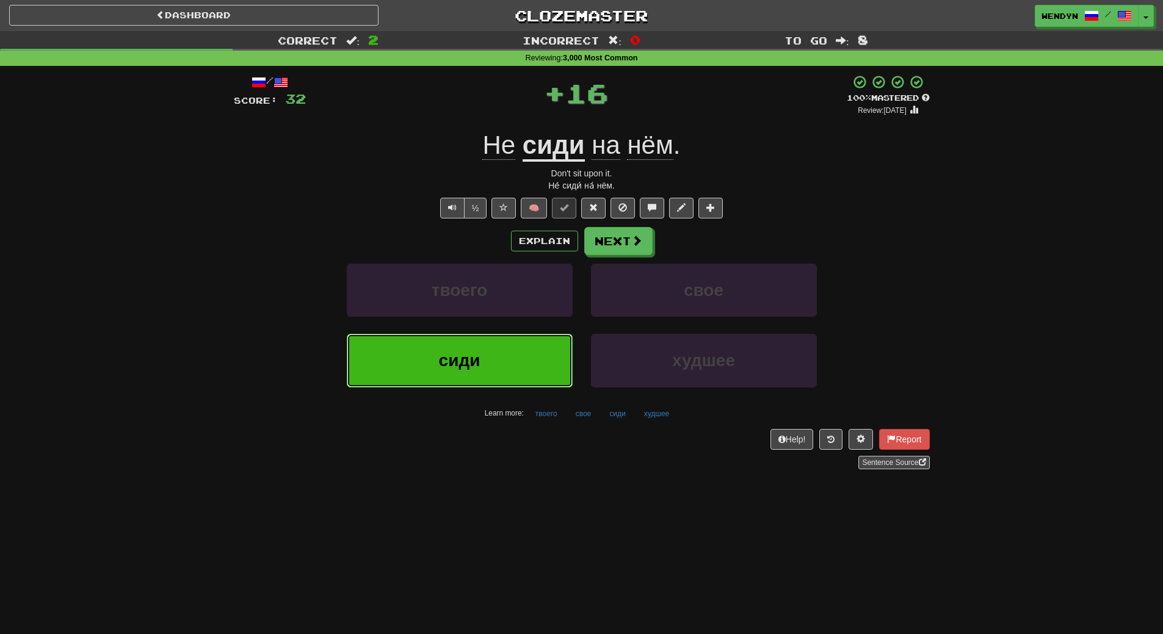
click at [492, 350] on button "сиди" at bounding box center [460, 360] width 226 height 53
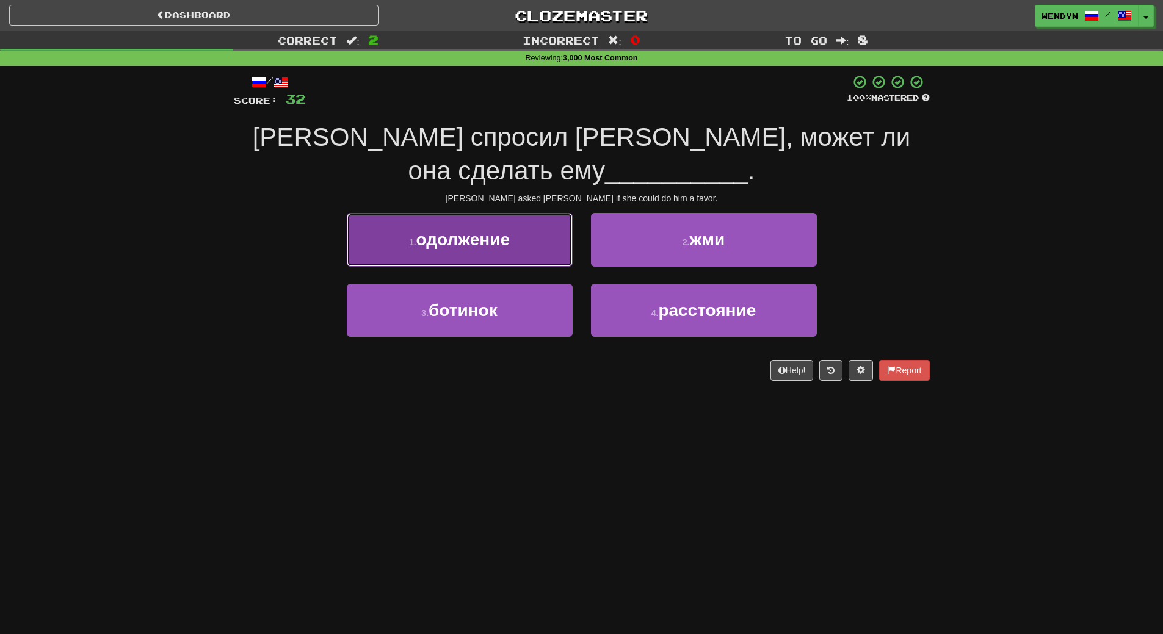
click at [481, 249] on span "одолжение" at bounding box center [462, 239] width 93 height 19
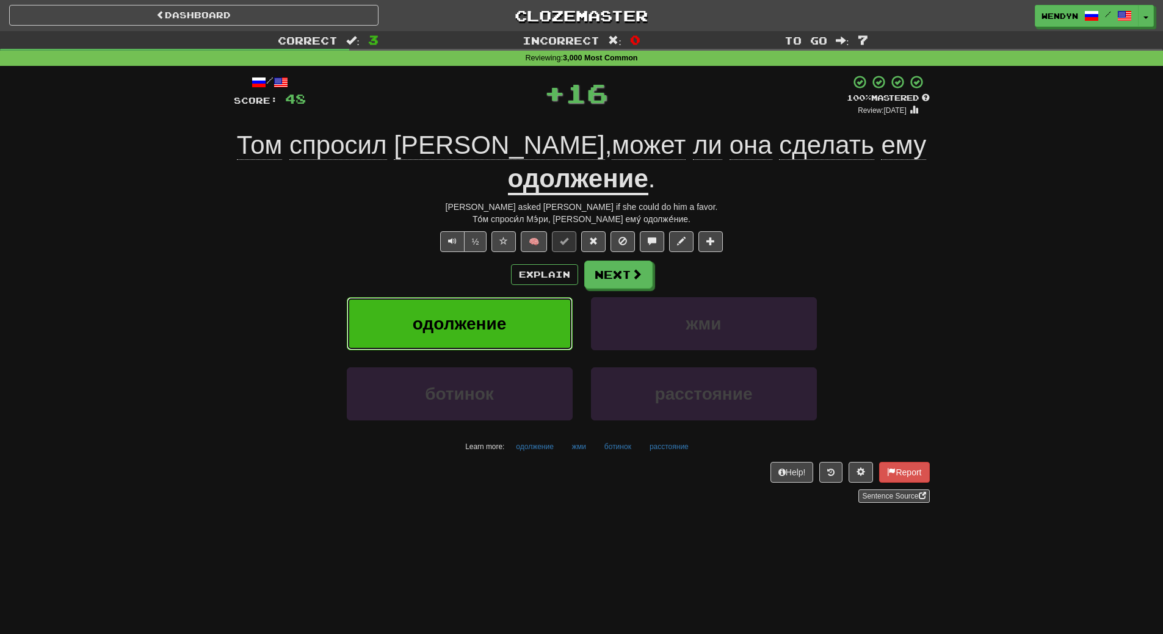
click at [485, 318] on span "одолжение" at bounding box center [459, 323] width 93 height 19
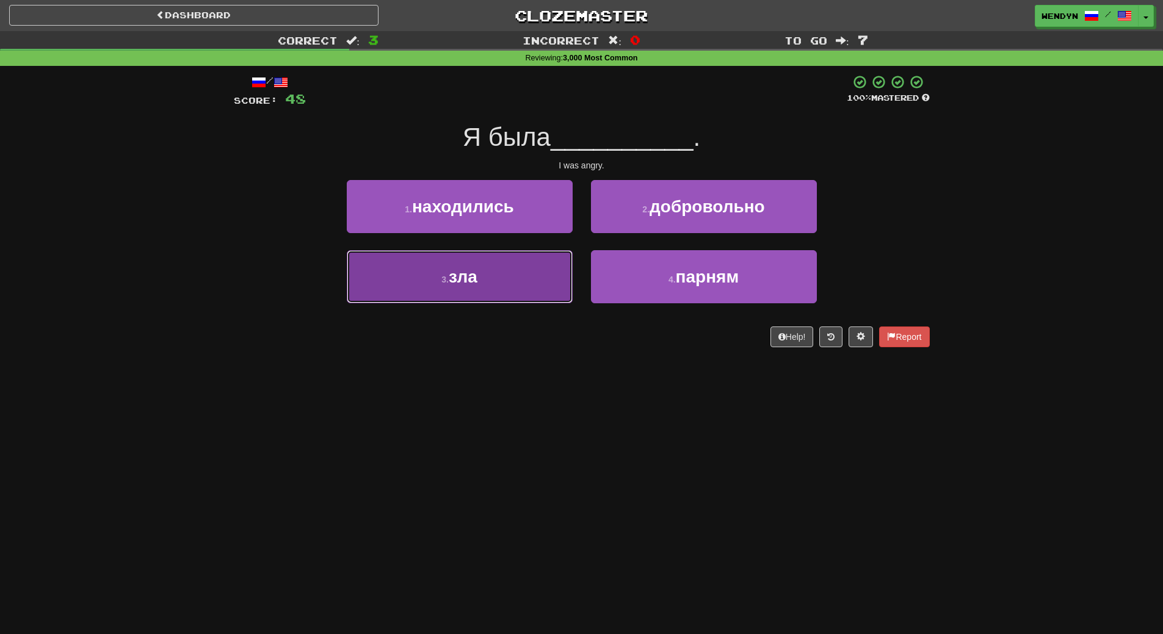
click at [474, 294] on button "3 . зла" at bounding box center [460, 276] width 226 height 53
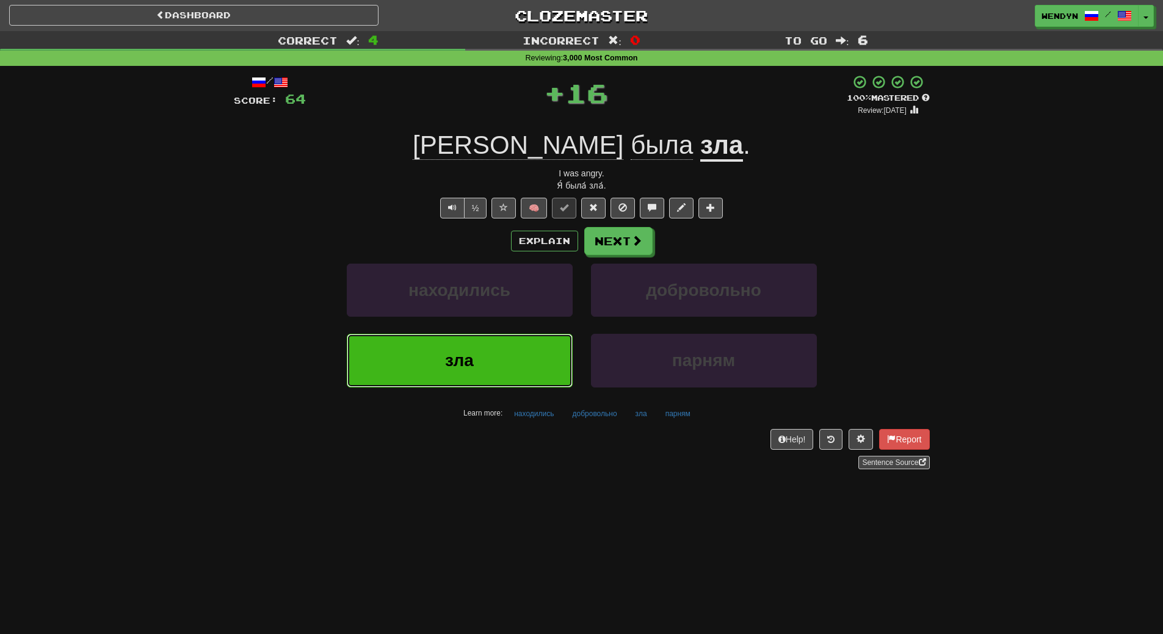
click at [478, 368] on button "зла" at bounding box center [460, 360] width 226 height 53
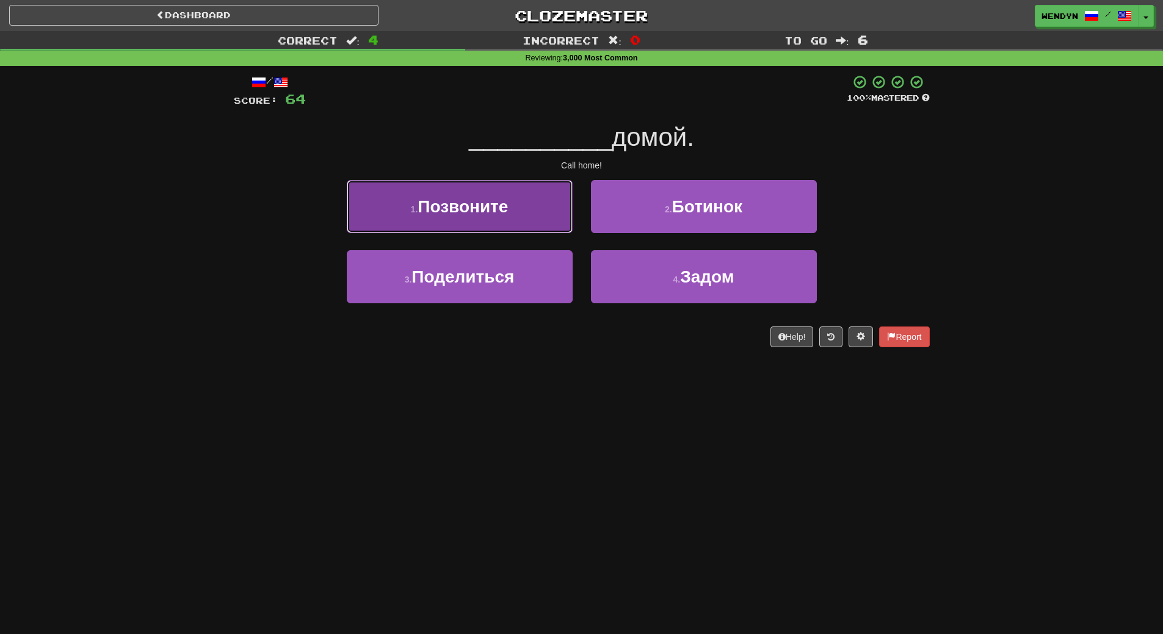
click at [461, 218] on button "1 . Позвоните" at bounding box center [460, 206] width 226 height 53
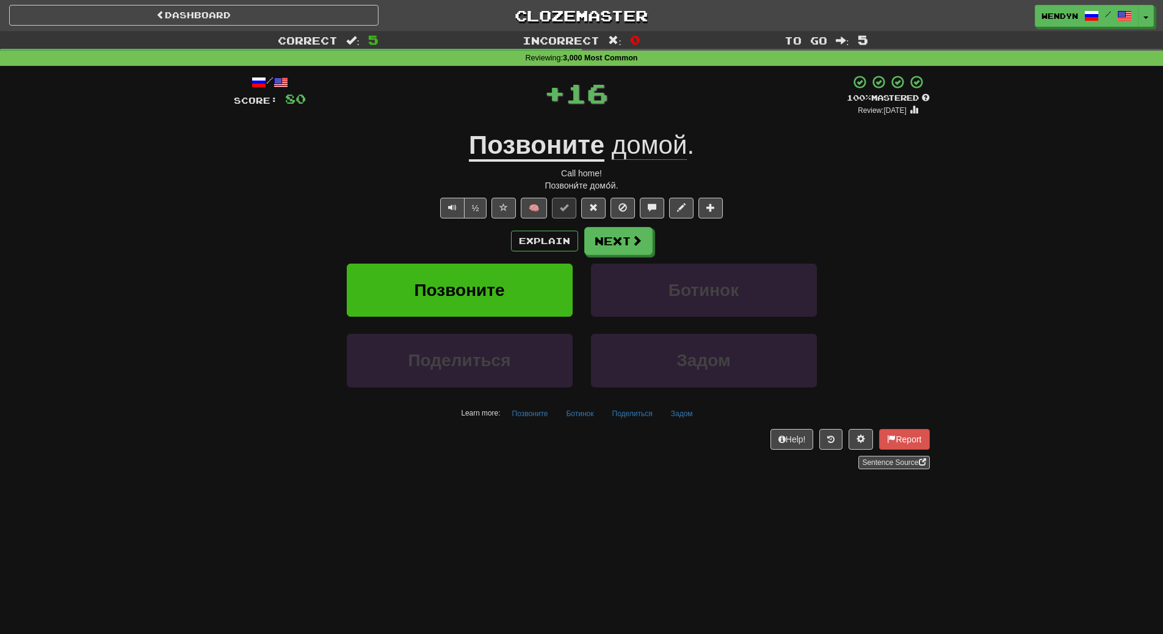
click at [457, 231] on div "Explain Next" at bounding box center [582, 241] width 696 height 28
click at [459, 311] on button "Позвоните" at bounding box center [460, 290] width 226 height 53
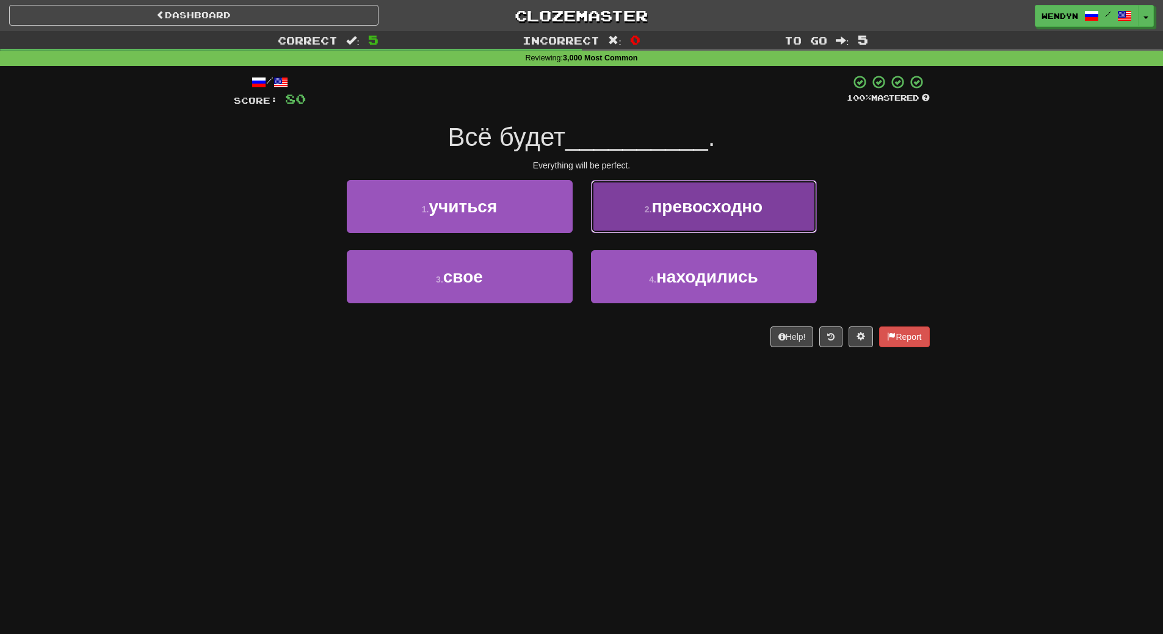
click at [752, 220] on button "2 . превосходно" at bounding box center [704, 206] width 226 height 53
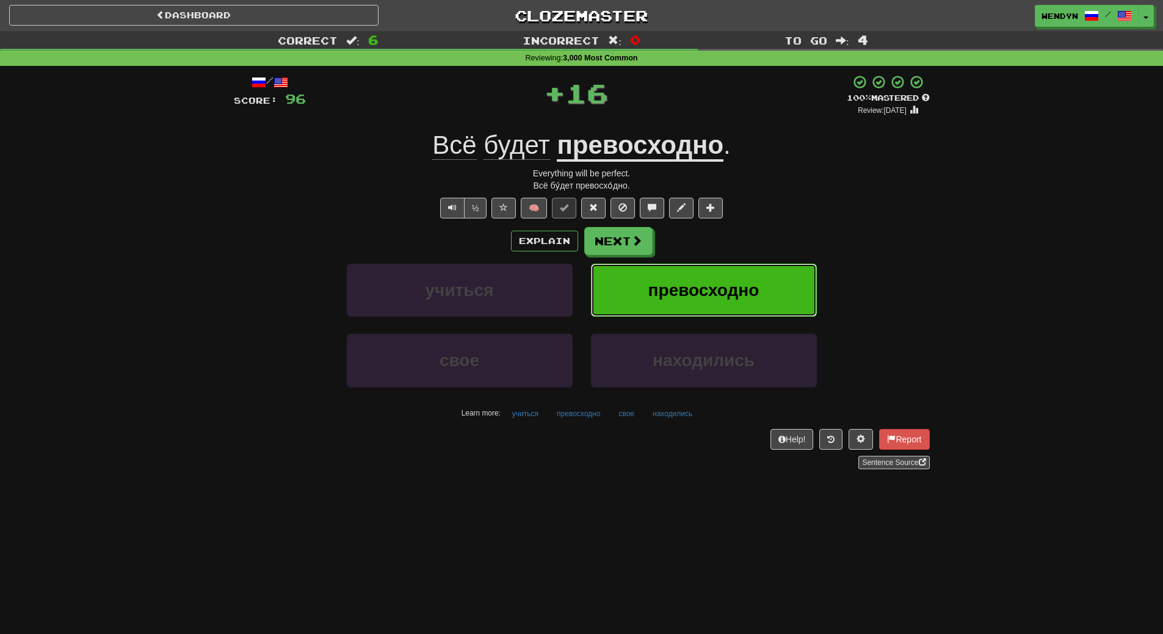
click at [744, 281] on span "превосходно" at bounding box center [704, 290] width 111 height 19
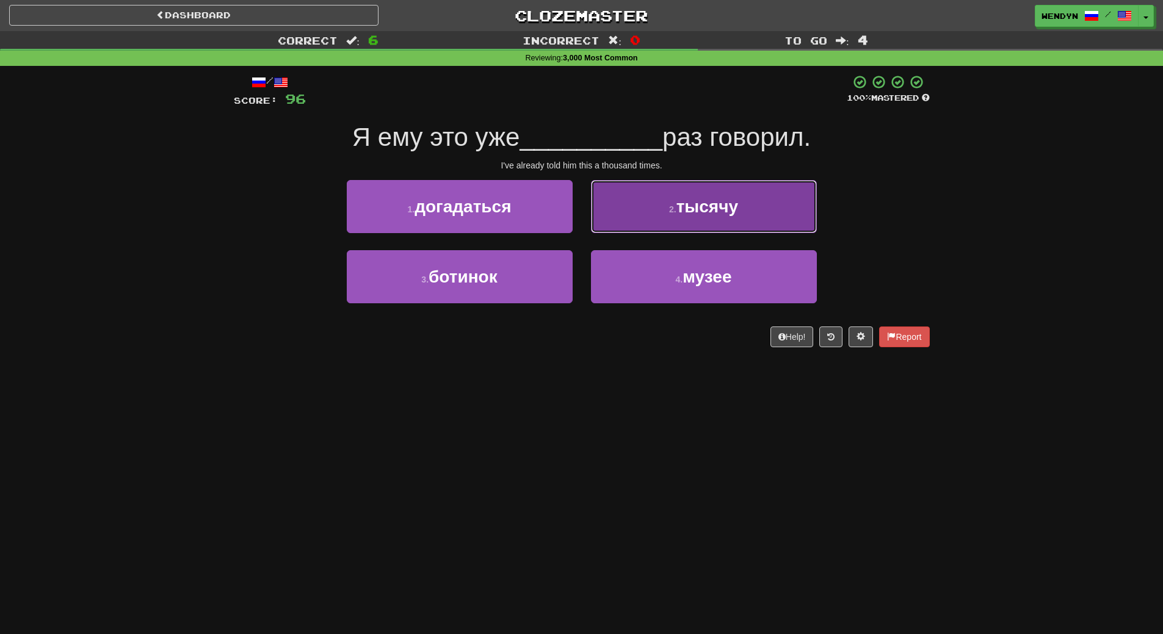
click at [743, 210] on button "2 . тысячу" at bounding box center [704, 206] width 226 height 53
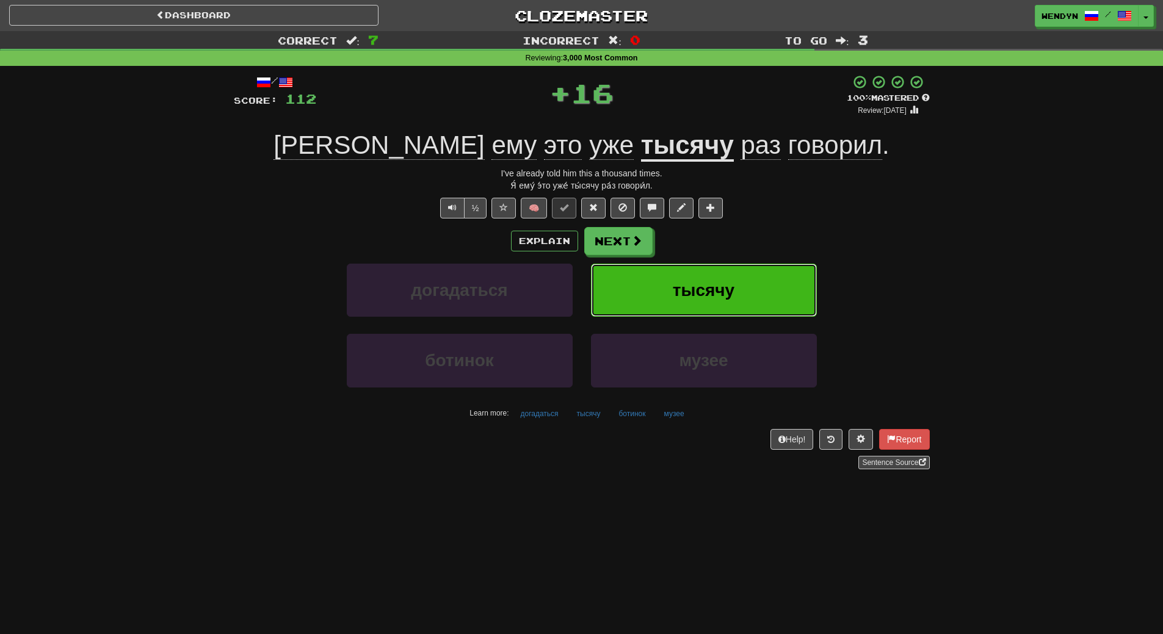
click at [733, 294] on span "тысячу" at bounding box center [704, 290] width 62 height 19
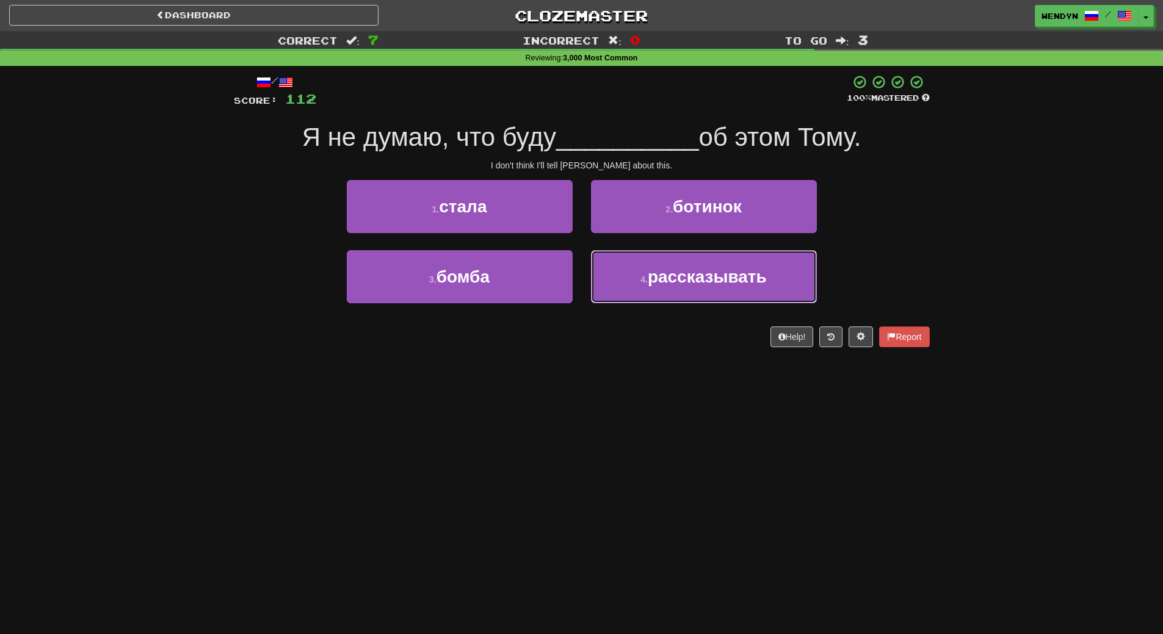
click at [733, 294] on button "4 . рассказывать" at bounding box center [704, 276] width 226 height 53
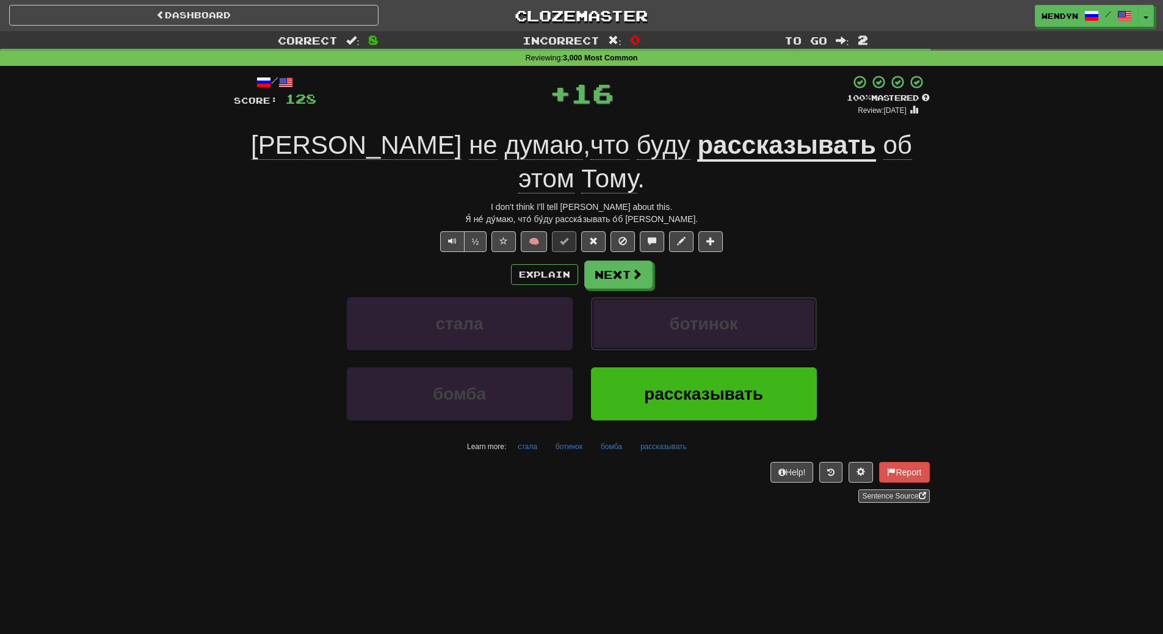
click at [733, 314] on span "ботинок" at bounding box center [703, 323] width 69 height 19
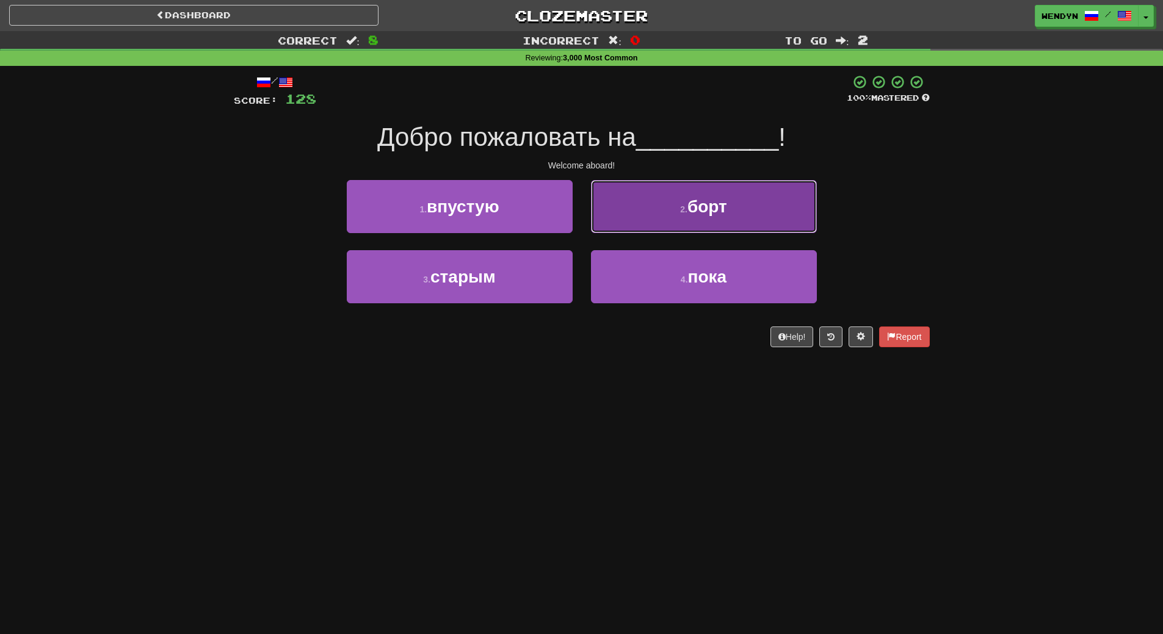
click at [807, 184] on button "2 . борт" at bounding box center [704, 206] width 226 height 53
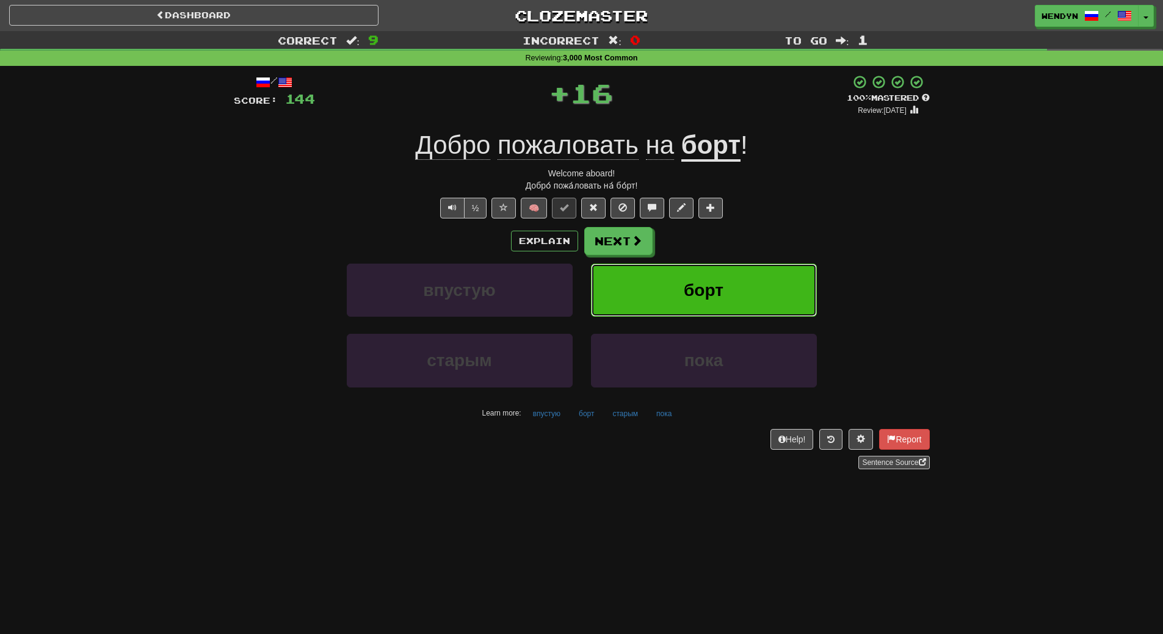
click at [755, 289] on button "борт" at bounding box center [704, 290] width 226 height 53
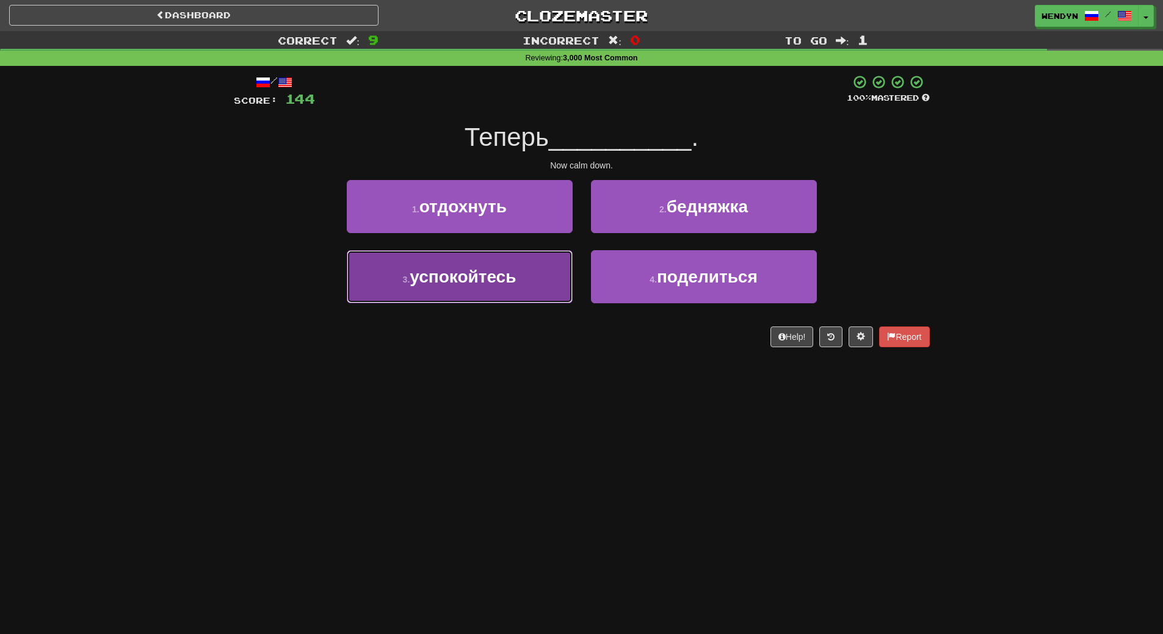
click at [519, 295] on button "3 . успокойтесь" at bounding box center [460, 276] width 226 height 53
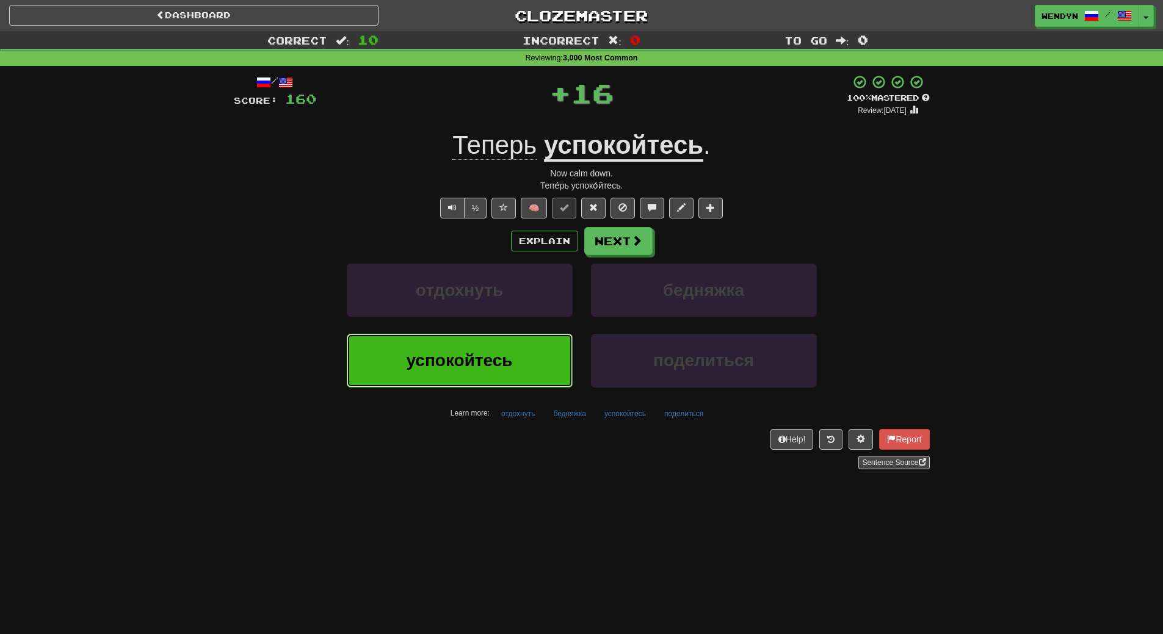
click at [519, 361] on button "успокойтесь" at bounding box center [460, 360] width 226 height 53
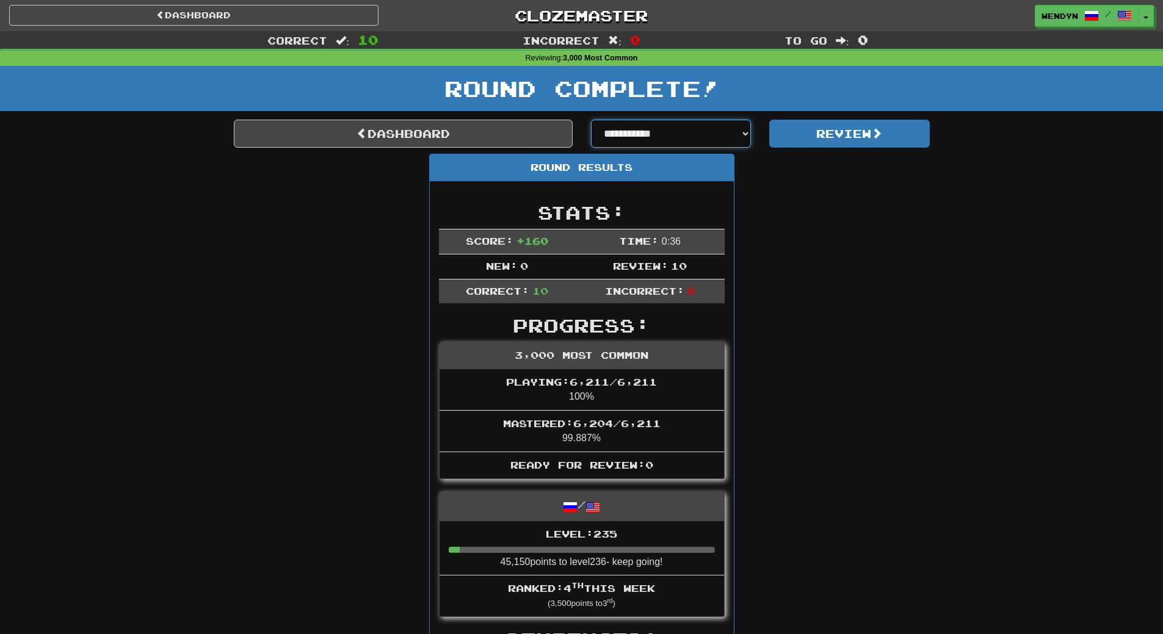
click at [746, 129] on select "**********" at bounding box center [671, 134] width 161 height 28
select select "**********"
click at [591, 120] on select "**********" at bounding box center [671, 134] width 161 height 28
select select "**********"
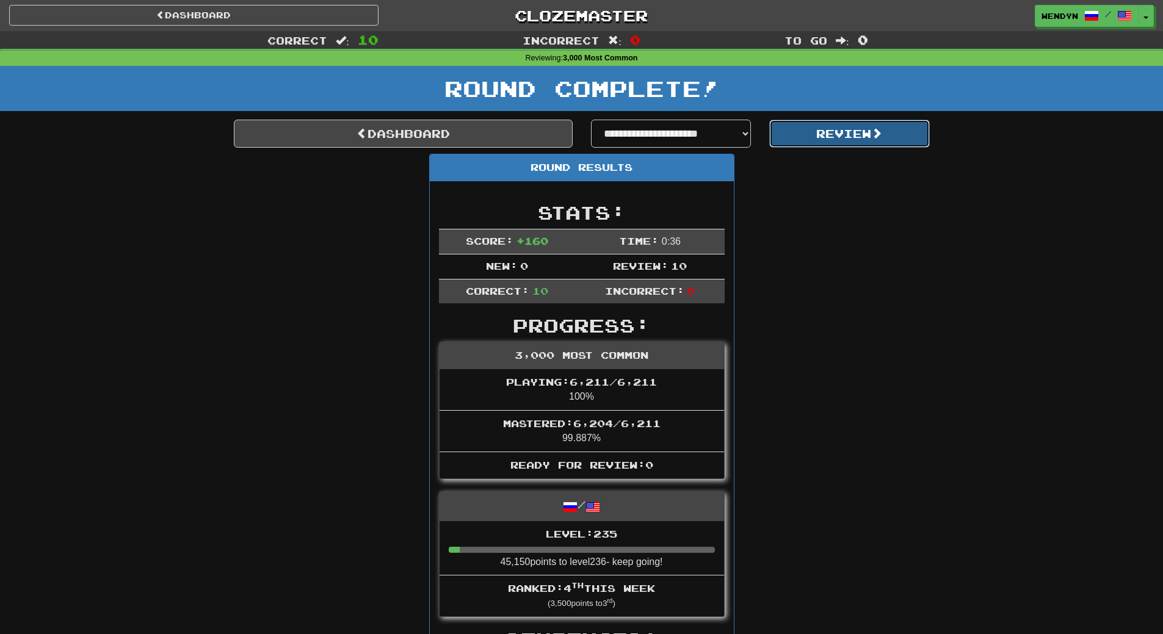
click at [859, 140] on button "Review" at bounding box center [849, 134] width 161 height 28
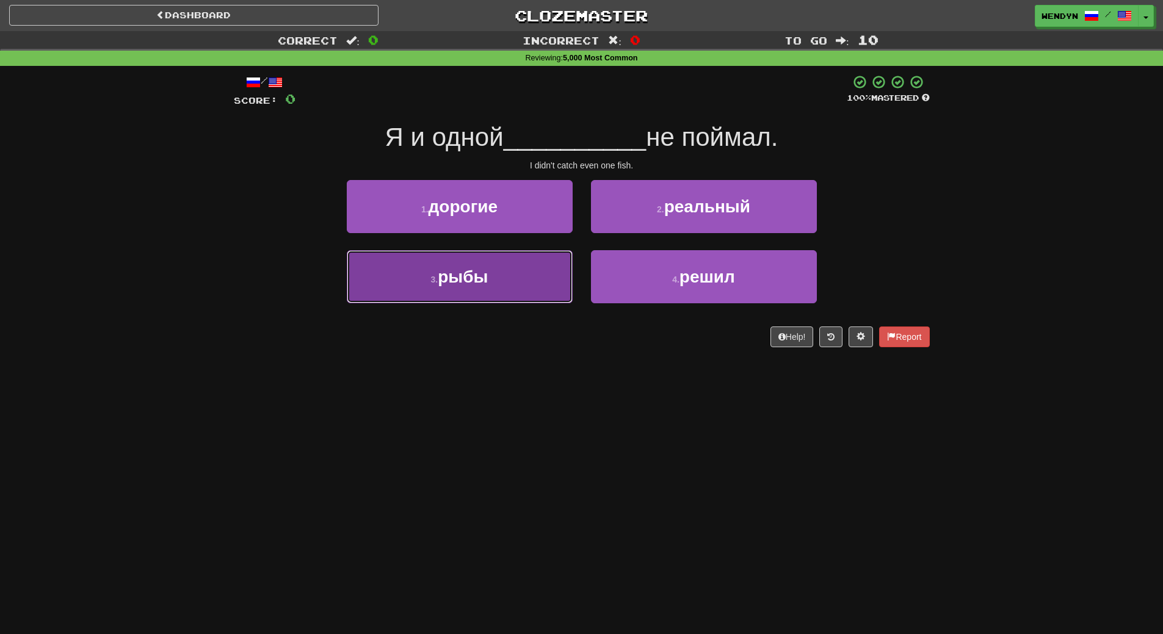
click at [504, 277] on button "3 . рыбы" at bounding box center [460, 276] width 226 height 53
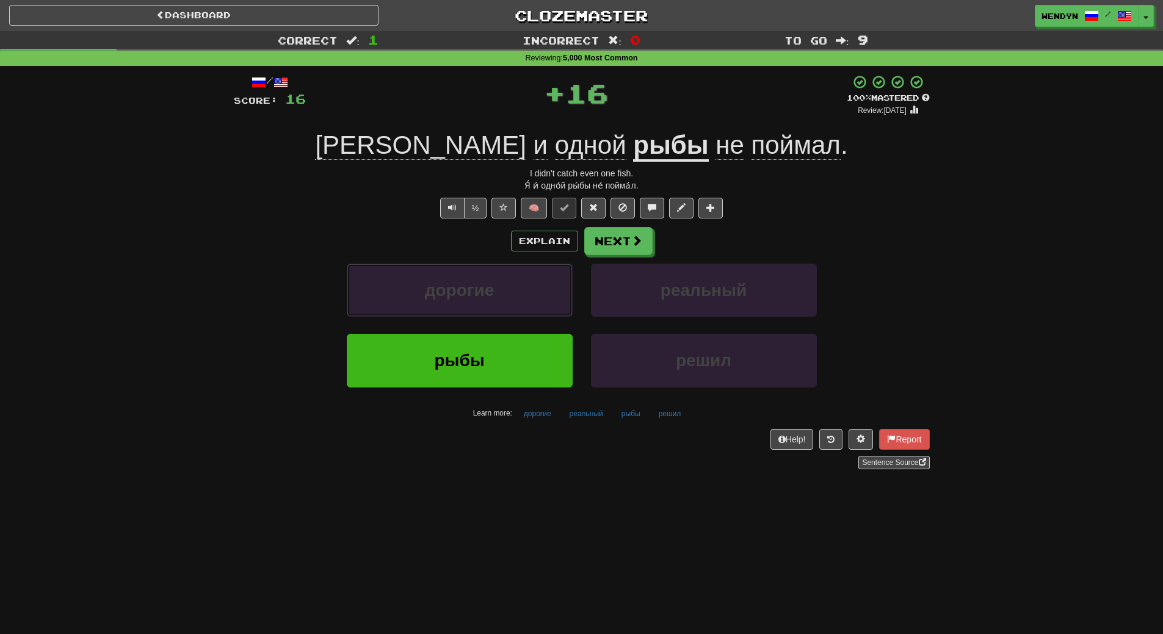
click at [504, 277] on button "дорогие" at bounding box center [460, 290] width 226 height 53
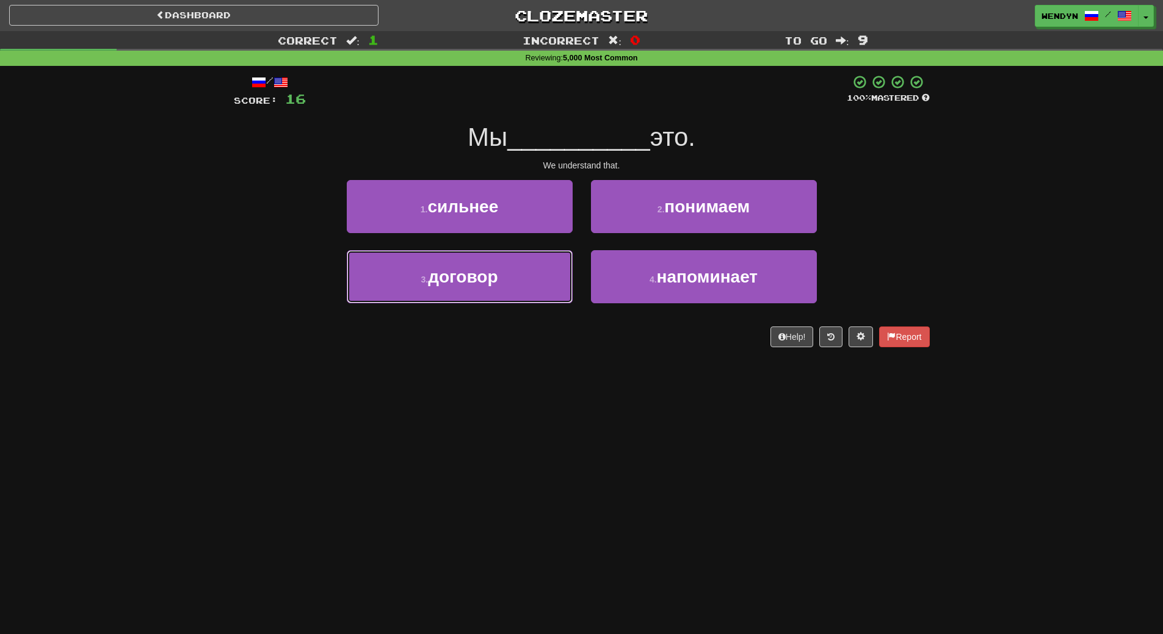
drag, startPoint x: 504, startPoint y: 277, endPoint x: 519, endPoint y: 399, distance: 122.4
click at [519, 399] on div "Dashboard Clozemaster WendyN / Toggle Dropdown Dashboard Leaderboard Activity F…" at bounding box center [581, 317] width 1163 height 634
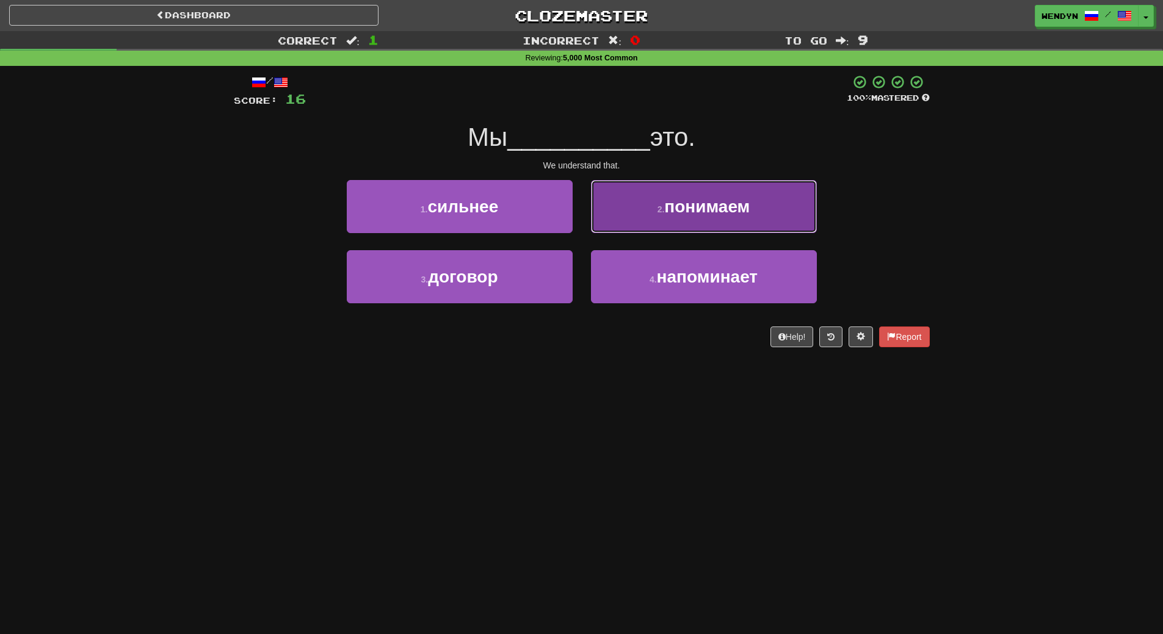
click at [685, 224] on button "2 . понимаем" at bounding box center [704, 206] width 226 height 53
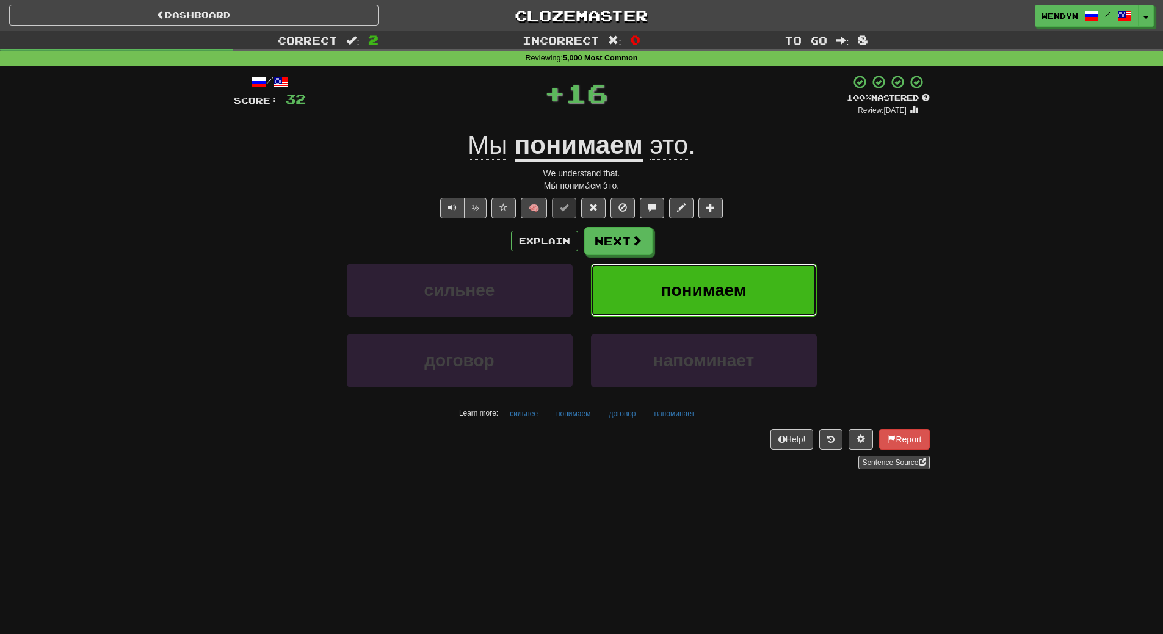
click at [692, 292] on span "понимаем" at bounding box center [703, 290] width 85 height 19
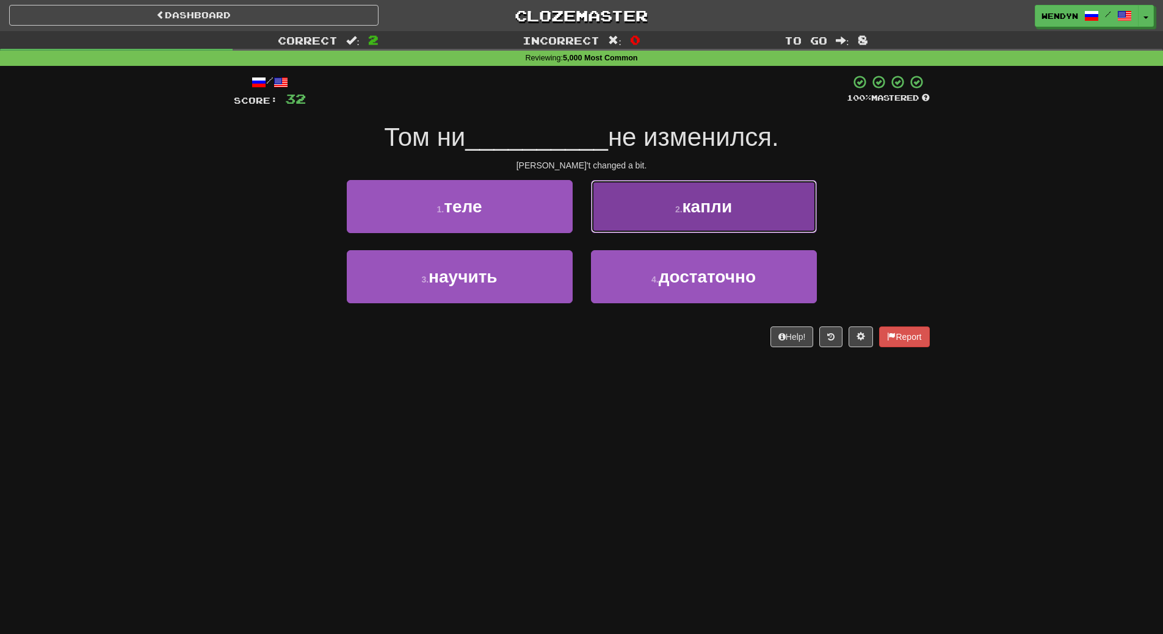
click at [749, 222] on button "2 . капли" at bounding box center [704, 206] width 226 height 53
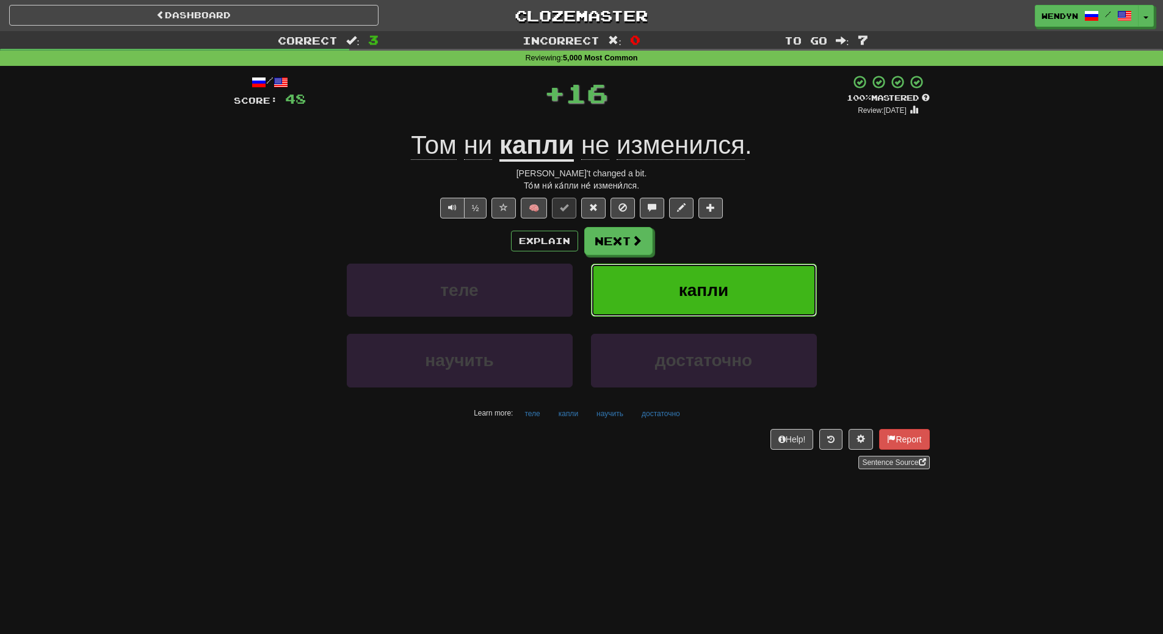
click at [732, 280] on button "капли" at bounding box center [704, 290] width 226 height 53
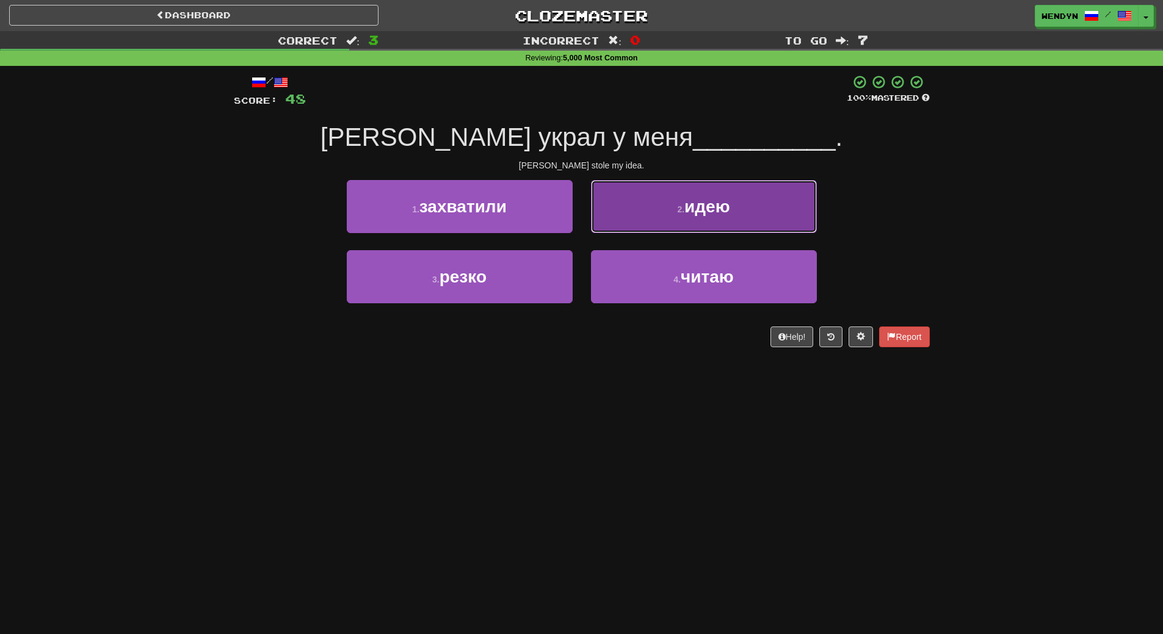
click at [716, 220] on button "2 . идею" at bounding box center [704, 206] width 226 height 53
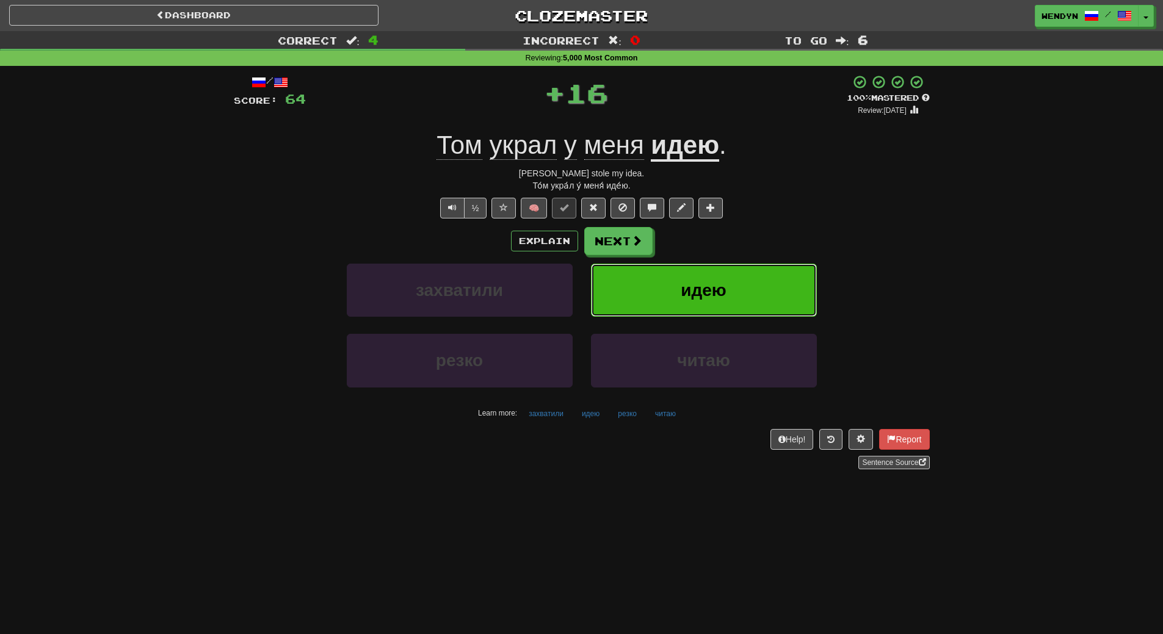
click at [717, 273] on button "идею" at bounding box center [704, 290] width 226 height 53
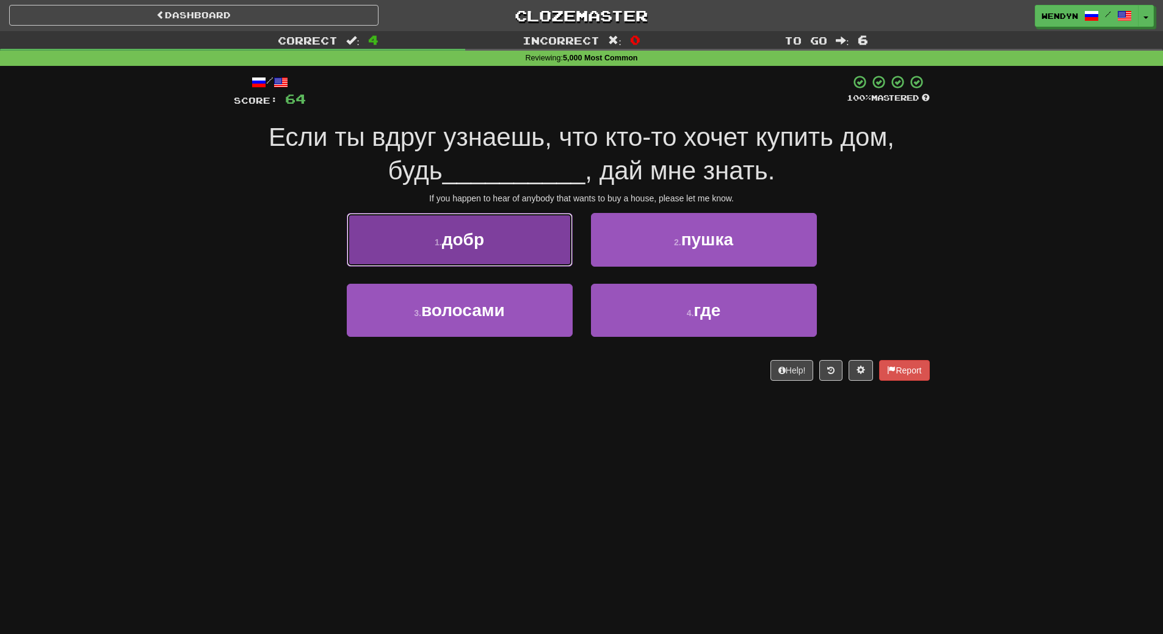
click at [519, 263] on button "1 . добр" at bounding box center [460, 239] width 226 height 53
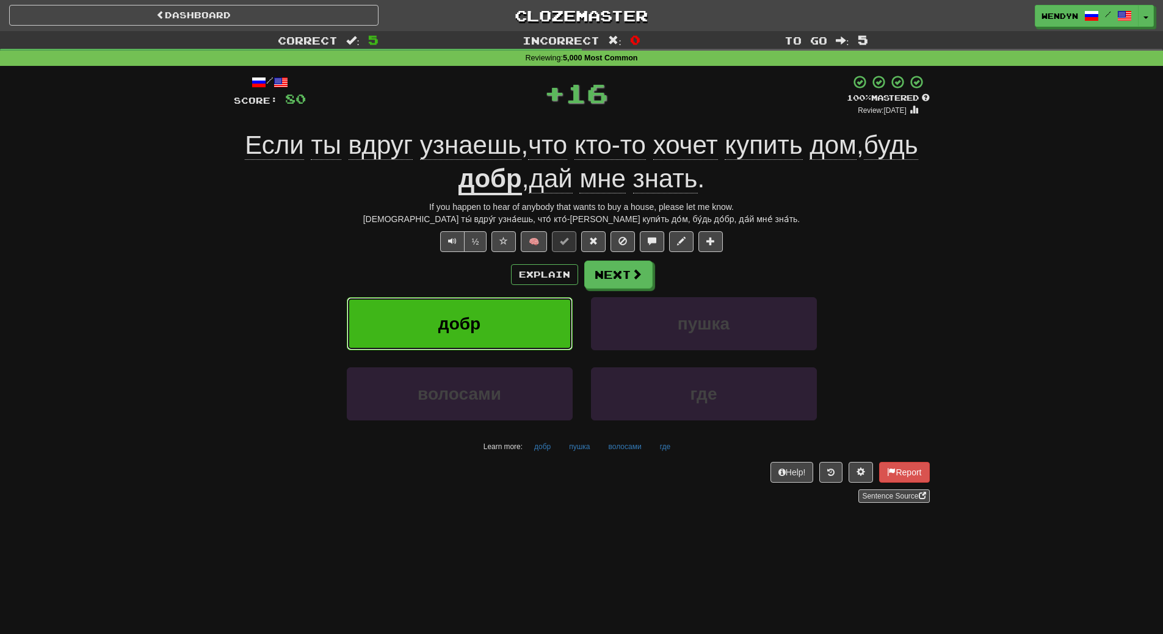
click at [518, 339] on button "добр" at bounding box center [460, 323] width 226 height 53
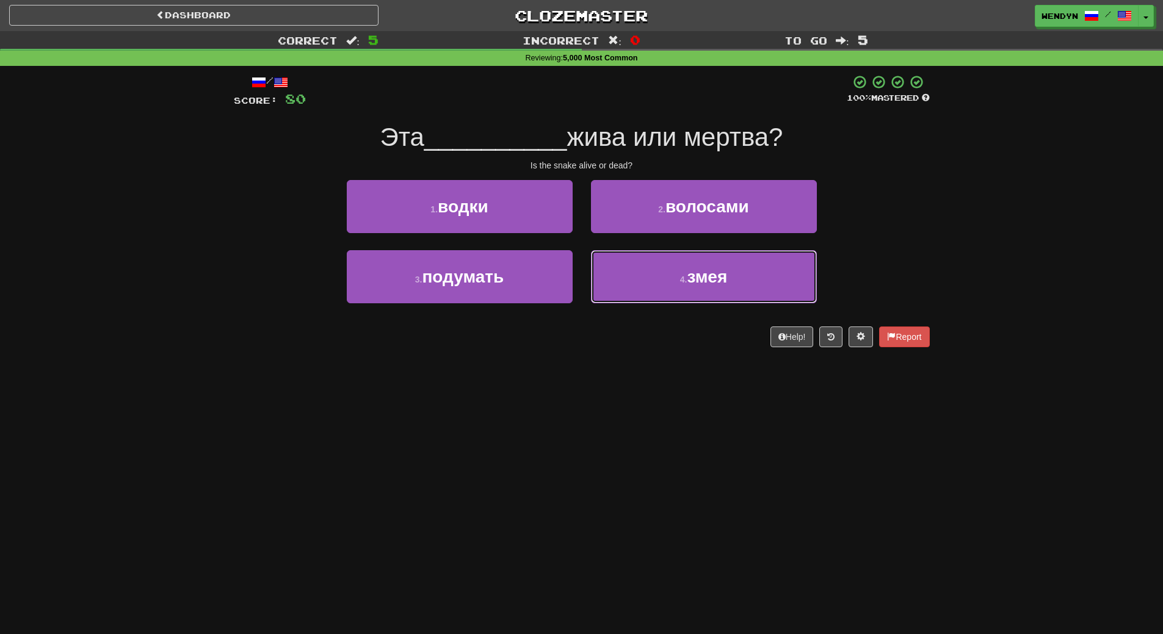
drag, startPoint x: 663, startPoint y: 288, endPoint x: 661, endPoint y: 321, distance: 33.1
click at [664, 288] on button "4 . змея" at bounding box center [704, 276] width 226 height 53
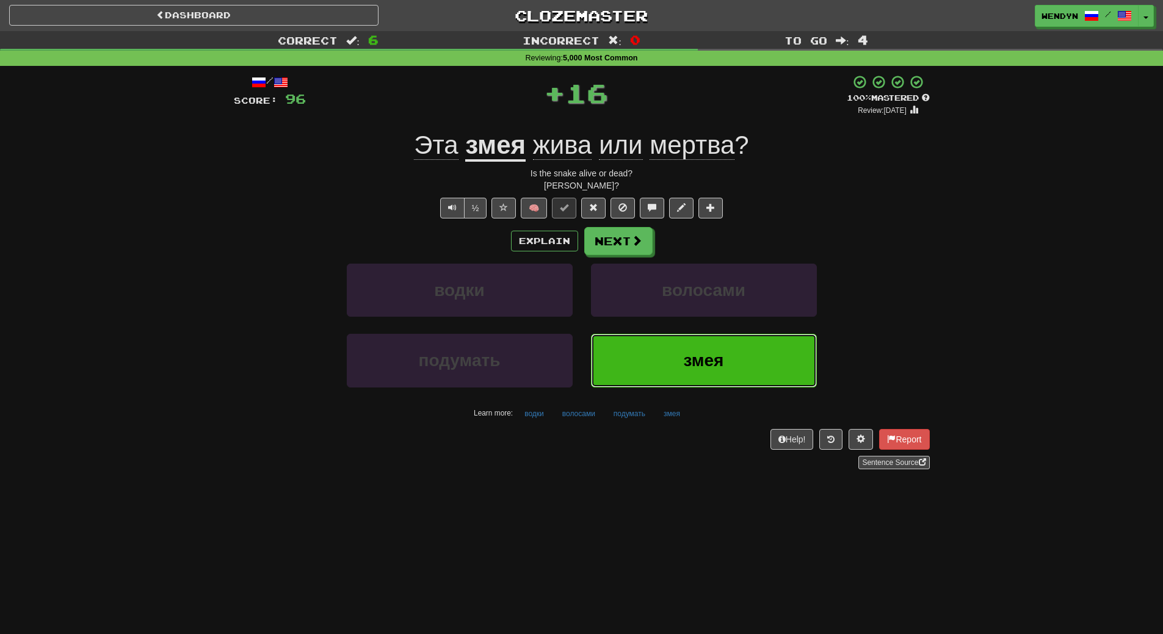
click at [661, 358] on button "змея" at bounding box center [704, 360] width 226 height 53
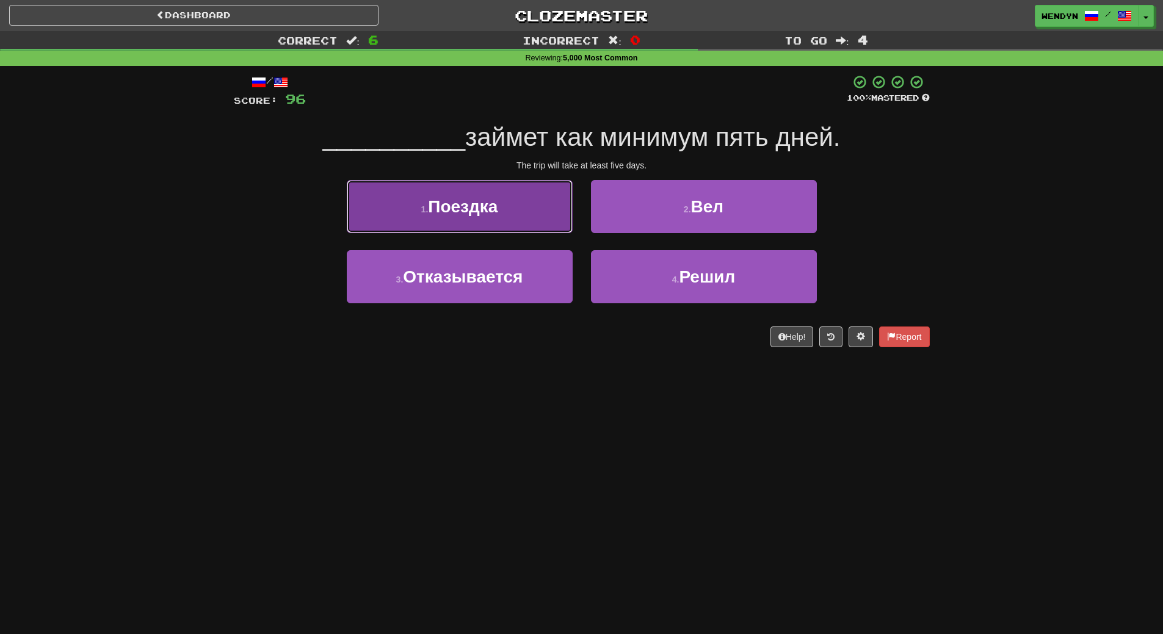
click at [446, 188] on button "1 . [GEOGRAPHIC_DATA]" at bounding box center [460, 206] width 226 height 53
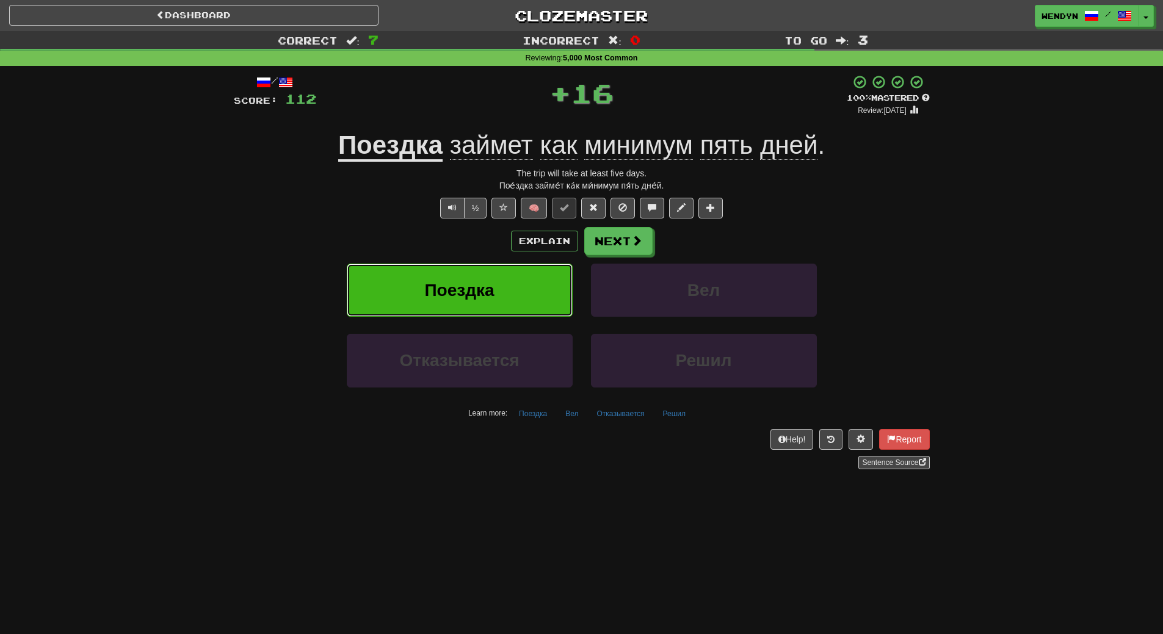
click at [452, 281] on span "Поездка" at bounding box center [459, 290] width 70 height 19
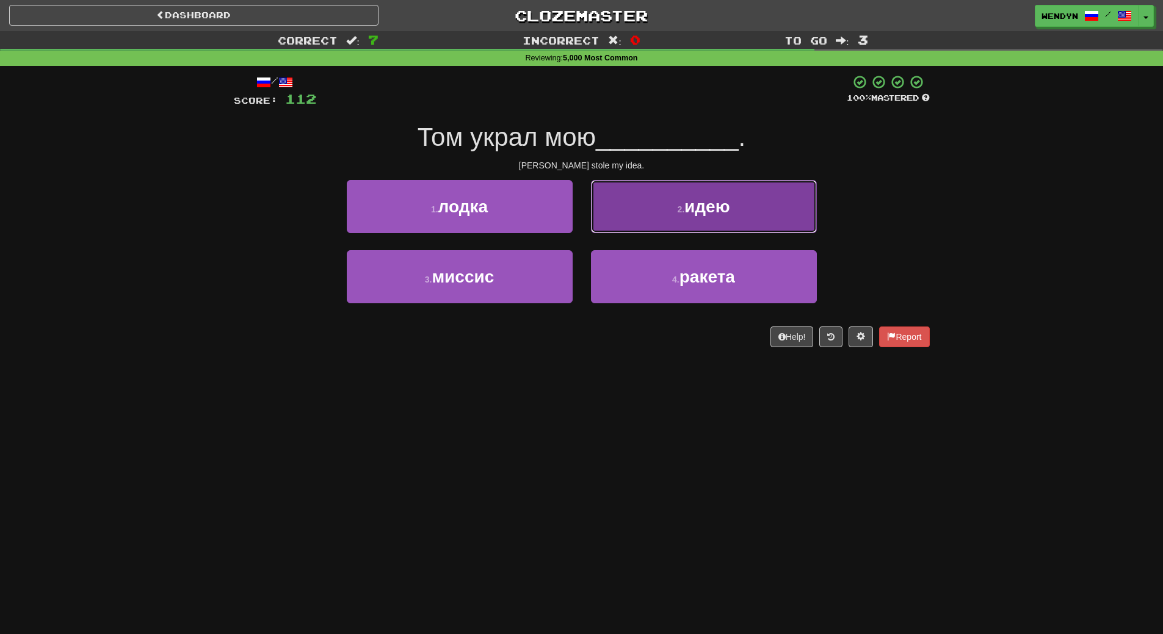
click at [675, 221] on button "2 . идею" at bounding box center [704, 206] width 226 height 53
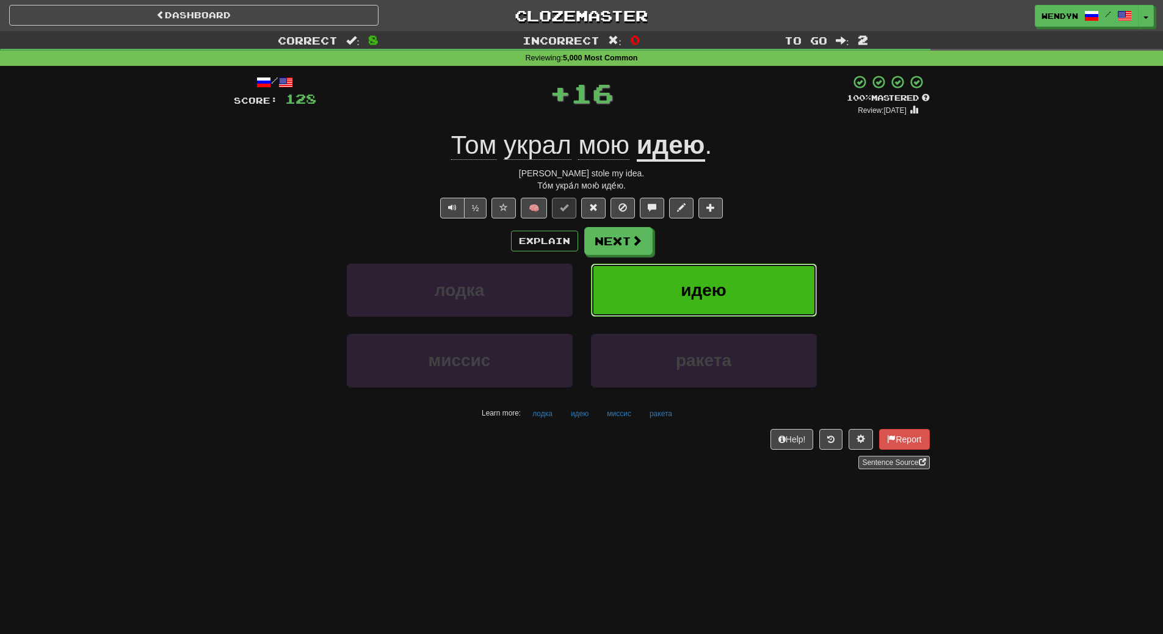
click at [671, 267] on button "идею" at bounding box center [704, 290] width 226 height 53
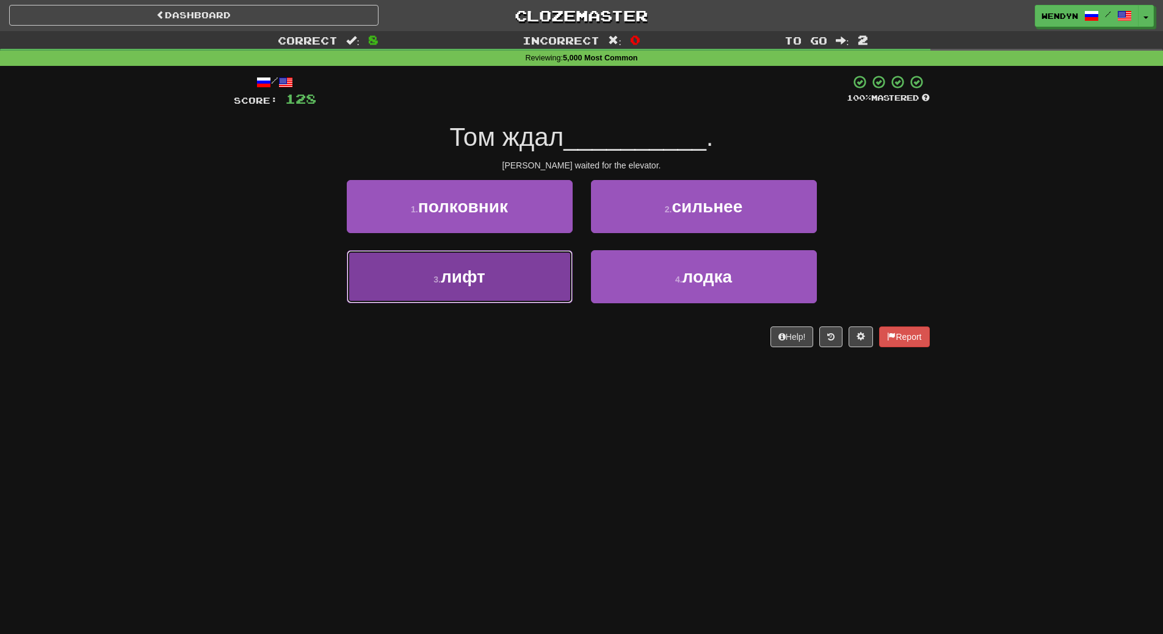
click at [514, 301] on button "3 . лифт" at bounding box center [460, 276] width 226 height 53
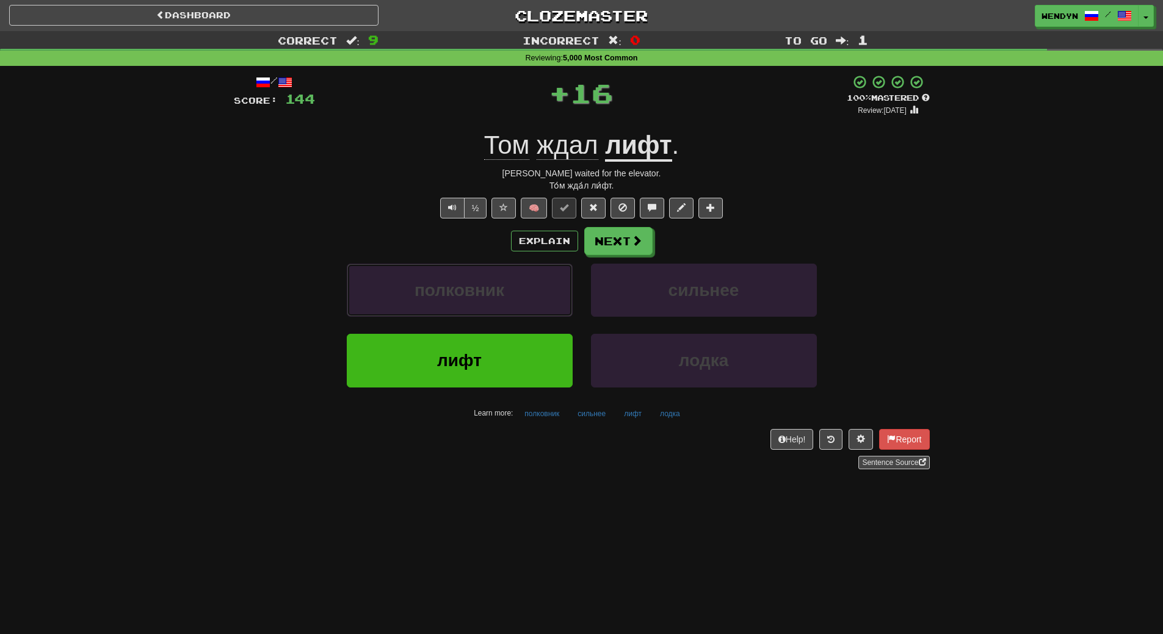
click at [514, 301] on button "полковник" at bounding box center [460, 290] width 226 height 53
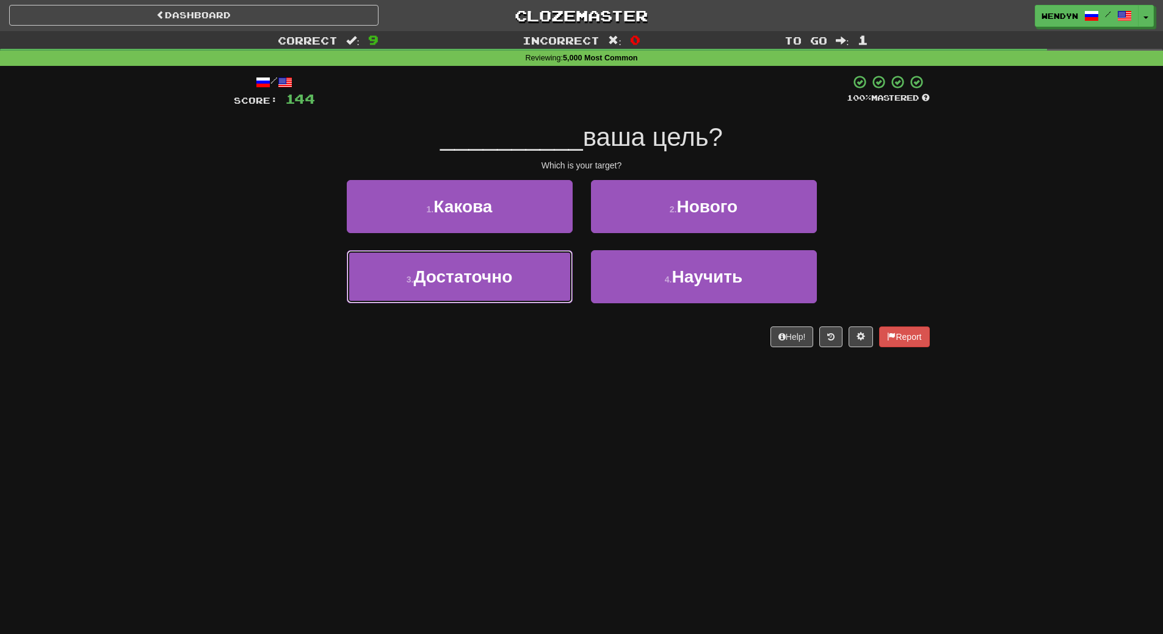
drag, startPoint x: 514, startPoint y: 301, endPoint x: 513, endPoint y: 372, distance: 71.5
click at [513, 372] on div "Dashboard Clozemaster WendyN / Toggle Dropdown Dashboard Leaderboard Activity F…" at bounding box center [581, 317] width 1163 height 634
drag, startPoint x: 513, startPoint y: 372, endPoint x: 498, endPoint y: 385, distance: 19.6
click at [513, 373] on div "Dashboard Clozemaster WendyN / Toggle Dropdown Dashboard Leaderboard Activity F…" at bounding box center [581, 317] width 1163 height 634
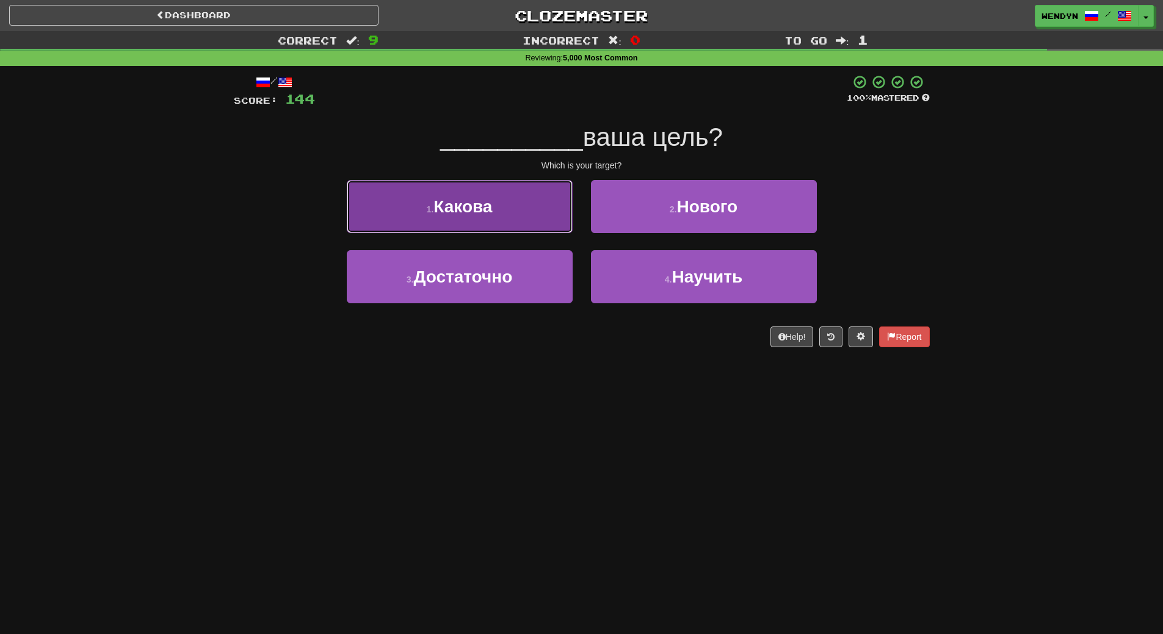
click at [498, 229] on button "1 . Какова" at bounding box center [460, 206] width 226 height 53
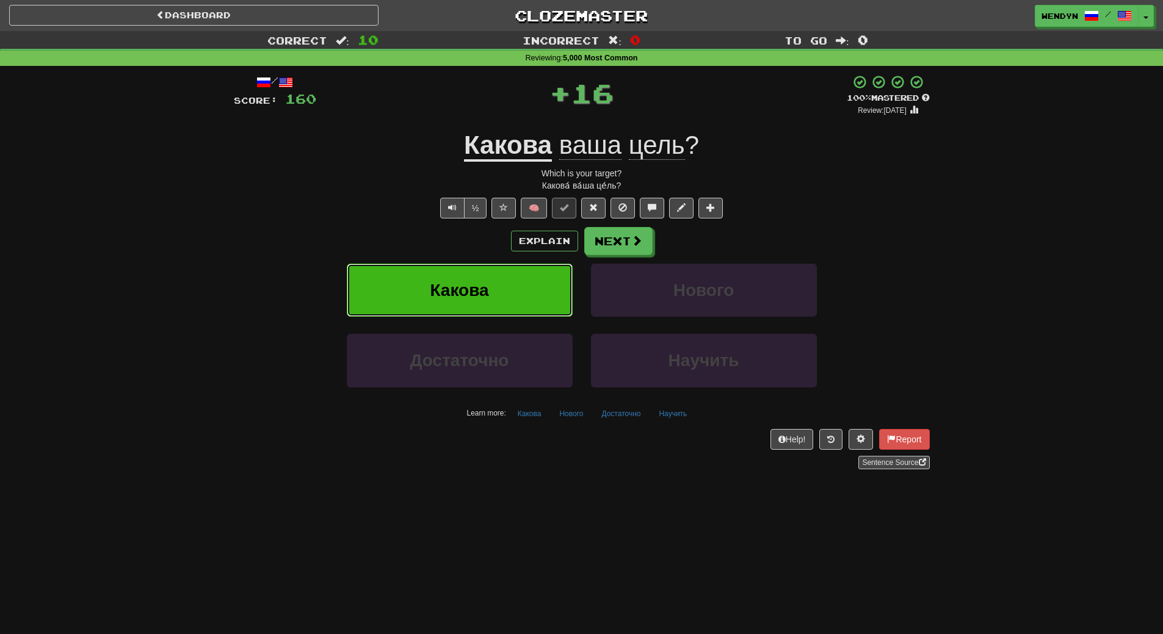
click at [492, 303] on button "Какова" at bounding box center [460, 290] width 226 height 53
